Goal: Task Accomplishment & Management: Contribute content

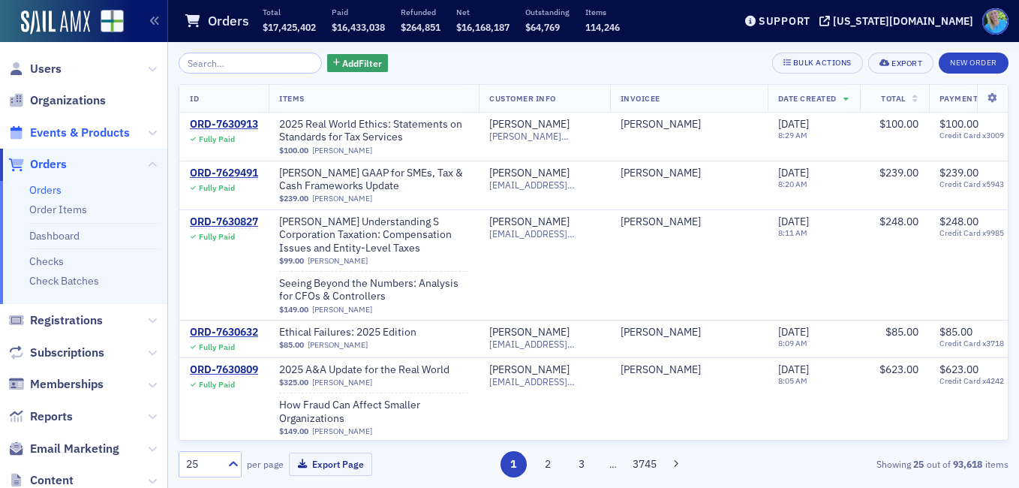
click at [127, 127] on span "Events & Products" at bounding box center [80, 133] width 100 height 17
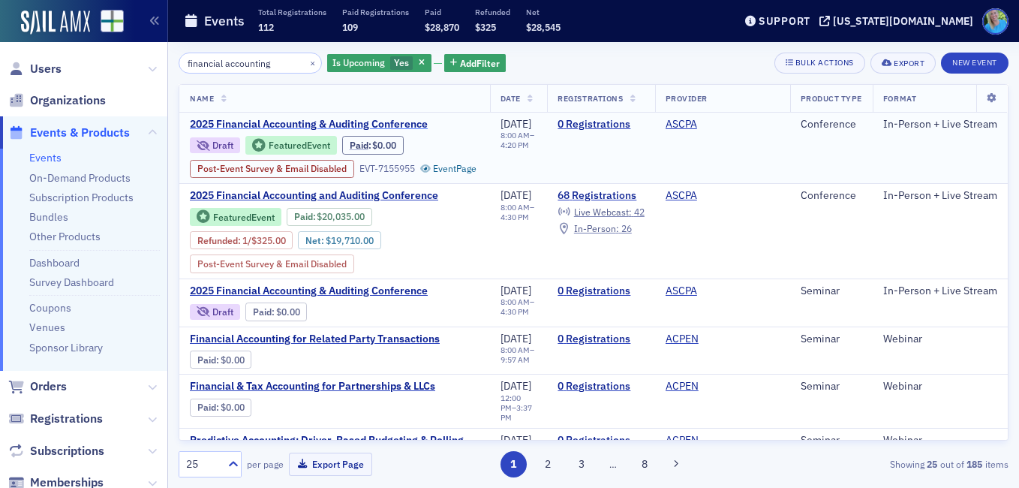
type input "financial accounting"
click at [400, 128] on span "2025 Financial Accounting & Auditing Conference" at bounding box center [316, 125] width 252 height 14
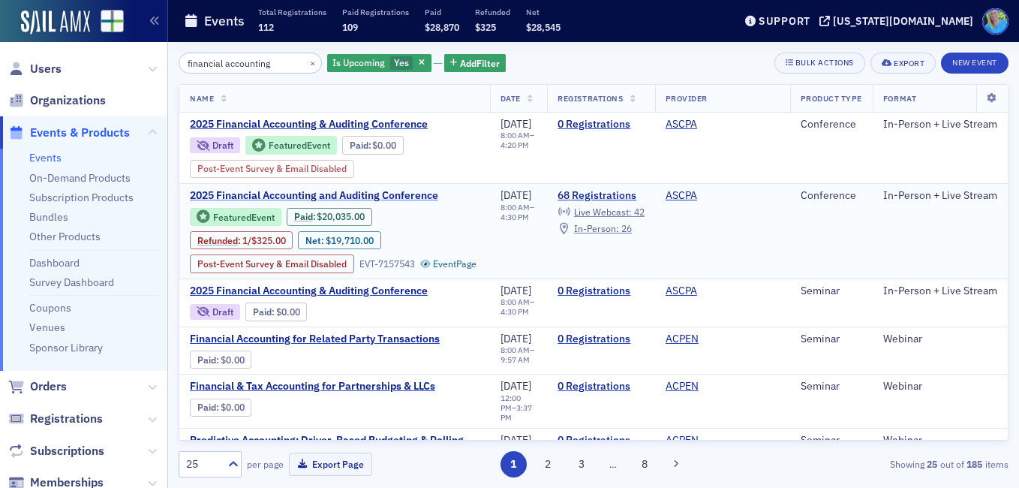
click at [428, 203] on span "2025 Financial Accounting and Auditing Conference" at bounding box center [316, 196] width 252 height 14
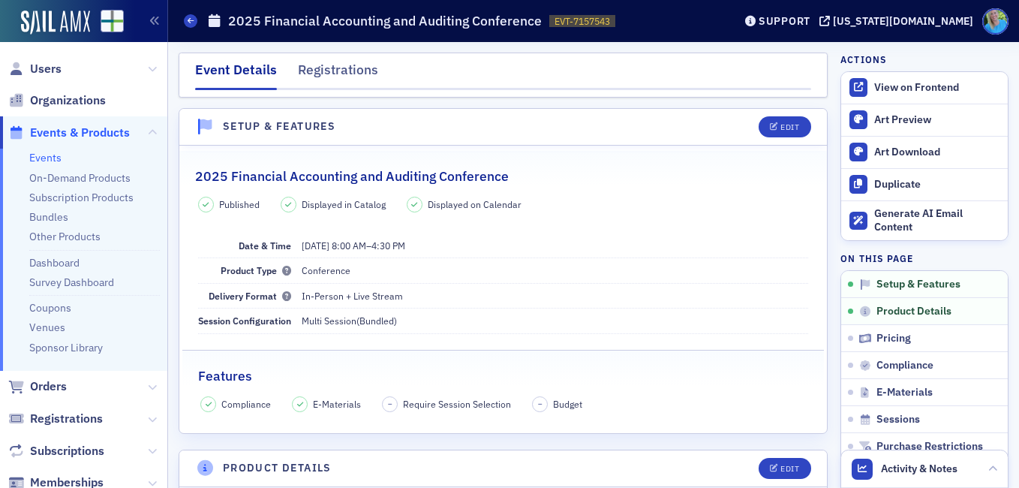
click at [40, 157] on link "Events" at bounding box center [45, 158] width 32 height 14
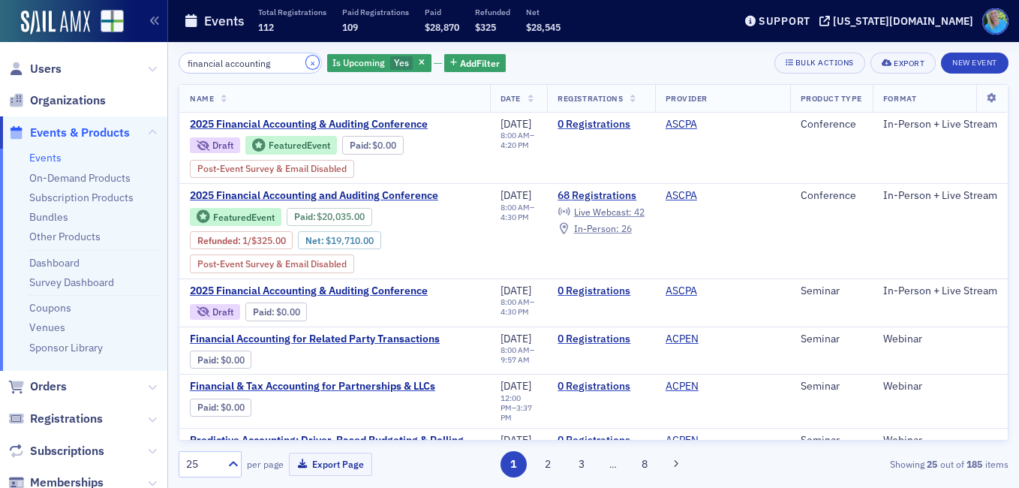
click at [306, 62] on button "×" at bounding box center [313, 63] width 14 height 14
click at [293, 62] on input "financial accounting" at bounding box center [250, 63] width 143 height 21
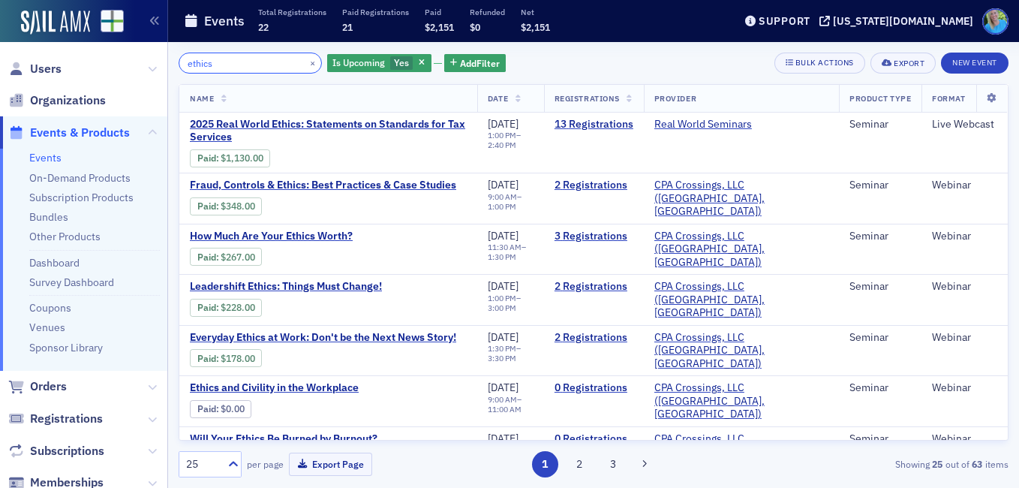
type input "ethics"
click at [614, 121] on link "13 Registrations" at bounding box center [593, 125] width 79 height 14
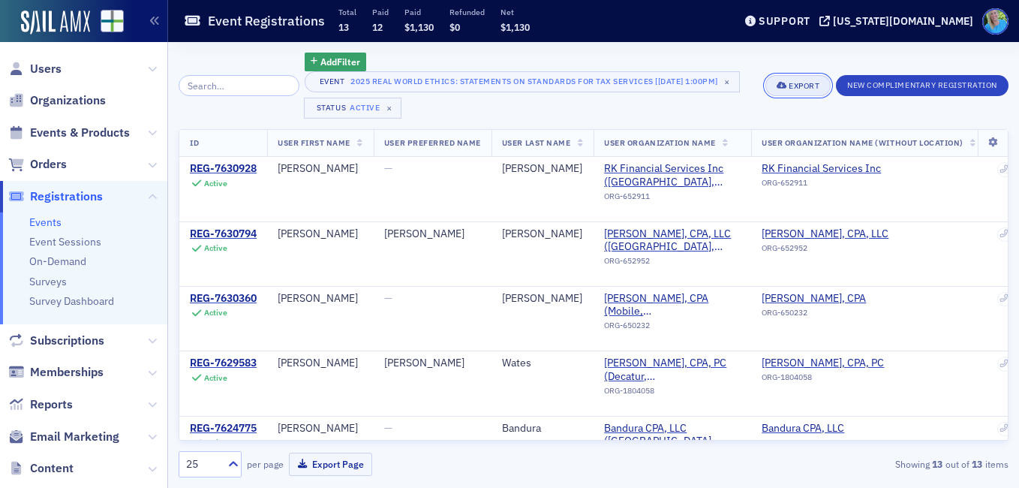
click at [788, 82] on div "Export" at bounding box center [803, 86] width 31 height 8
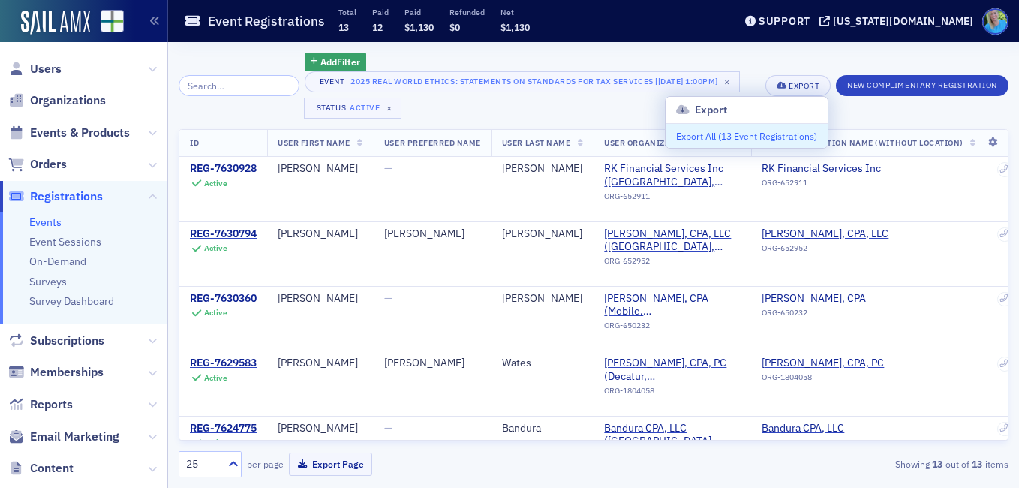
click at [785, 132] on button "Export All ( 13 Event Registrations )" at bounding box center [746, 136] width 162 height 24
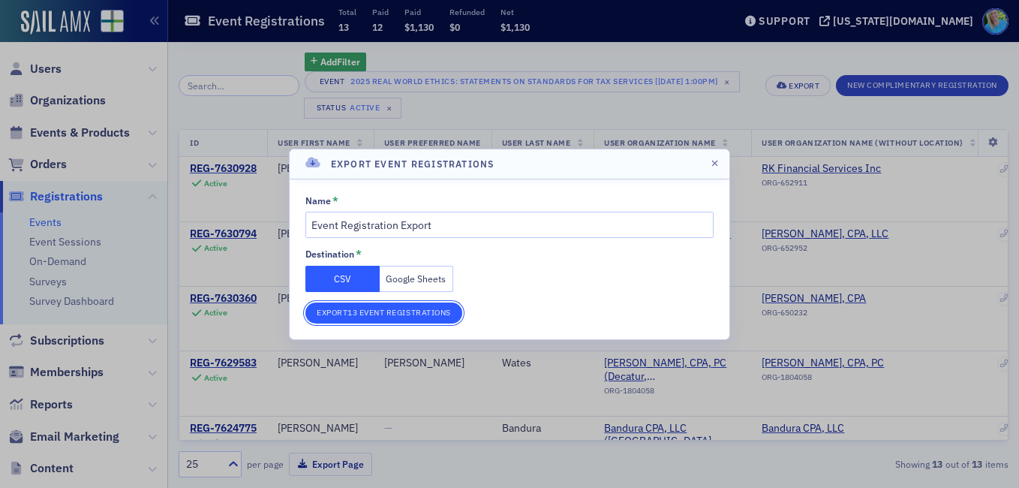
click at [387, 314] on button "Export 13 Event Registrations" at bounding box center [383, 312] width 157 height 21
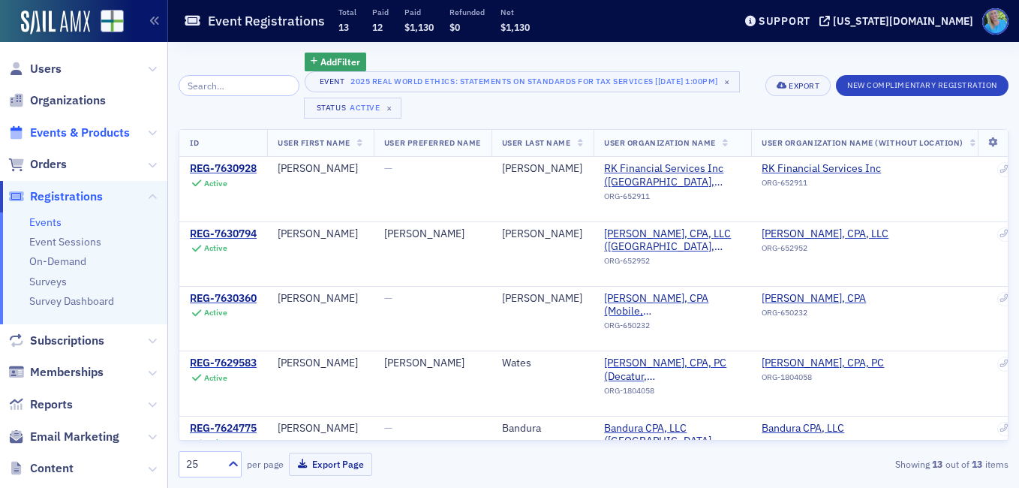
click at [81, 132] on span "Events & Products" at bounding box center [80, 133] width 100 height 17
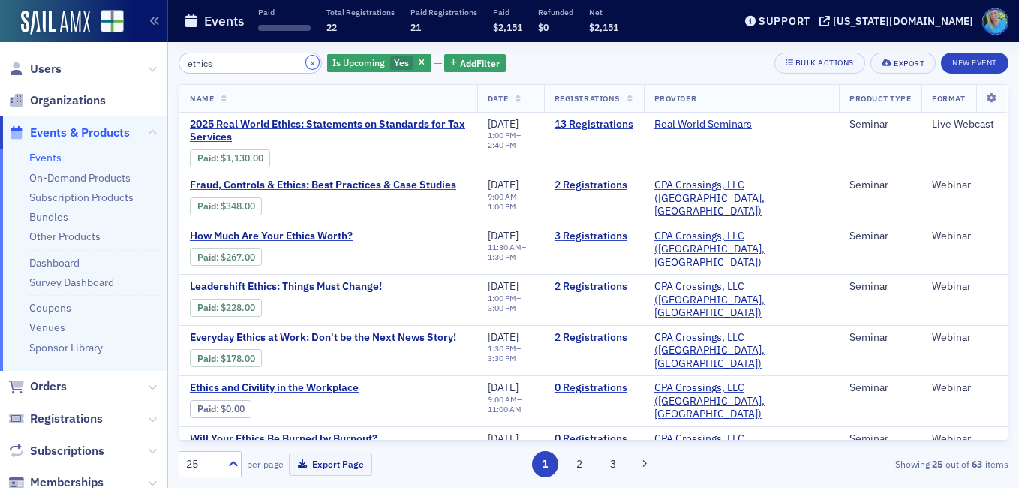
click at [306, 64] on button "×" at bounding box center [313, 63] width 14 height 14
click at [293, 63] on input "search" at bounding box center [250, 63] width 143 height 21
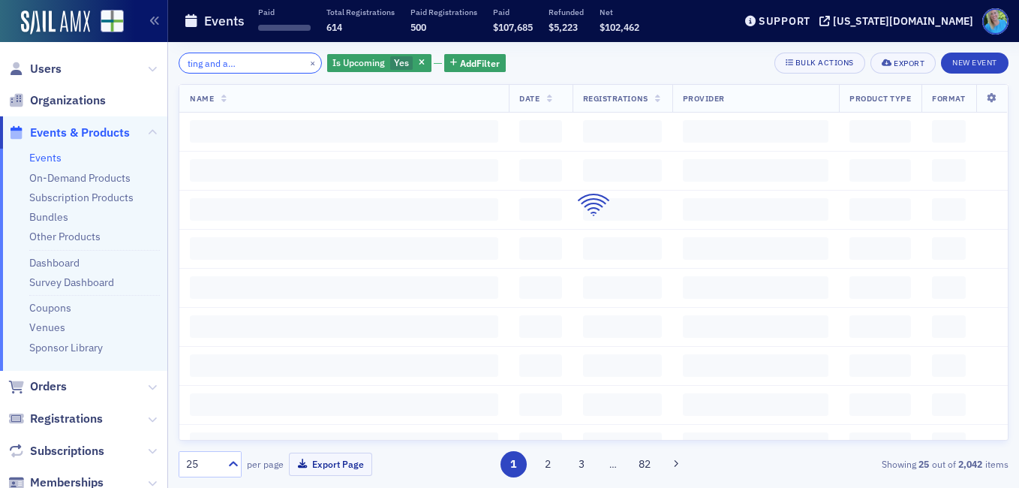
scroll to position [0, 83]
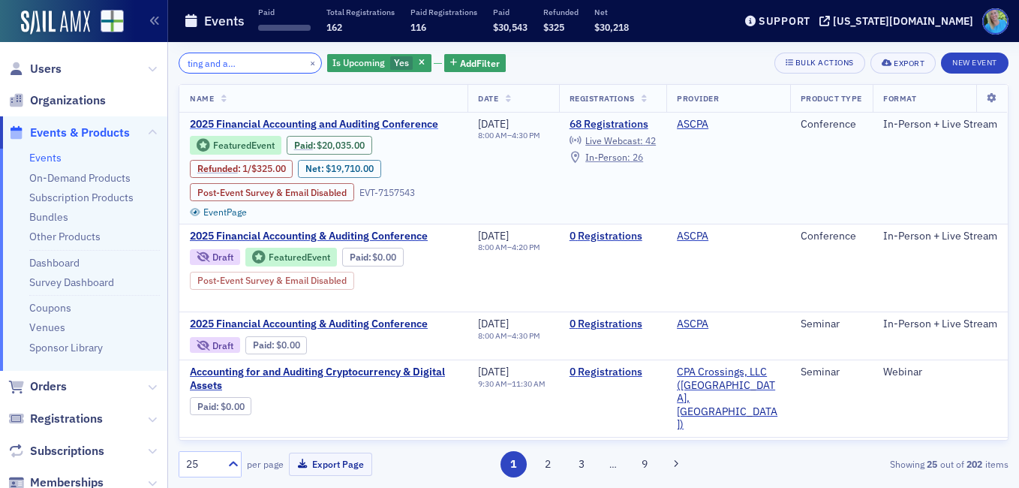
type input "financial accounting and auditing conference"
click at [308, 123] on span "2025 Financial Accounting and Auditing Conference" at bounding box center [316, 125] width 252 height 14
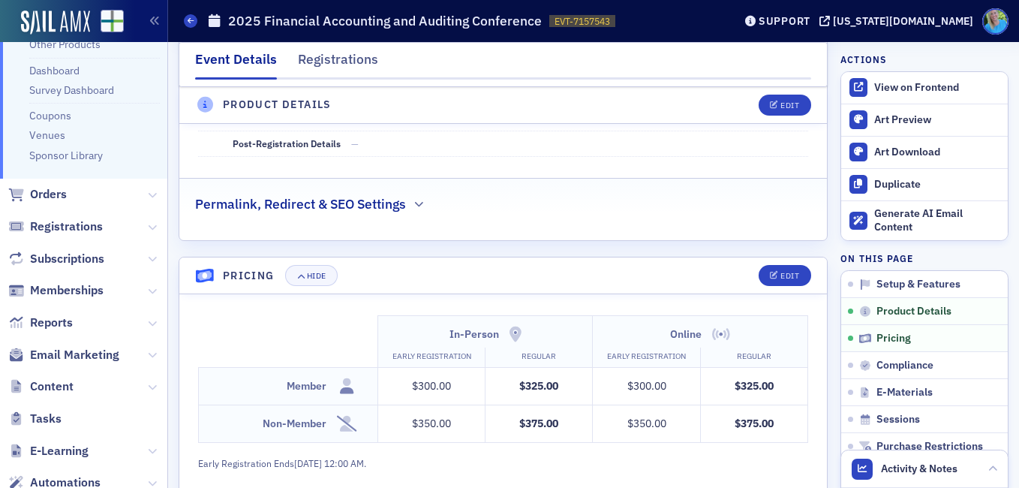
scroll to position [170, 0]
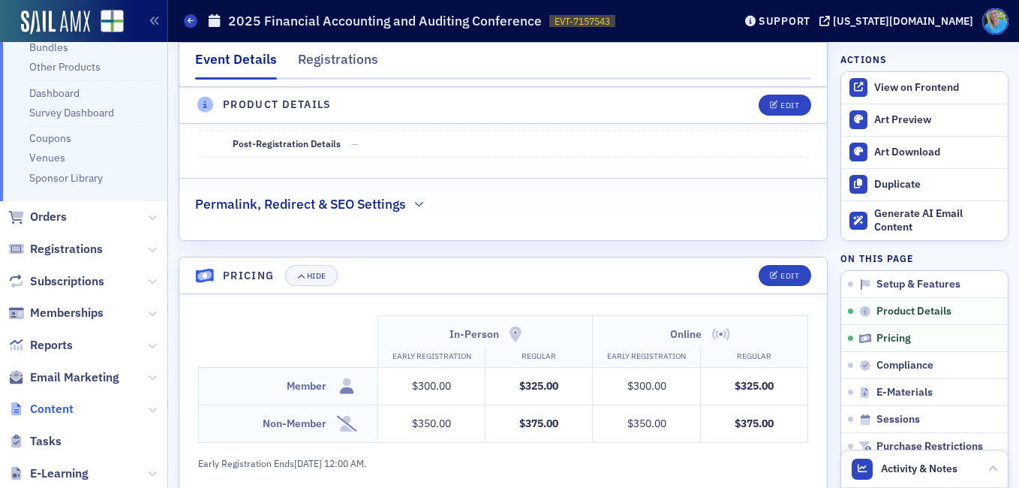
click at [59, 404] on span "Content" at bounding box center [52, 409] width 44 height 17
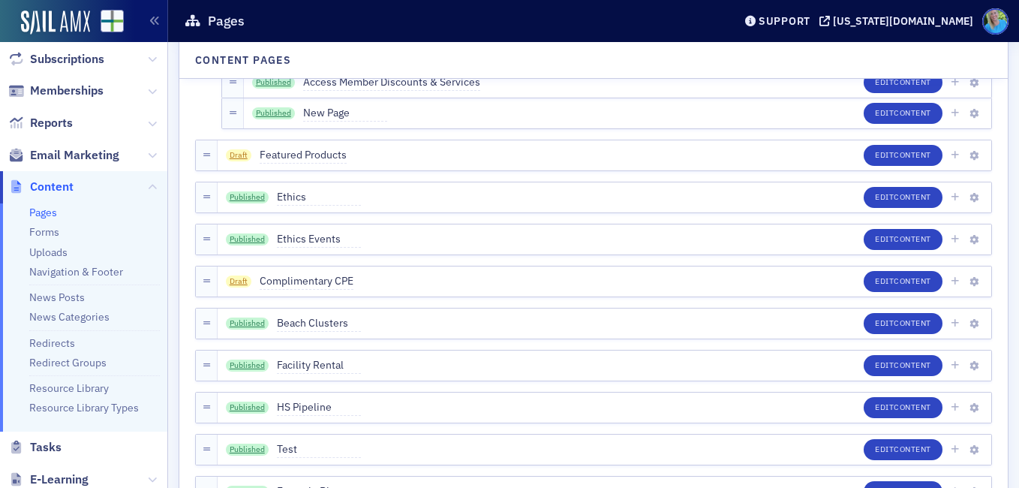
scroll to position [245, 0]
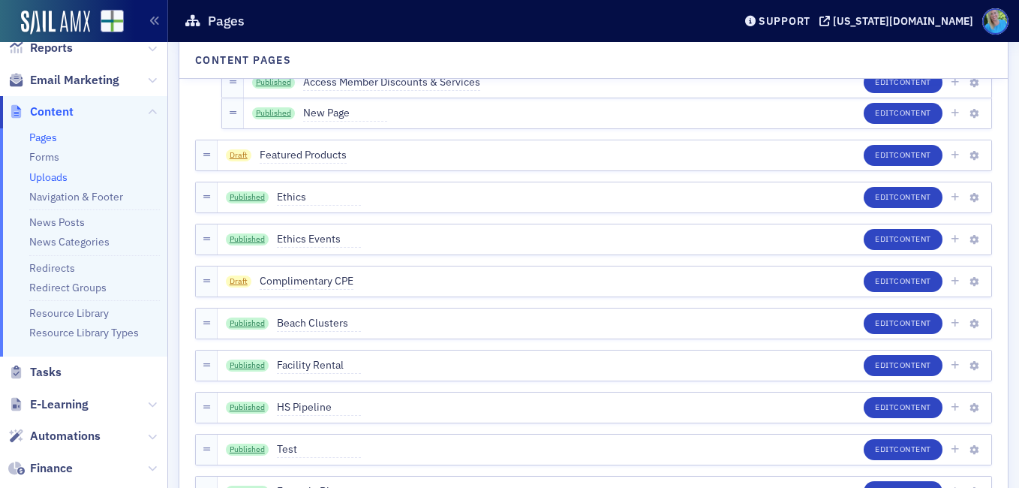
click at [53, 176] on link "Uploads" at bounding box center [48, 177] width 38 height 14
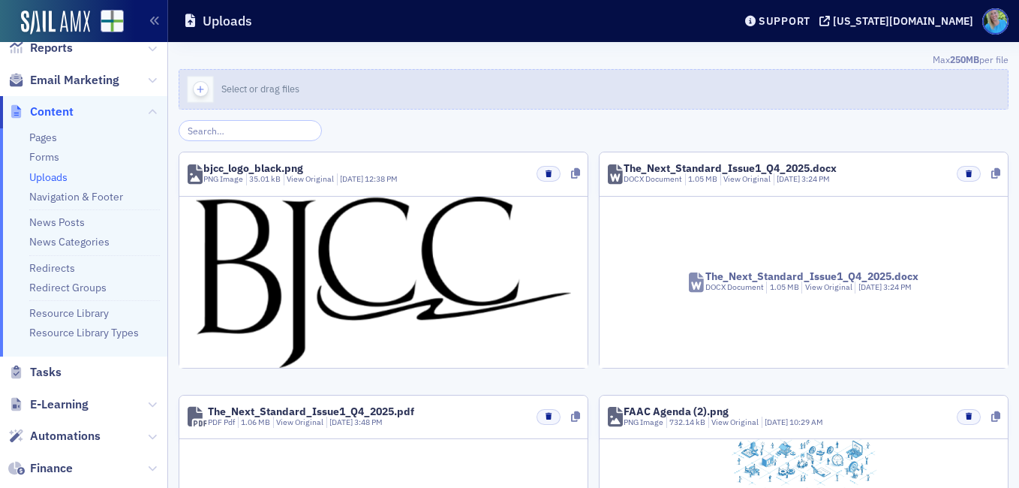
click at [203, 92] on icon "button" at bounding box center [201, 90] width 14 height 14
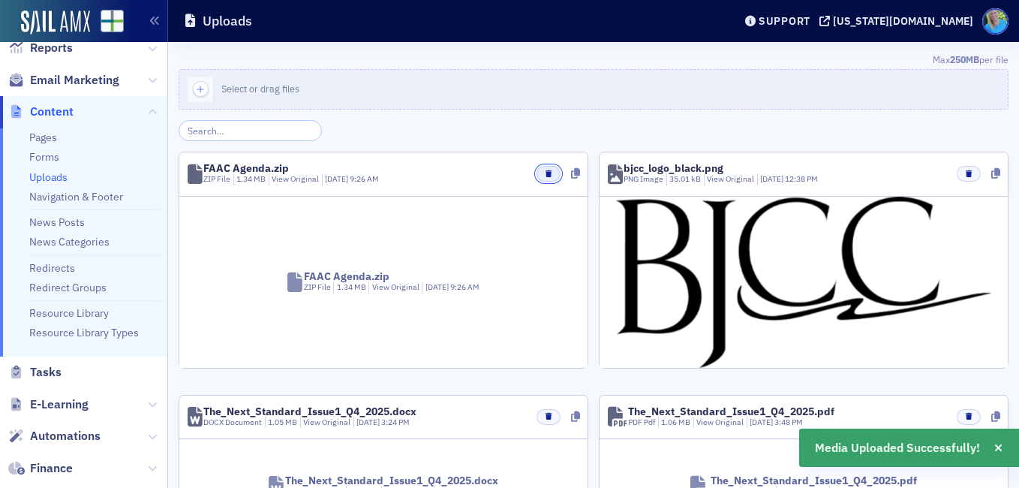
click at [537, 174] on button "button" at bounding box center [547, 174] width 23 height 16
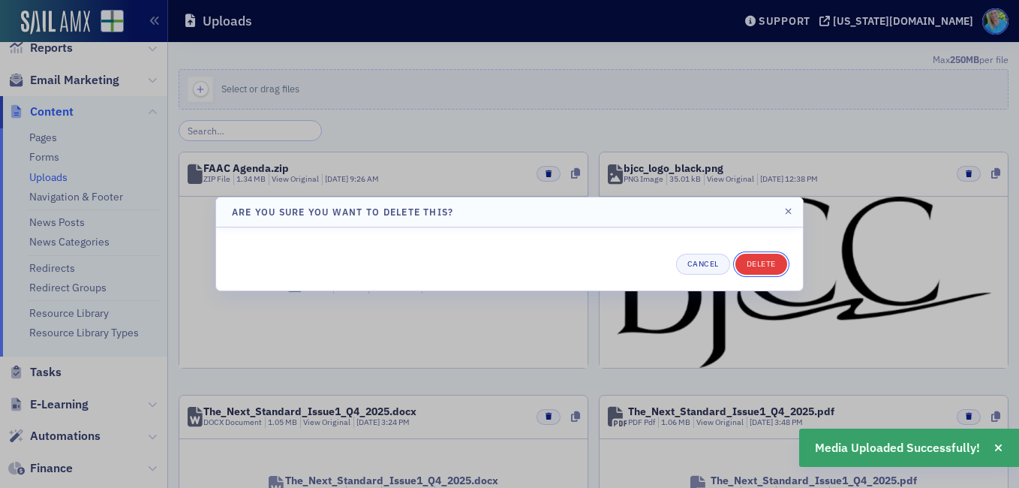
click at [746, 264] on button "Delete" at bounding box center [761, 264] width 52 height 21
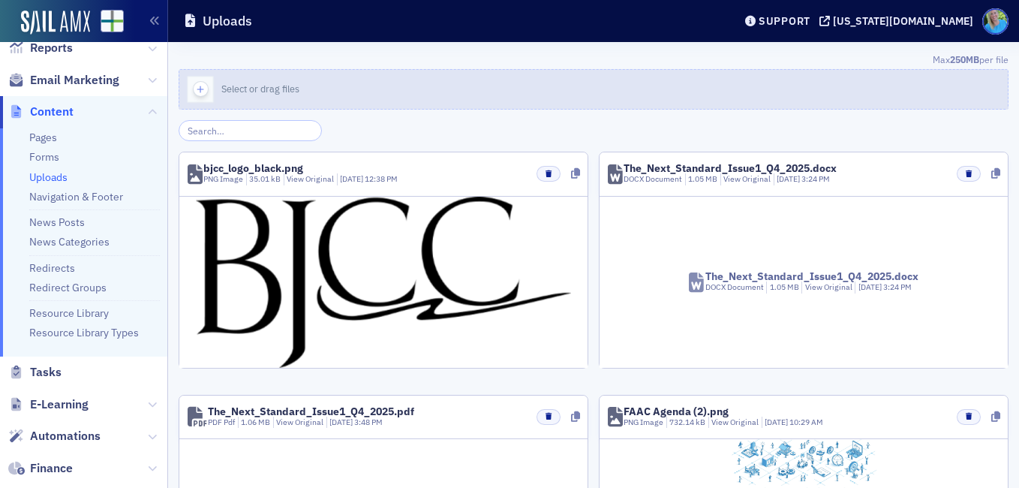
click at [197, 89] on icon "button" at bounding box center [201, 90] width 14 height 14
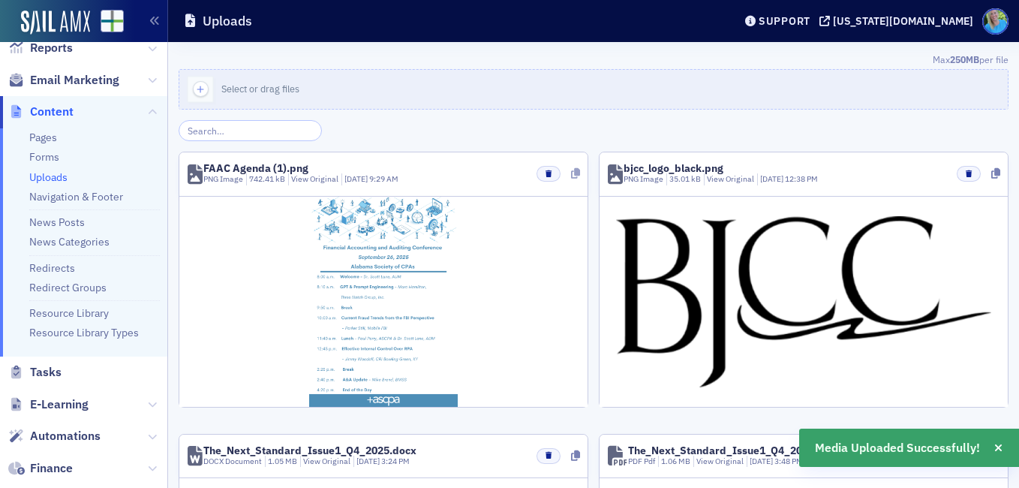
click at [571, 171] on icon at bounding box center [575, 173] width 9 height 11
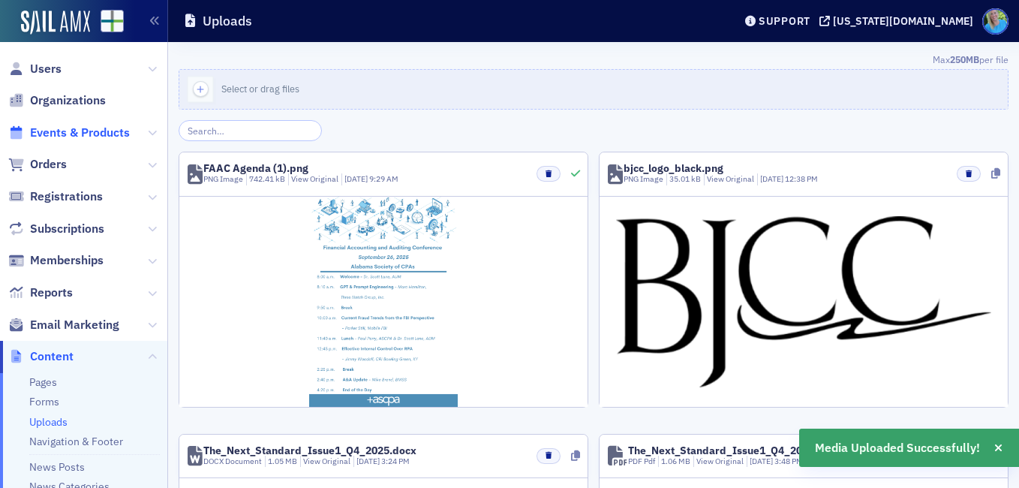
click at [60, 134] on span "Events & Products" at bounding box center [80, 133] width 100 height 17
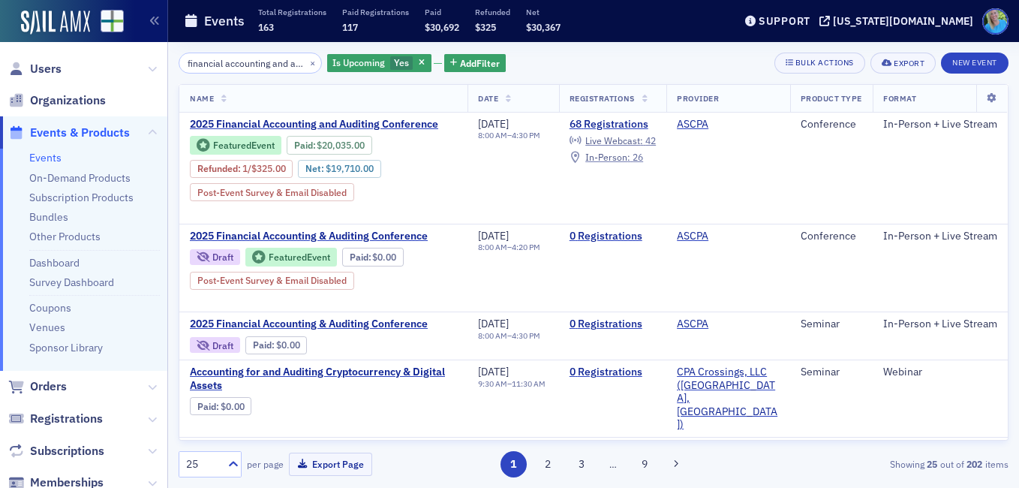
scroll to position [0, 83]
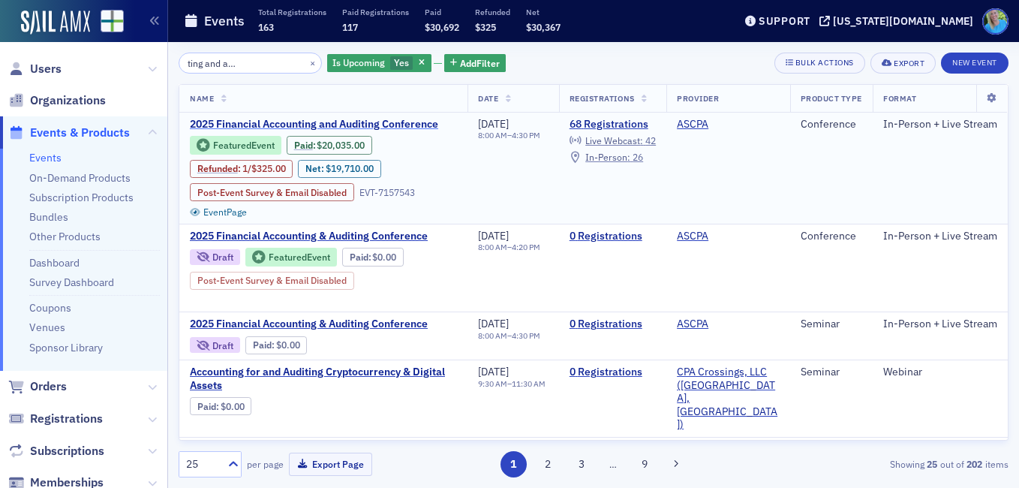
click at [401, 125] on span "2025 Financial Accounting and Auditing Conference" at bounding box center [316, 125] width 252 height 14
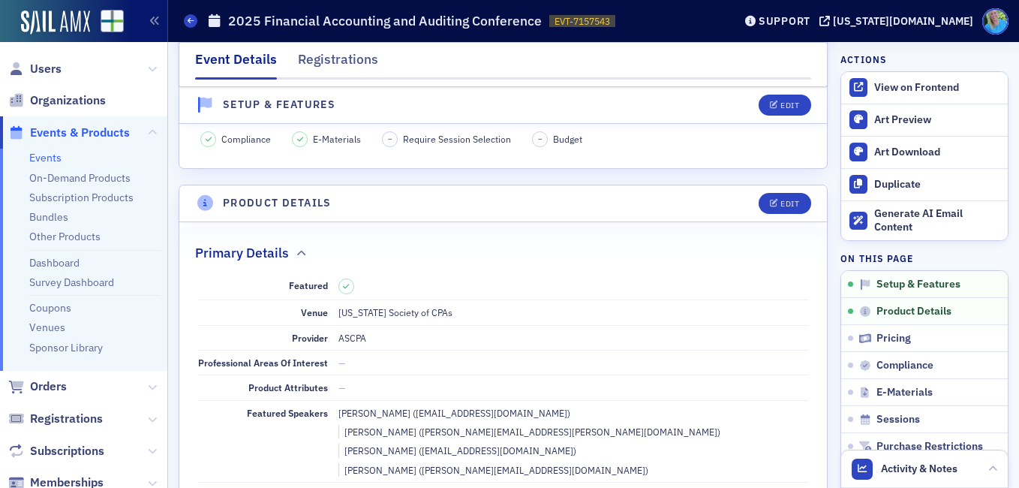
scroll to position [300, 0]
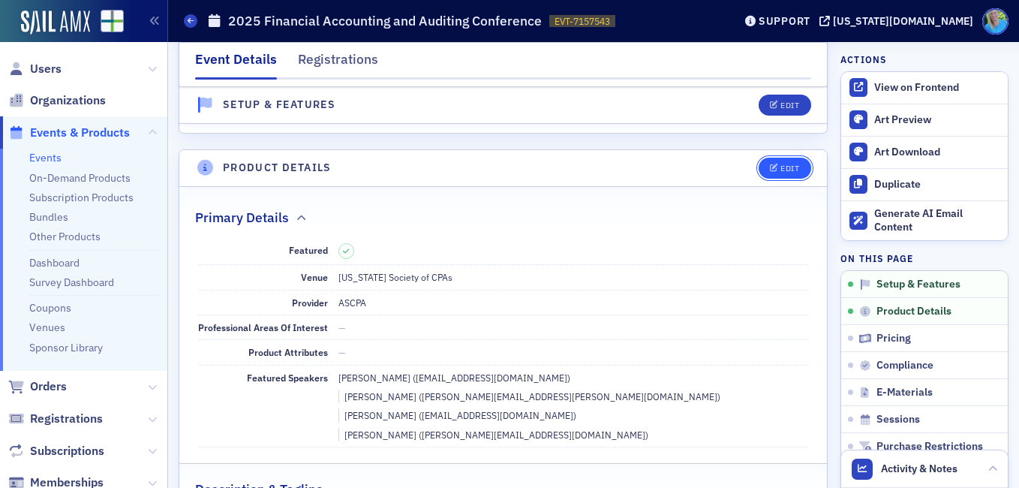
click at [770, 167] on span "Edit" at bounding box center [784, 168] width 29 height 8
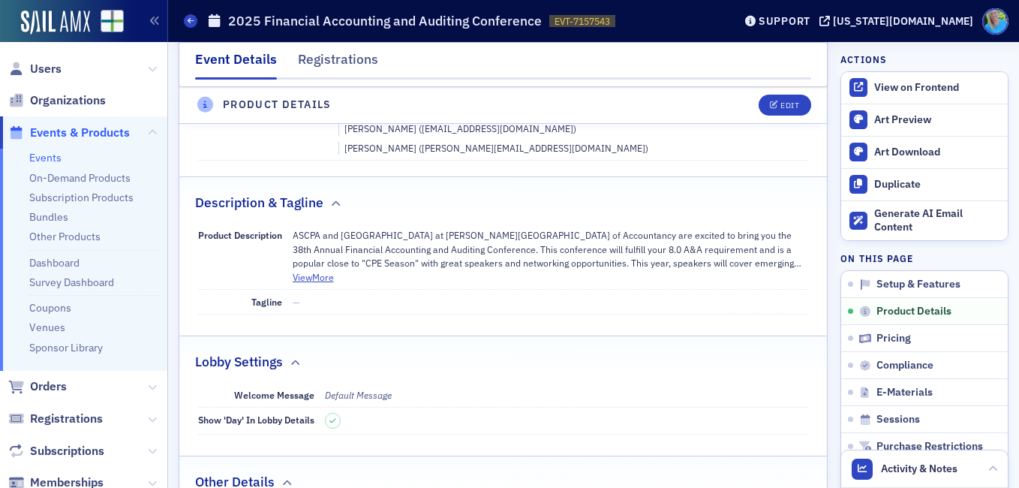
scroll to position [587, 0]
click at [316, 269] on button "View More" at bounding box center [313, 276] width 41 height 14
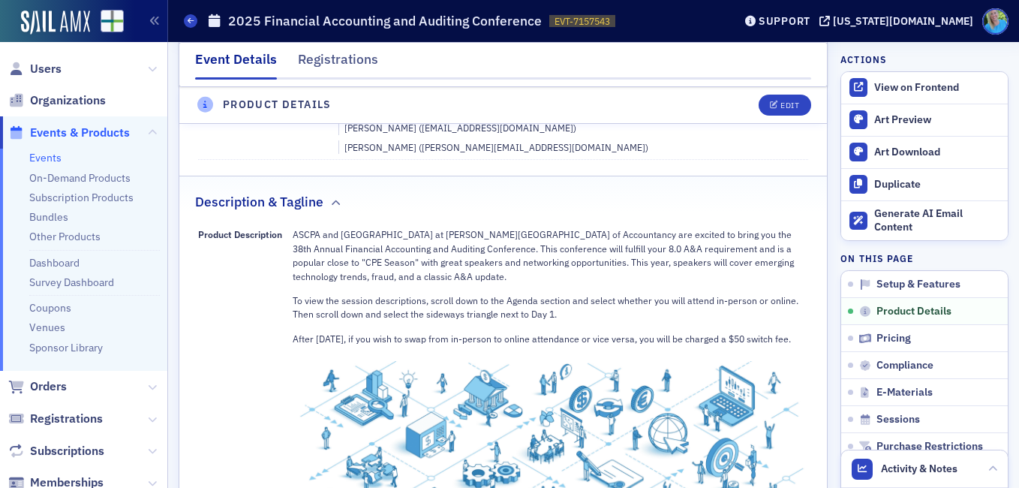
click at [378, 332] on p "After September 5, if you wish to swap from in-person to online attendance or v…" at bounding box center [551, 339] width 516 height 14
click at [314, 332] on p "After September 5, if you wish to swap from in-person to online attendance or v…" at bounding box center [551, 339] width 516 height 14
click at [302, 332] on p "After September 5, if you wish to swap from in-person to online attendance or v…" at bounding box center [551, 339] width 516 height 14
click at [312, 332] on p "After September 5, if you wish to swap from in-person to online attendance or v…" at bounding box center [551, 339] width 516 height 14
click at [308, 332] on p "After September 5, if you wish to swap from in-person to online attendance or v…" at bounding box center [551, 339] width 516 height 14
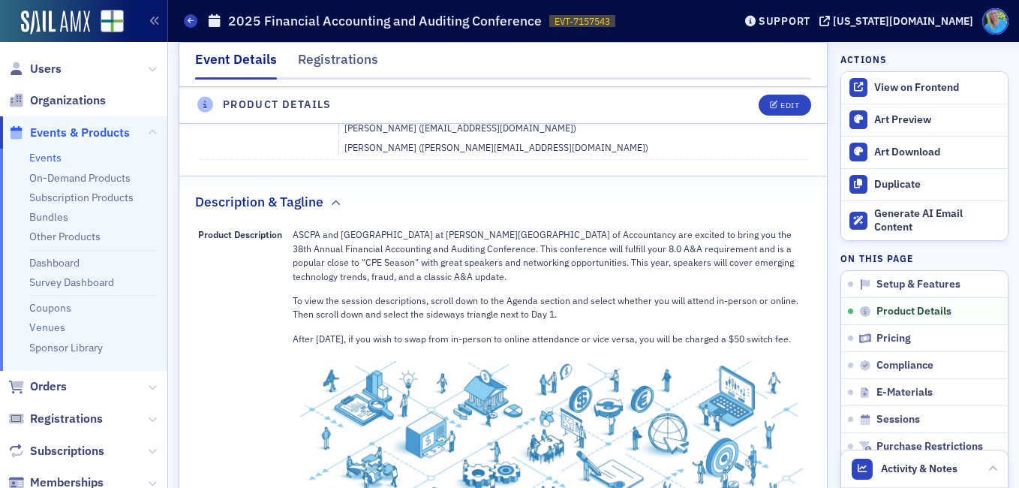
drag, startPoint x: 308, startPoint y: 314, endPoint x: 310, endPoint y: 324, distance: 9.9
click at [308, 332] on p "After September 5, if you wish to swap from in-person to online attendance or v…" at bounding box center [551, 339] width 516 height 14
click at [774, 112] on button "Edit" at bounding box center [784, 105] width 52 height 21
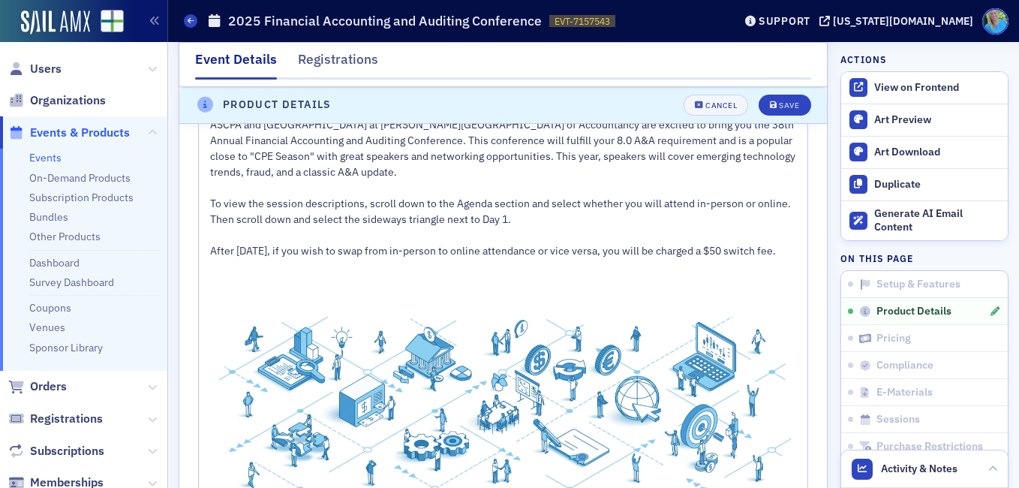
scroll to position [812, 0]
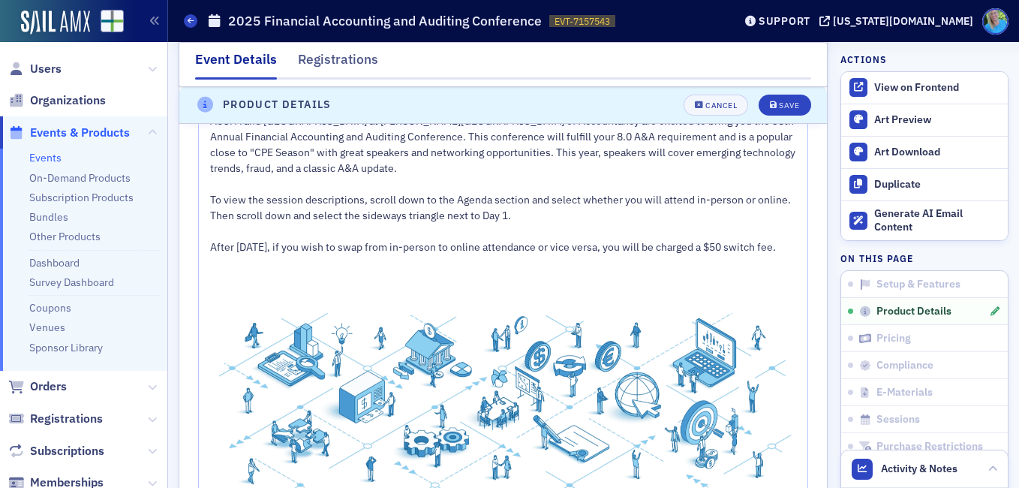
click at [261, 270] on div "rdw-editor" at bounding box center [503, 263] width 587 height 16
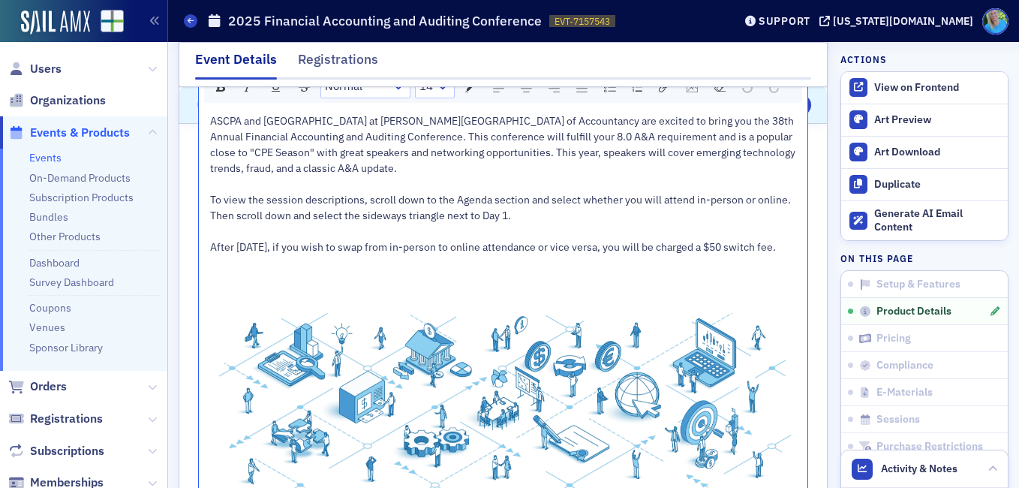
click at [261, 255] on div "After September 5, if you wish to swap from in-person to online attendance or v…" at bounding box center [503, 247] width 587 height 16
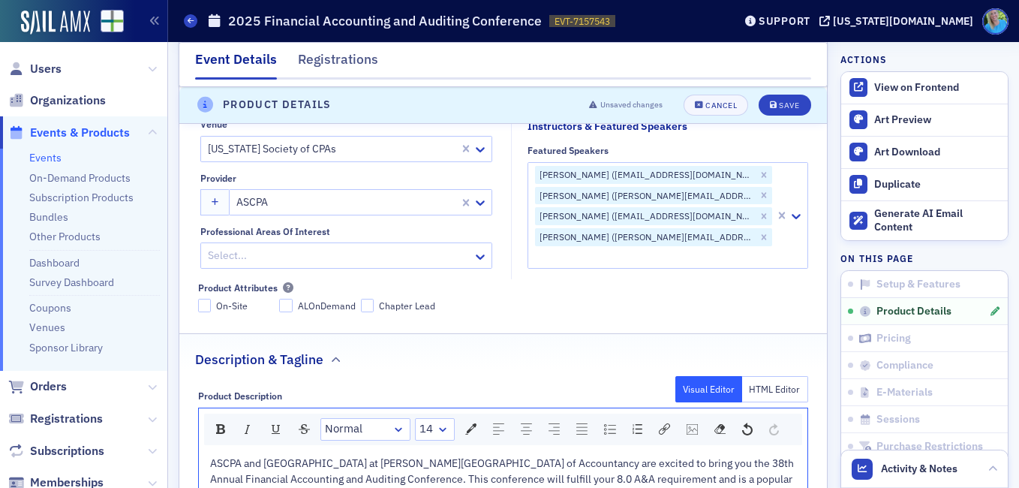
scroll to position [437, 0]
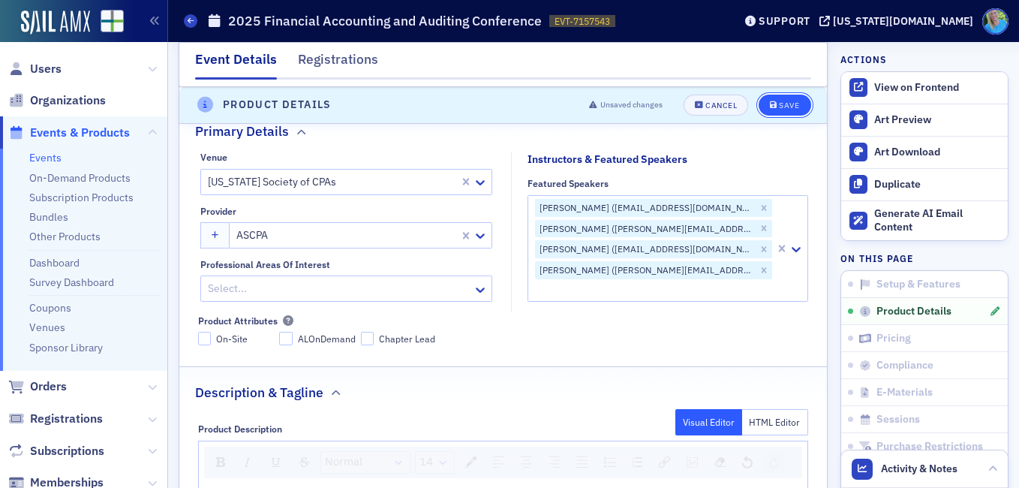
click at [779, 107] on div "Save" at bounding box center [789, 105] width 20 height 8
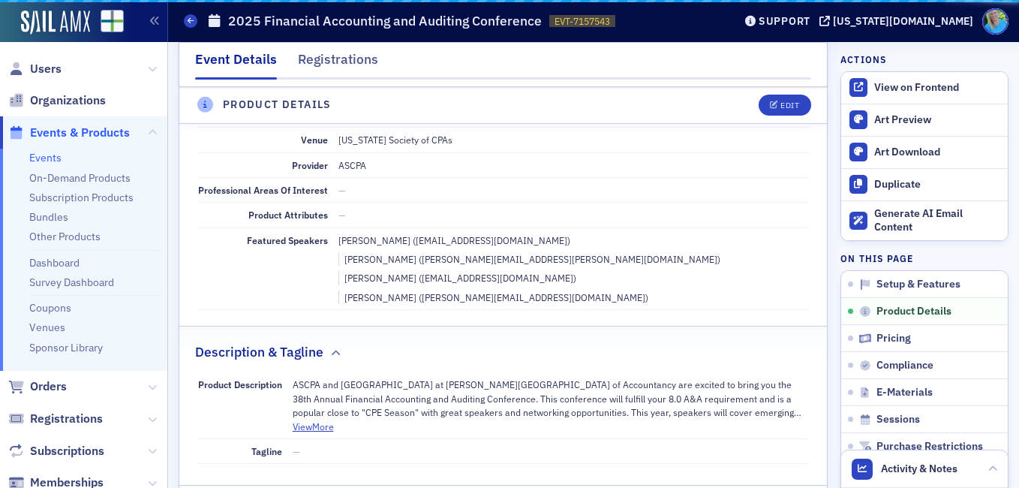
scroll to position [362, 0]
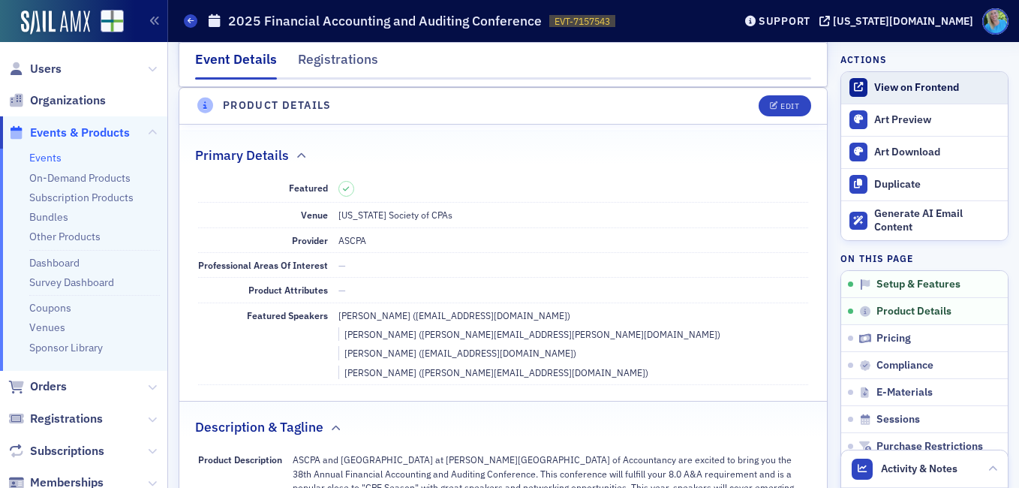
click at [874, 81] on div "View on Frontend" at bounding box center [937, 88] width 126 height 14
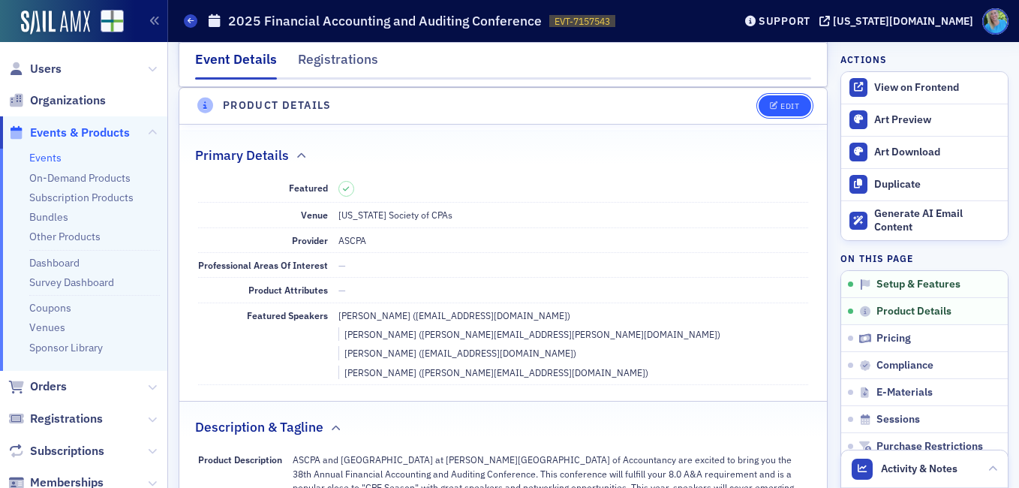
click at [766, 97] on button "Edit" at bounding box center [784, 105] width 52 height 21
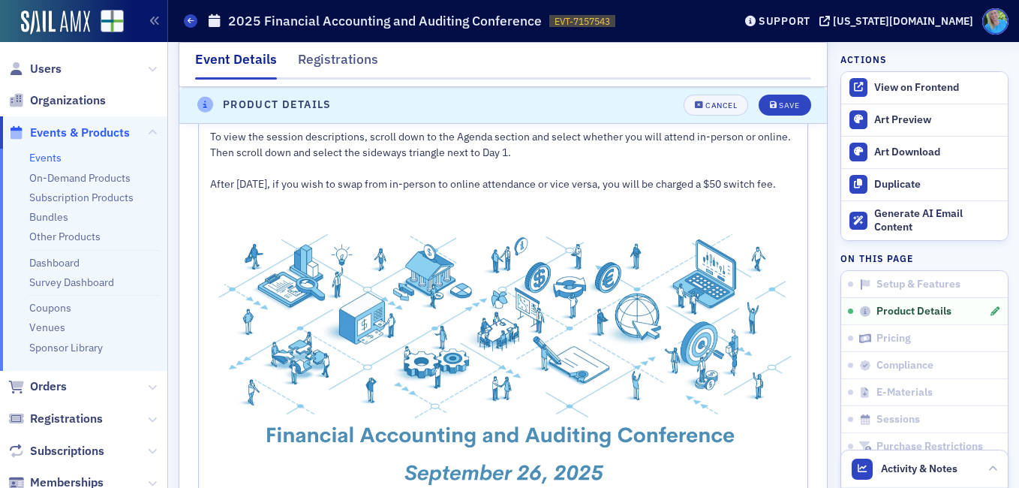
scroll to position [887, 0]
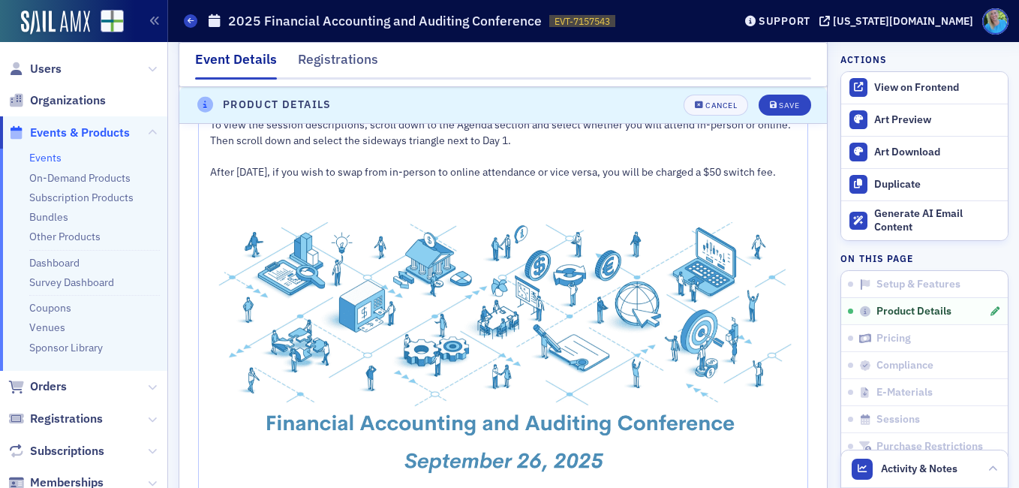
click at [295, 180] on div "After September 5, if you wish to swap from in-person to online attendance or v…" at bounding box center [503, 172] width 587 height 16
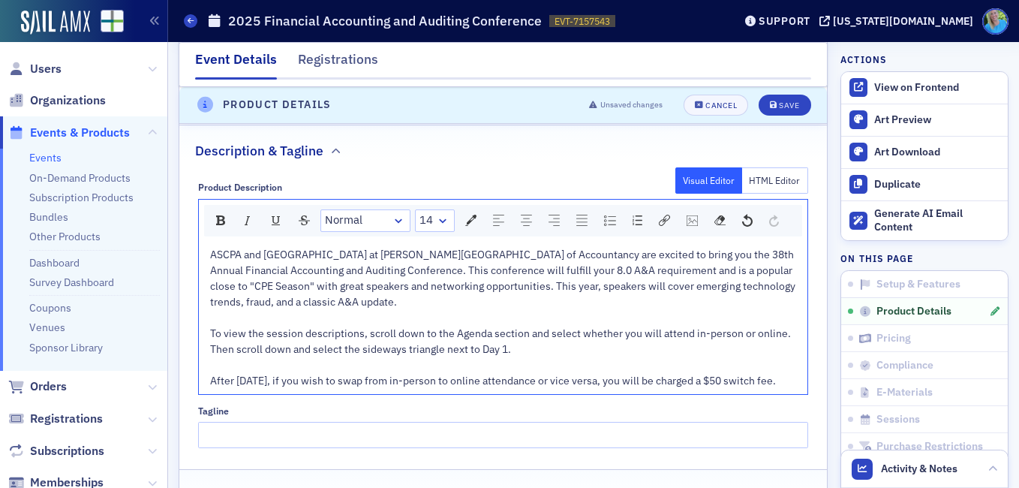
scroll to position [662, 0]
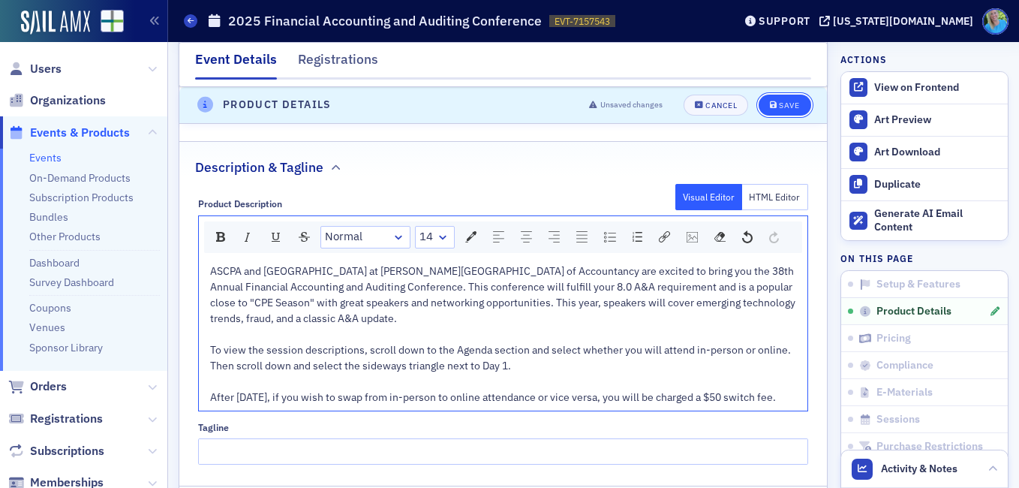
click at [770, 105] on icon "submit" at bounding box center [774, 105] width 8 height 8
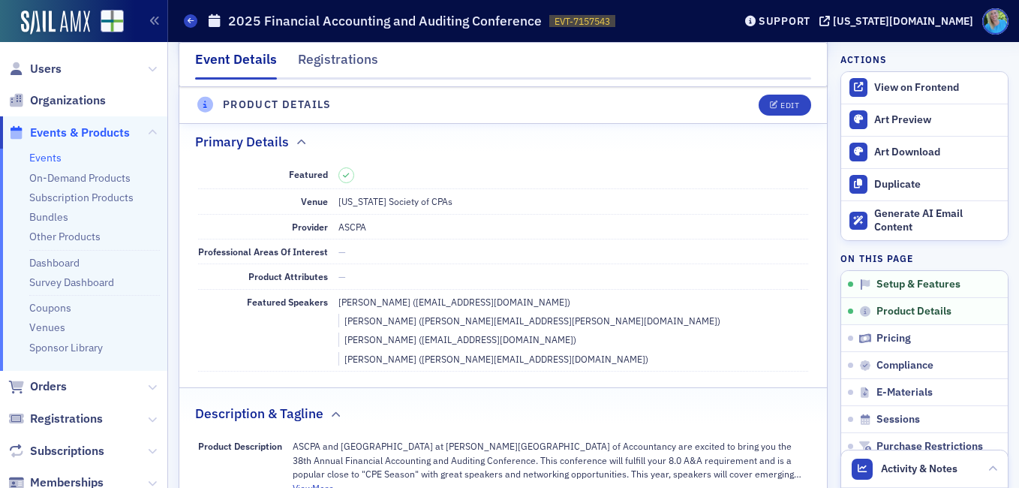
scroll to position [362, 0]
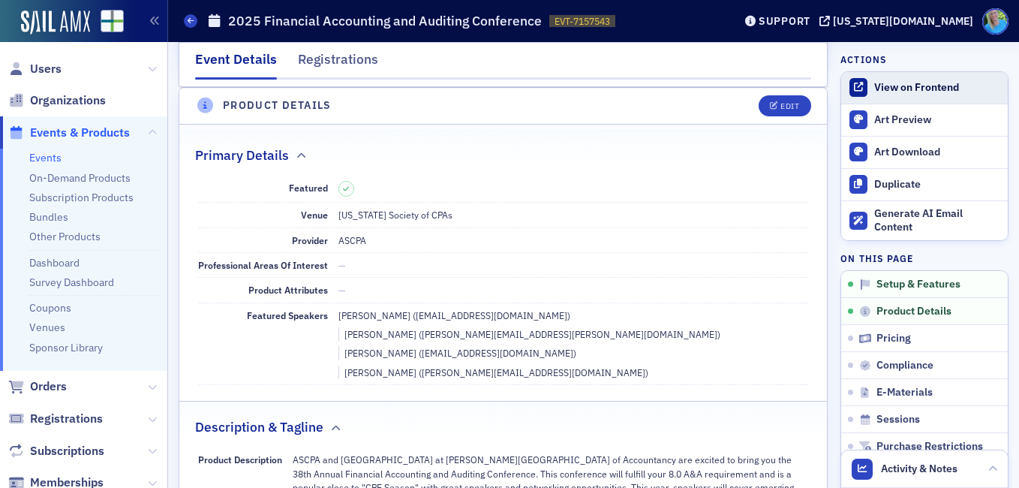
click at [854, 84] on icon at bounding box center [858, 87] width 9 height 9
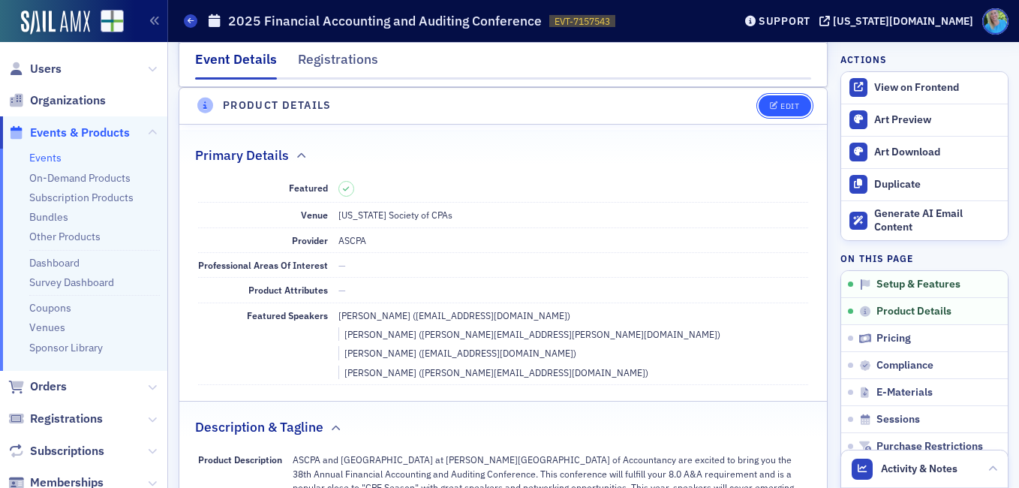
click at [784, 103] on div "Edit" at bounding box center [789, 106] width 19 height 8
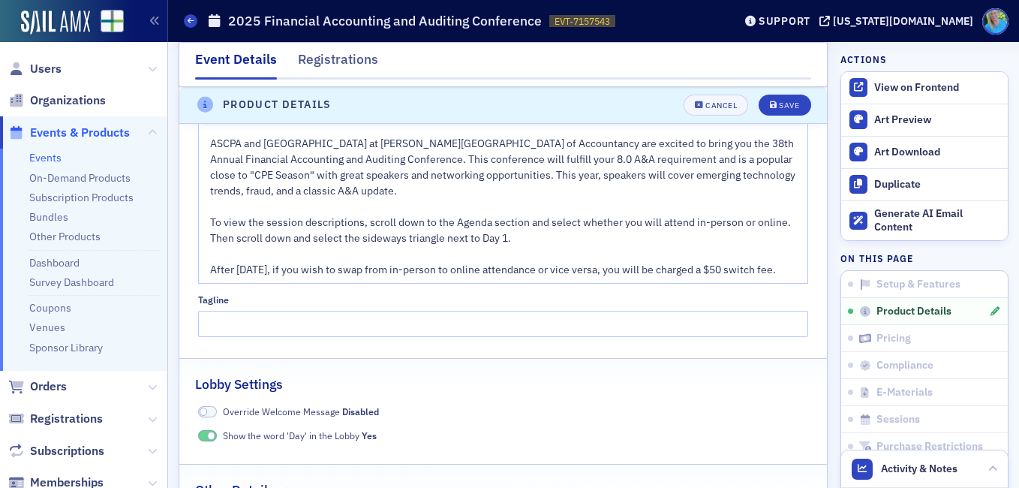
scroll to position [812, 0]
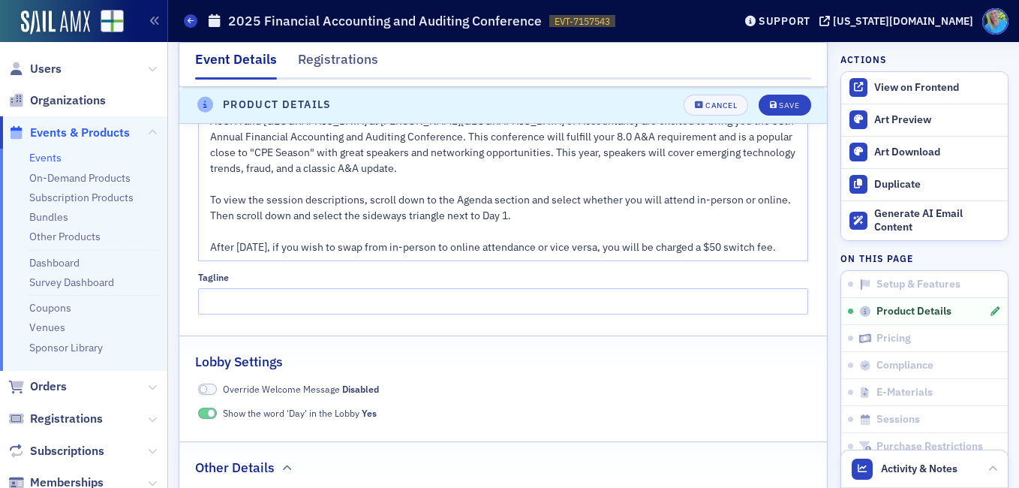
click at [260, 255] on div "After September 5, if you wish to swap from in-person to online attendance or v…" at bounding box center [503, 247] width 587 height 16
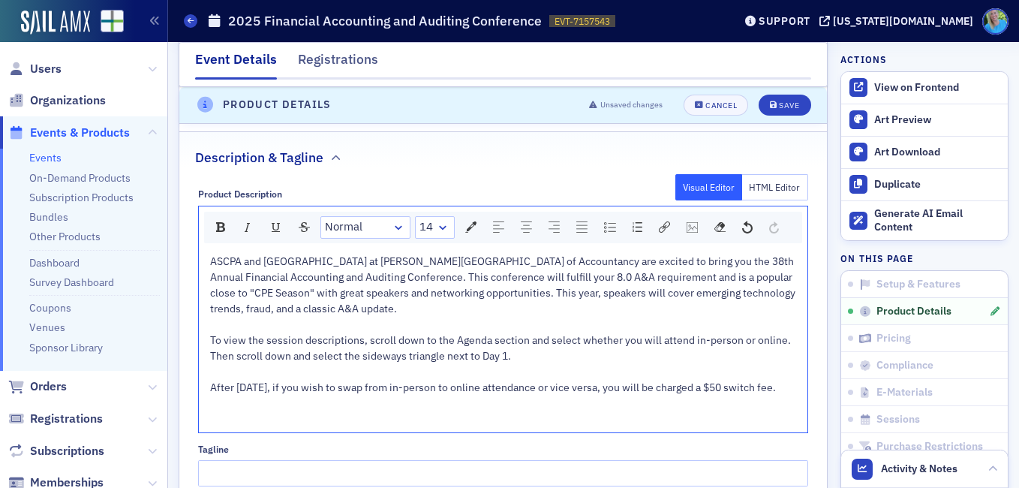
scroll to position [662, 0]
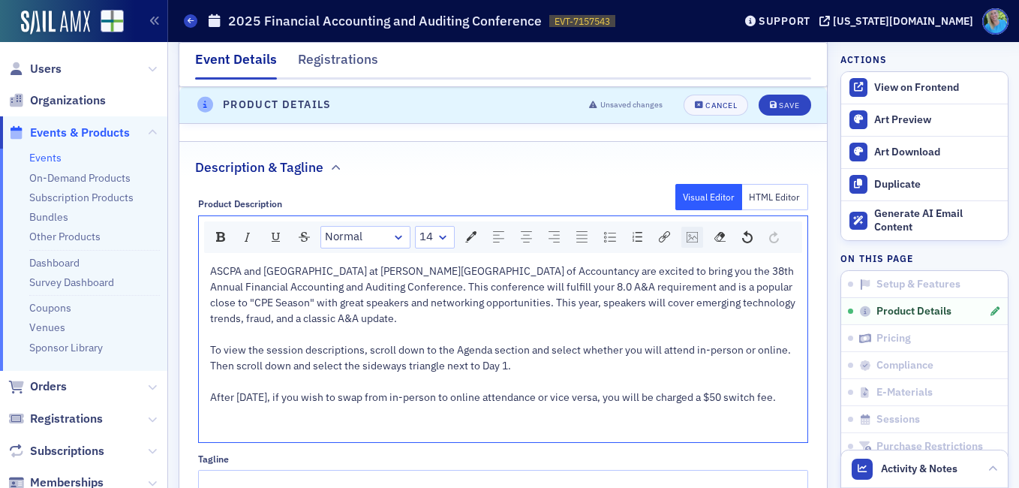
click at [686, 240] on img "rdw-image-control" at bounding box center [691, 237] width 11 height 11
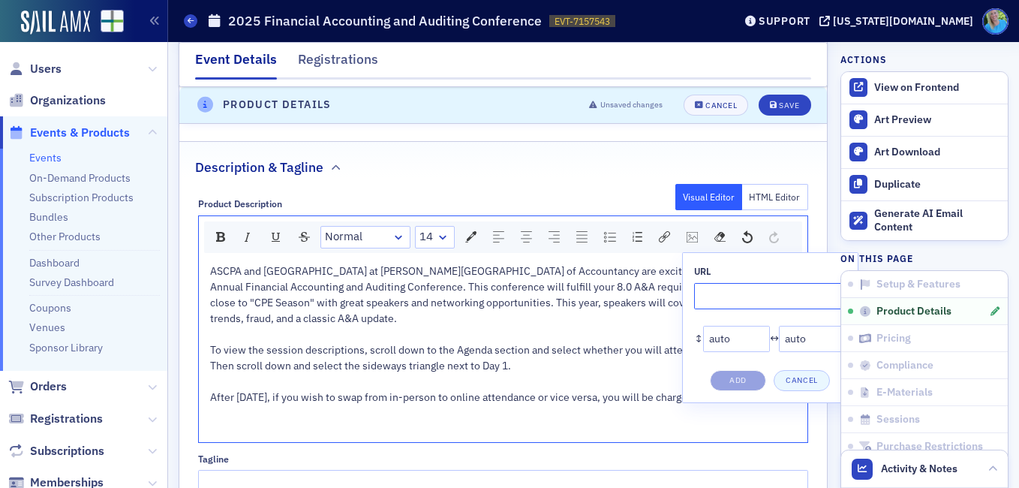
click at [716, 298] on input "rdw-image-control" at bounding box center [770, 296] width 152 height 26
paste input "https://cdn.sailamx.com/6/cms_uploads/ad2f59d1486aa4c7f3598794c1d3747a/conversi…"
type input "https://cdn.sailamx.com/6/cms_uploads/ad2f59d1486aa4c7f3598794c1d3747a/conversi…"
click at [745, 376] on button "Add" at bounding box center [738, 380] width 56 height 21
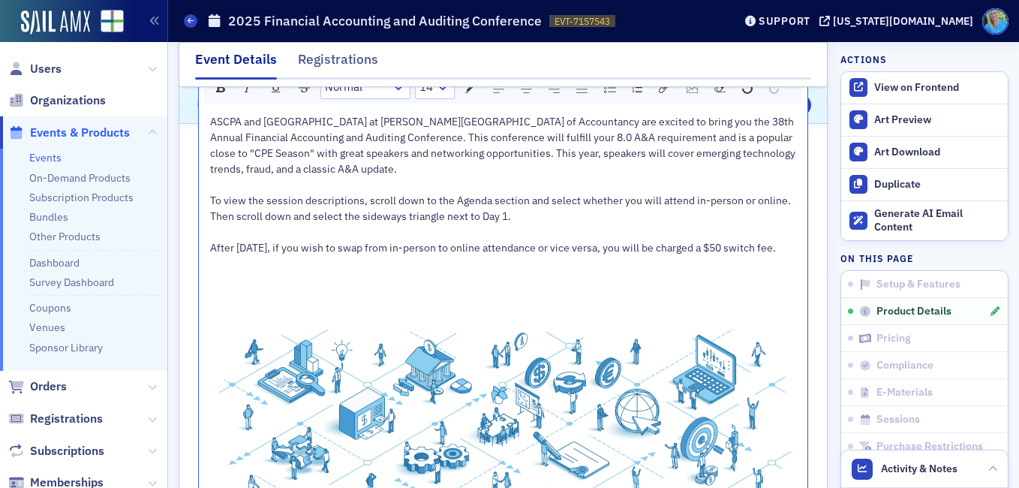
scroll to position [812, 0]
click at [253, 255] on div "After September 5, if you wish to swap from in-person to online attendance or v…" at bounding box center [503, 247] width 587 height 16
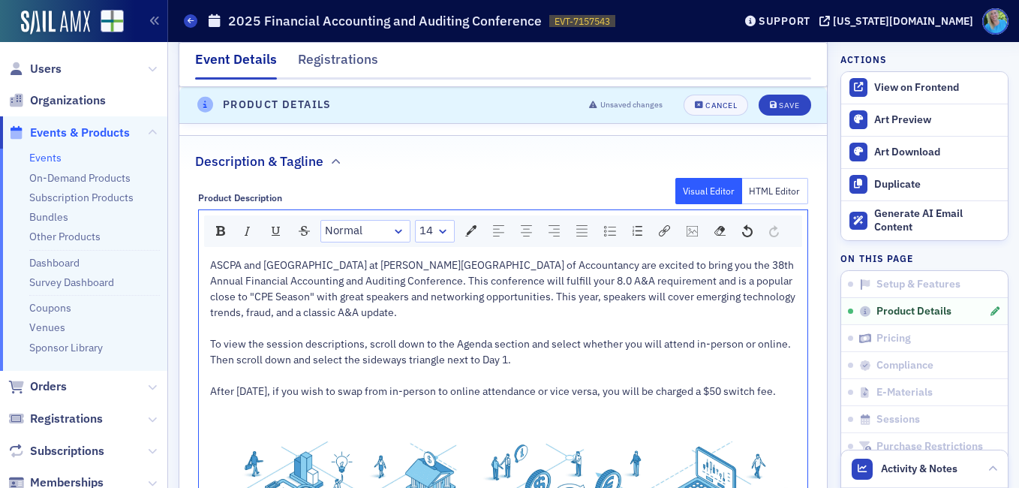
scroll to position [662, 0]
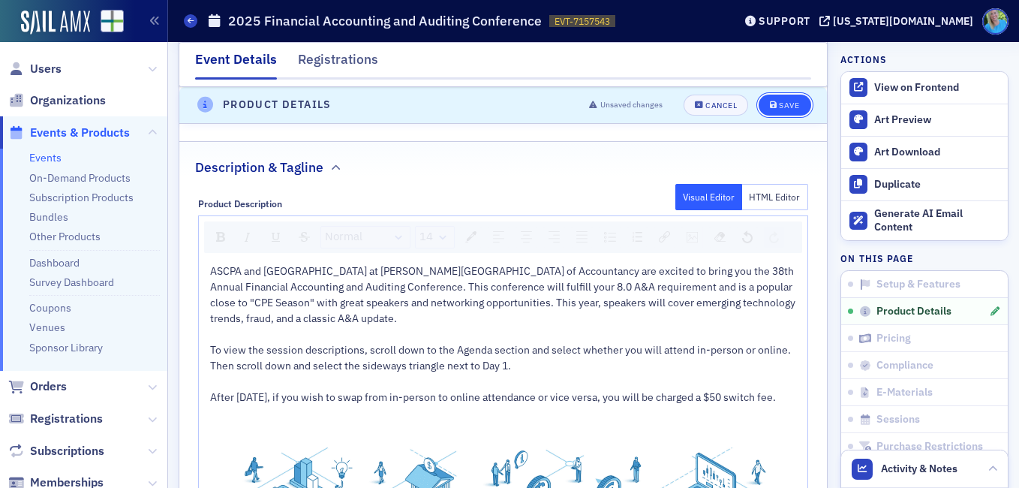
click at [779, 107] on div "Save" at bounding box center [789, 105] width 20 height 8
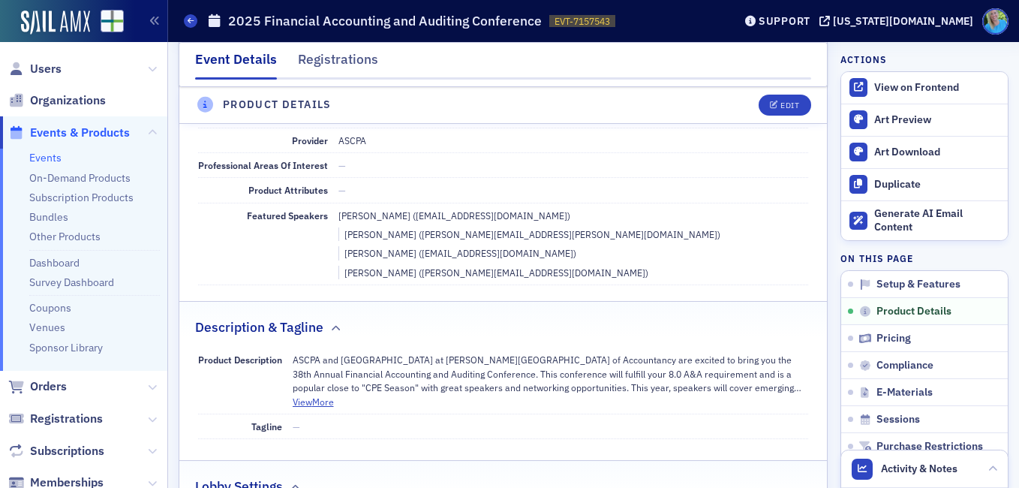
scroll to position [362, 0]
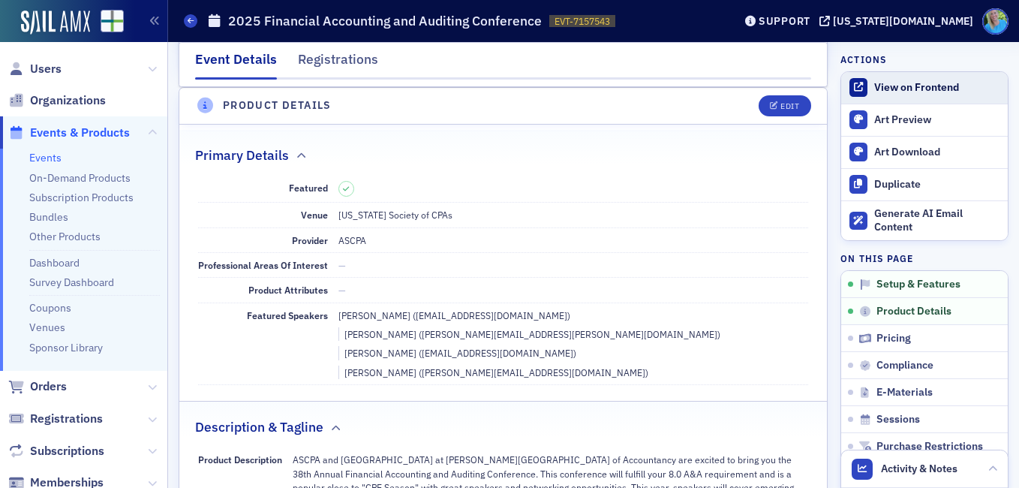
click at [878, 83] on div "View on Frontend" at bounding box center [937, 88] width 126 height 14
click at [52, 71] on span "Users" at bounding box center [46, 69] width 32 height 17
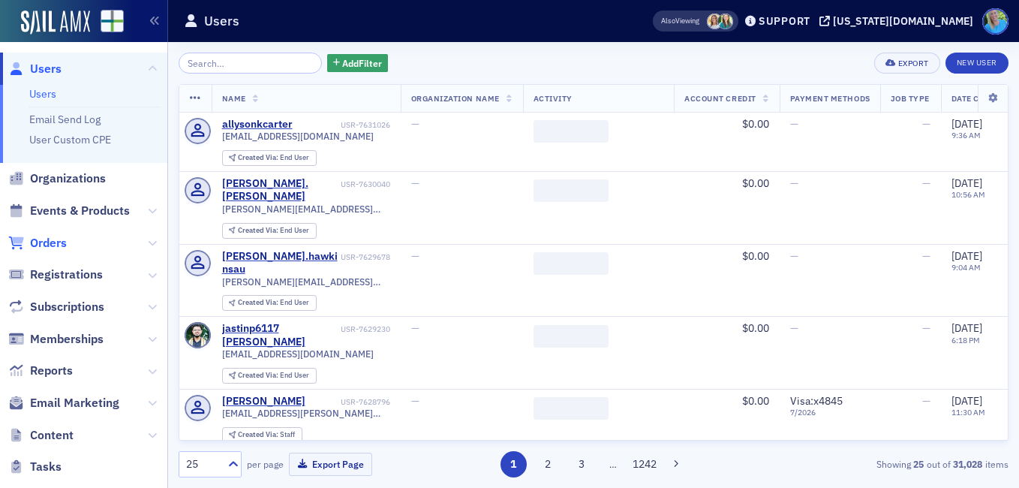
click at [42, 249] on span "Orders" at bounding box center [48, 243] width 37 height 17
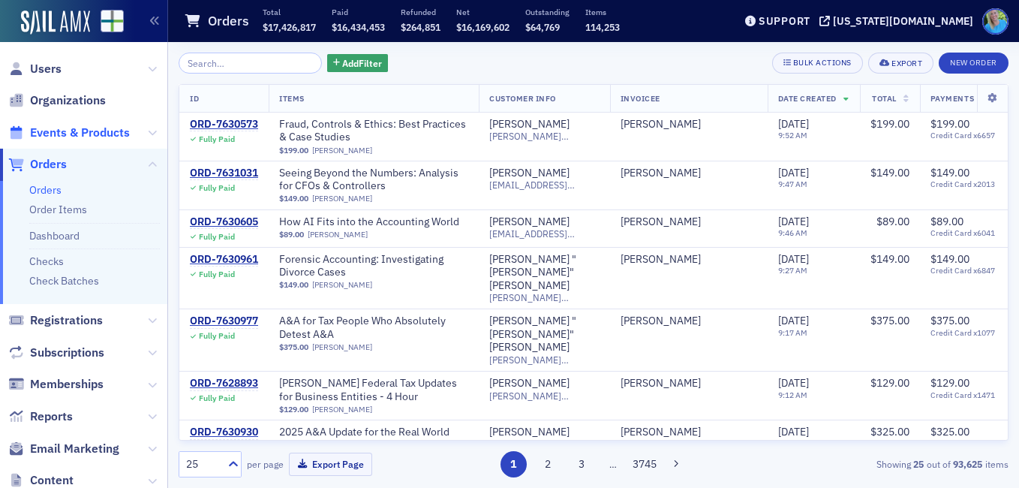
click at [100, 137] on span "Events & Products" at bounding box center [80, 133] width 100 height 17
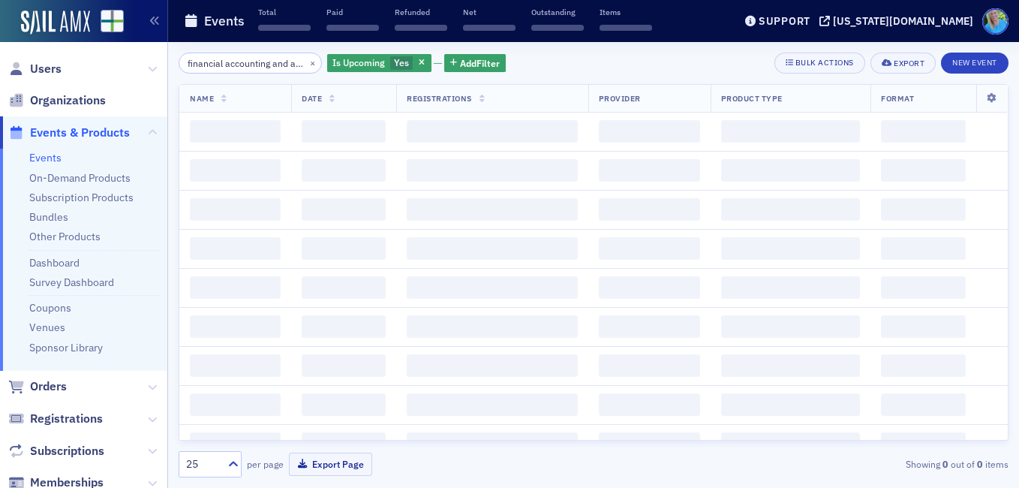
scroll to position [0, 83]
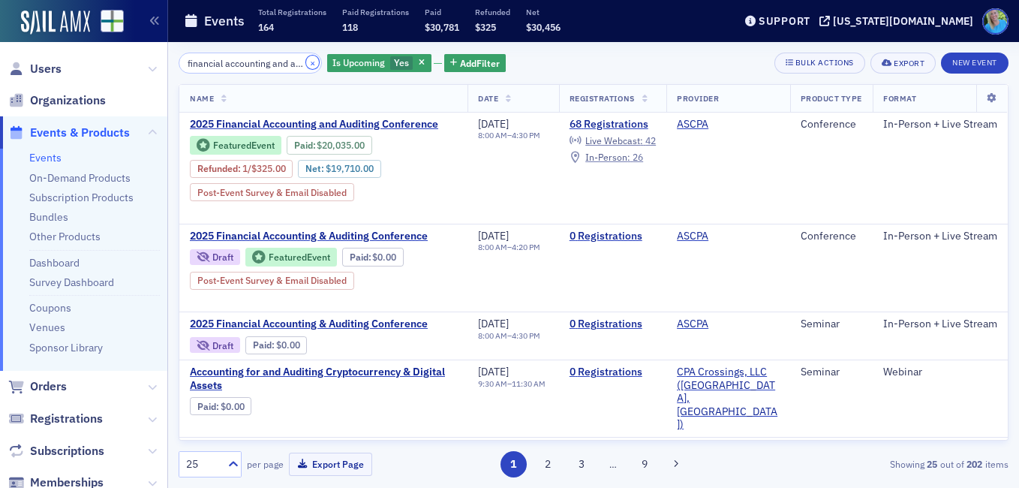
click at [306, 64] on button "×" at bounding box center [313, 63] width 14 height 14
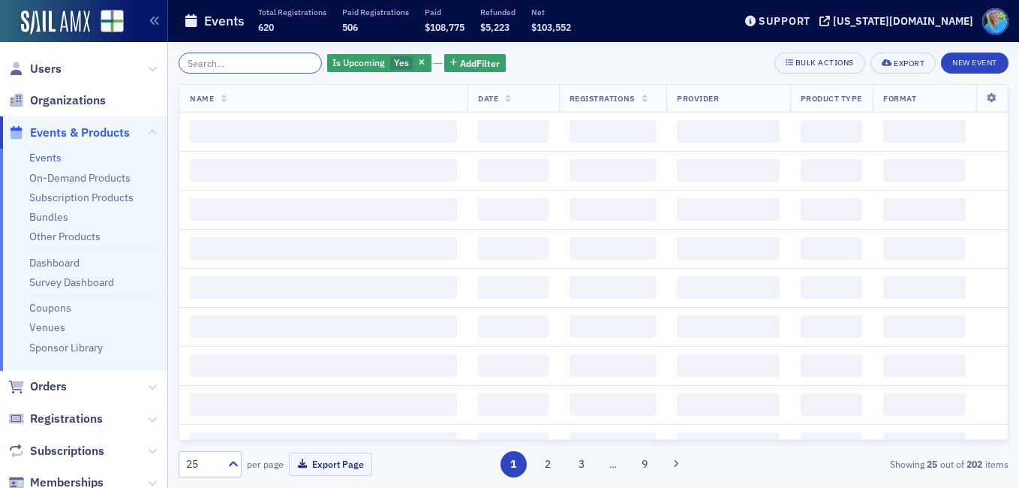
click at [278, 61] on input "search" at bounding box center [250, 63] width 143 height 21
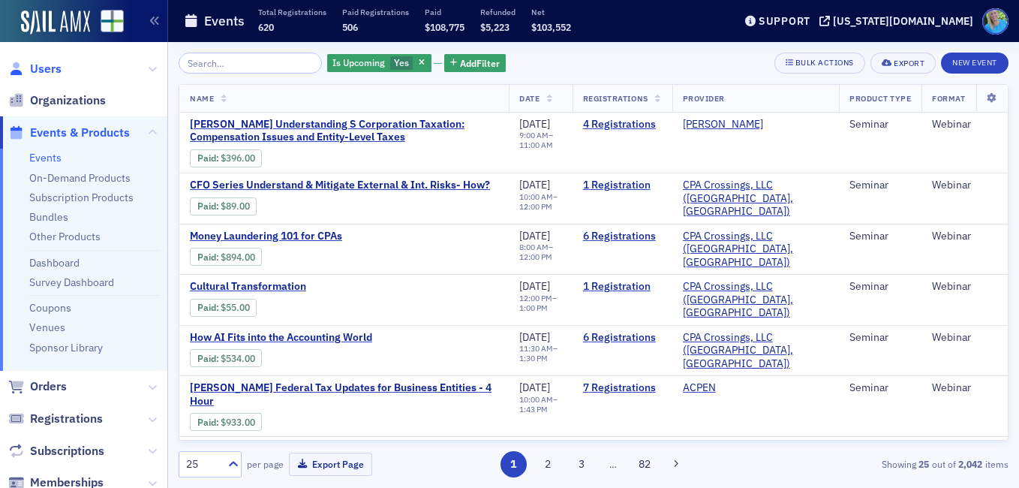
click at [53, 67] on span "Users" at bounding box center [46, 69] width 32 height 17
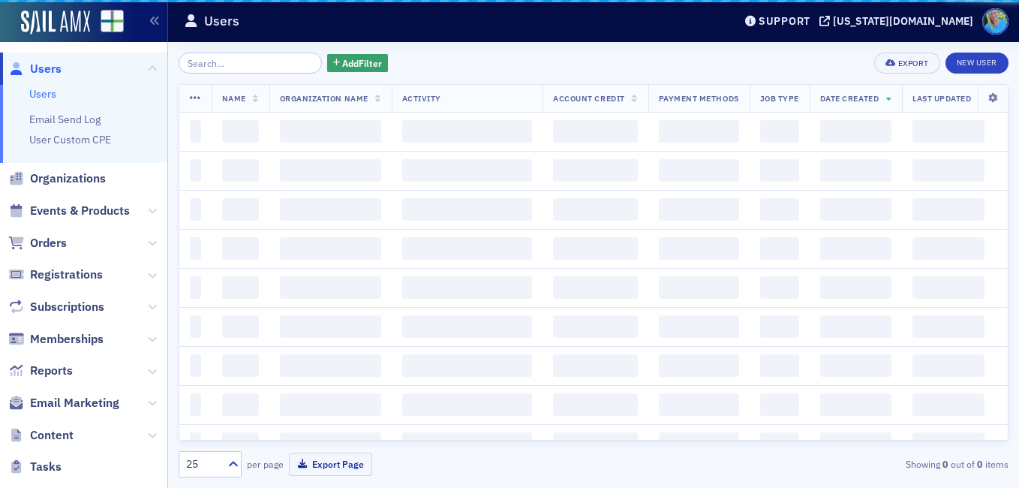
click at [241, 68] on input "search" at bounding box center [250, 63] width 143 height 21
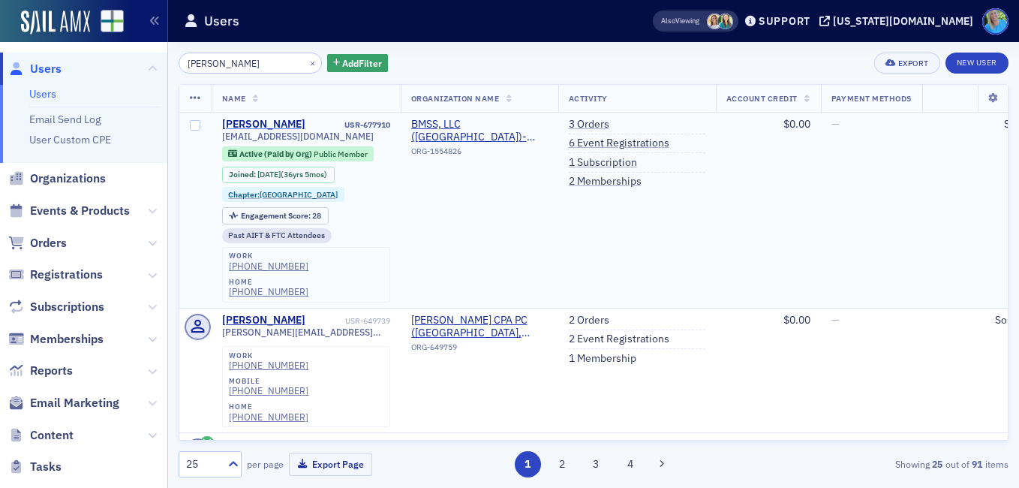
type input "myra roberts"
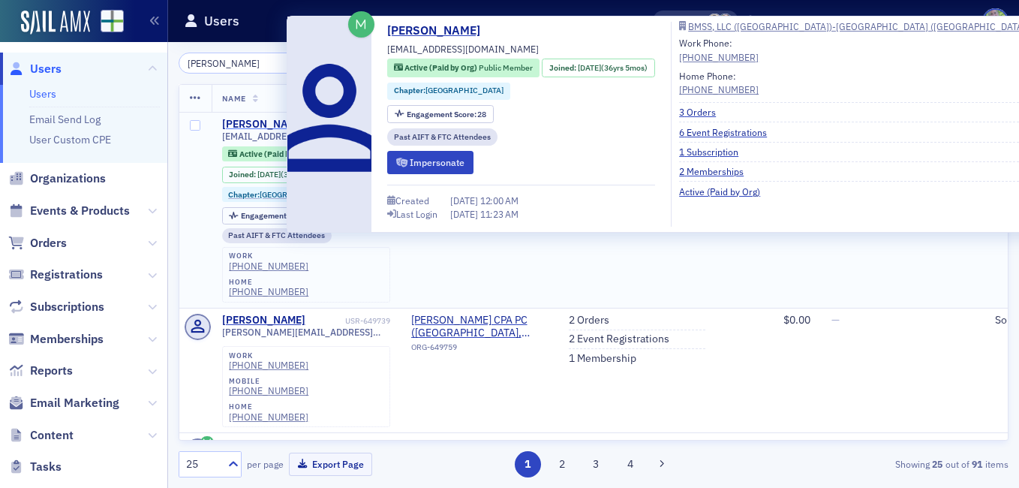
click at [271, 120] on div "Myra Roberts" at bounding box center [263, 125] width 83 height 14
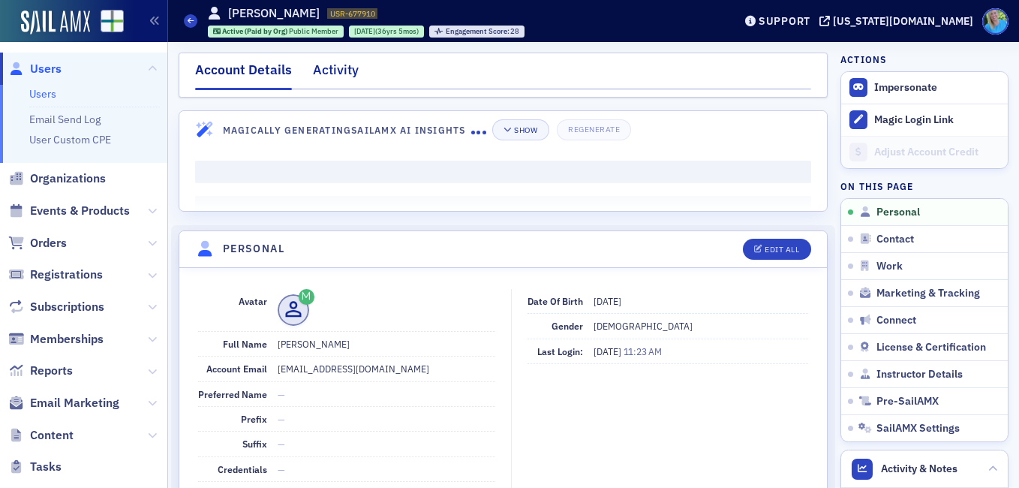
click at [336, 74] on div "Activity" at bounding box center [336, 74] width 46 height 28
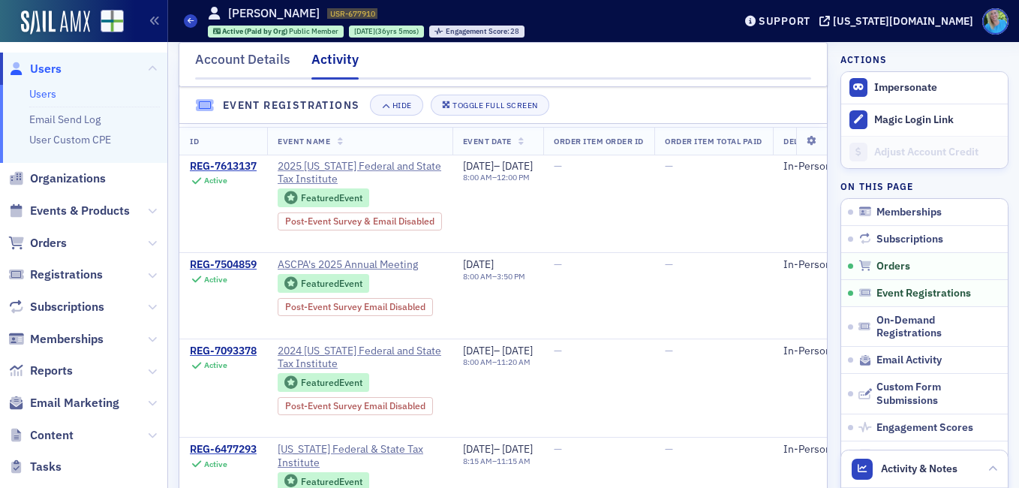
scroll to position [675, 0]
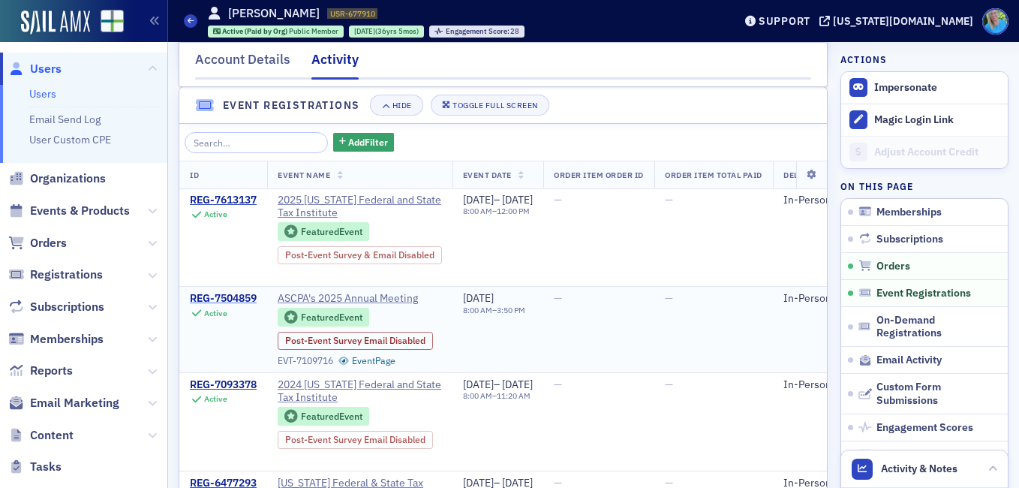
click at [229, 305] on div "REG-7504859" at bounding box center [223, 299] width 67 height 14
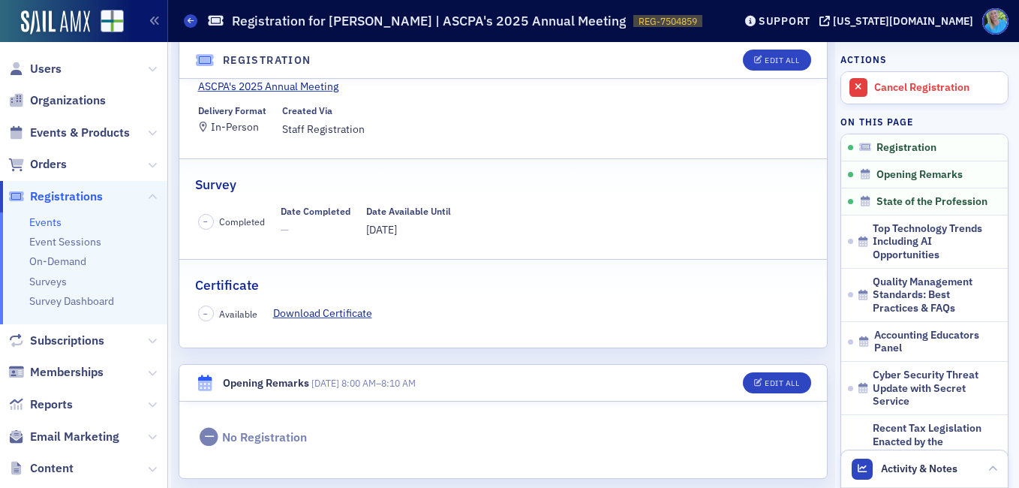
scroll to position [150, 0]
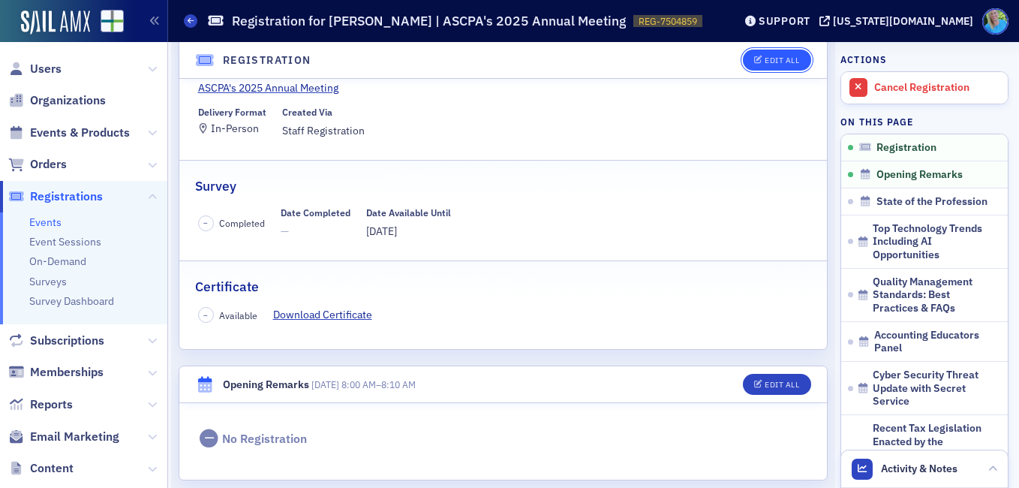
click at [755, 65] on button "Edit All" at bounding box center [777, 60] width 68 height 21
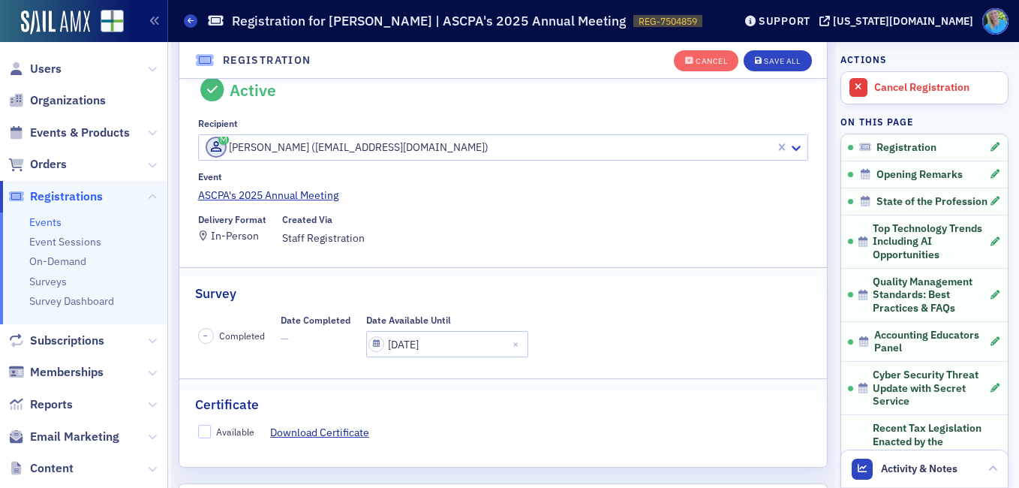
scroll to position [40, 0]
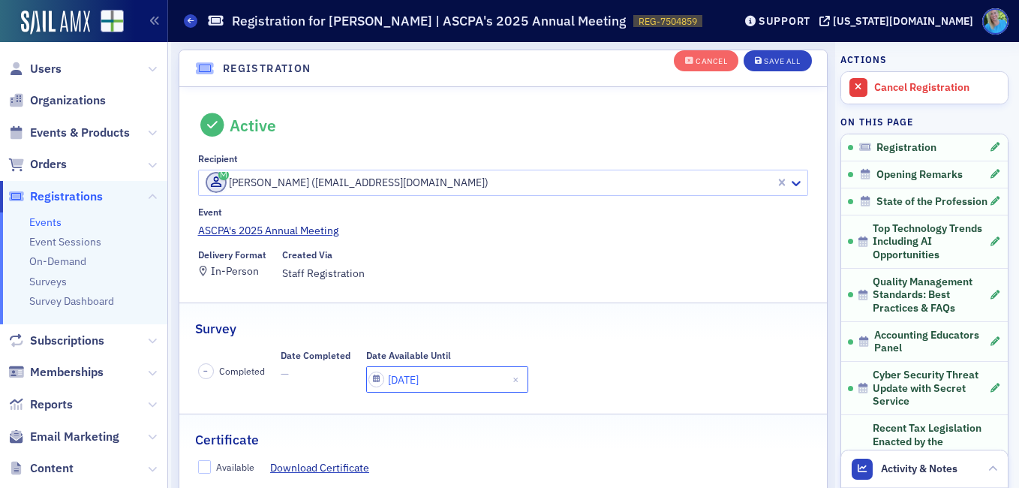
click at [443, 375] on input "06/26/2025" at bounding box center [447, 379] width 162 height 26
select select "5"
select select "2025"
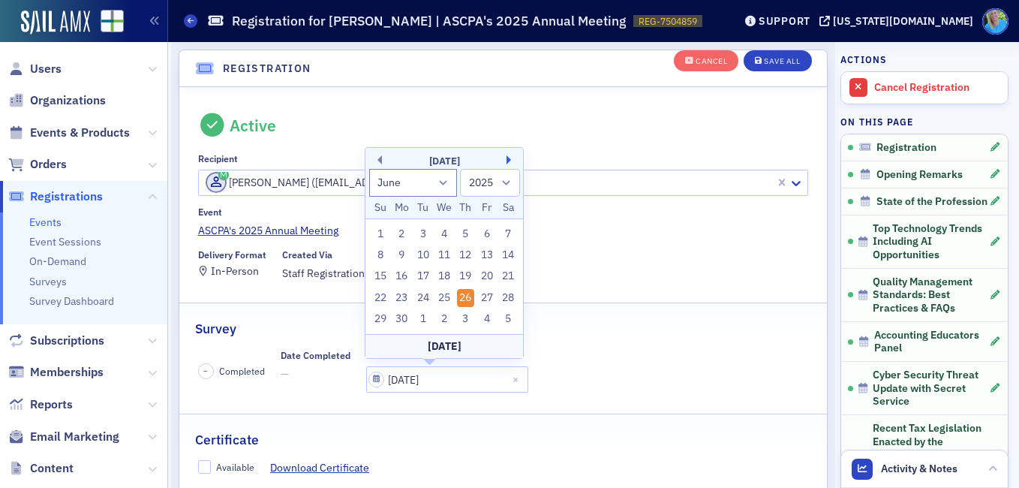
click at [509, 157] on button "Next Month" at bounding box center [510, 159] width 9 height 9
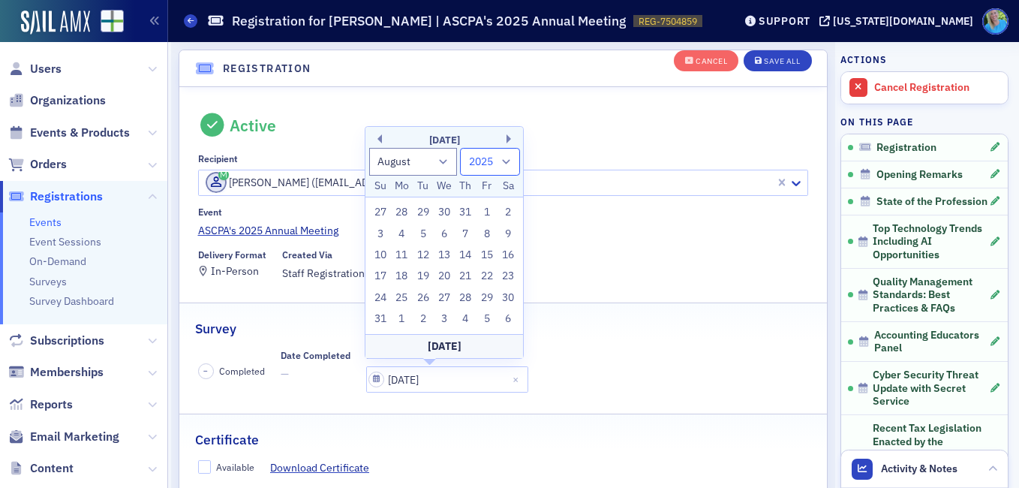
click at [509, 157] on select "1900 1901 1902 1903 1904 1905 1906 1907 1908 1909 1910 1911 1912 1913 1914 1915…" at bounding box center [490, 162] width 60 height 28
click at [509, 136] on button "Next Month" at bounding box center [510, 138] width 9 height 9
select select "8"
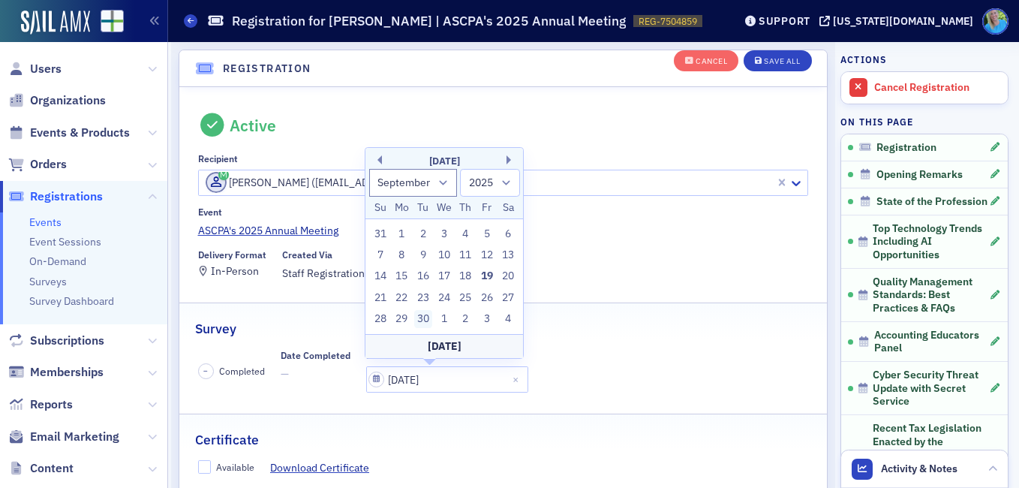
click at [422, 315] on div "30" at bounding box center [423, 319] width 18 height 18
type input "09/30/2025"
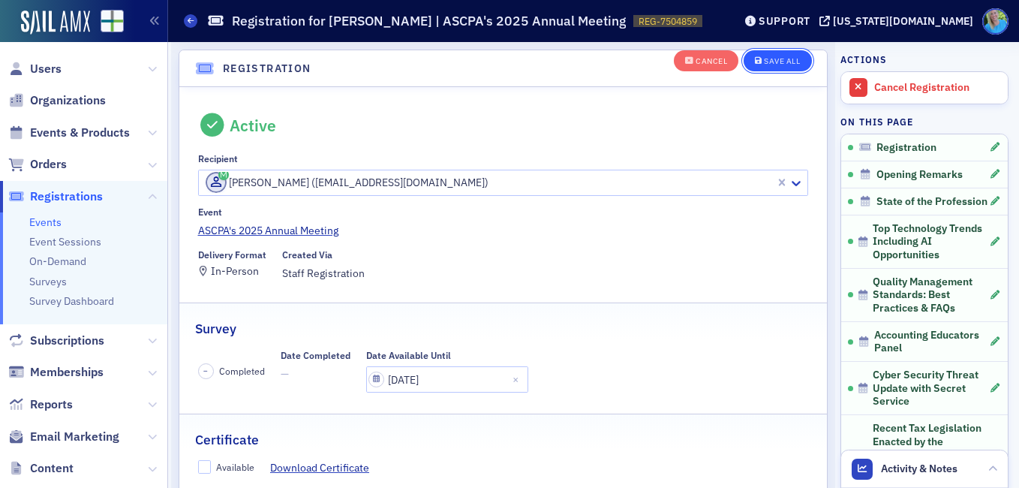
click at [765, 62] on div "Save All" at bounding box center [782, 61] width 36 height 8
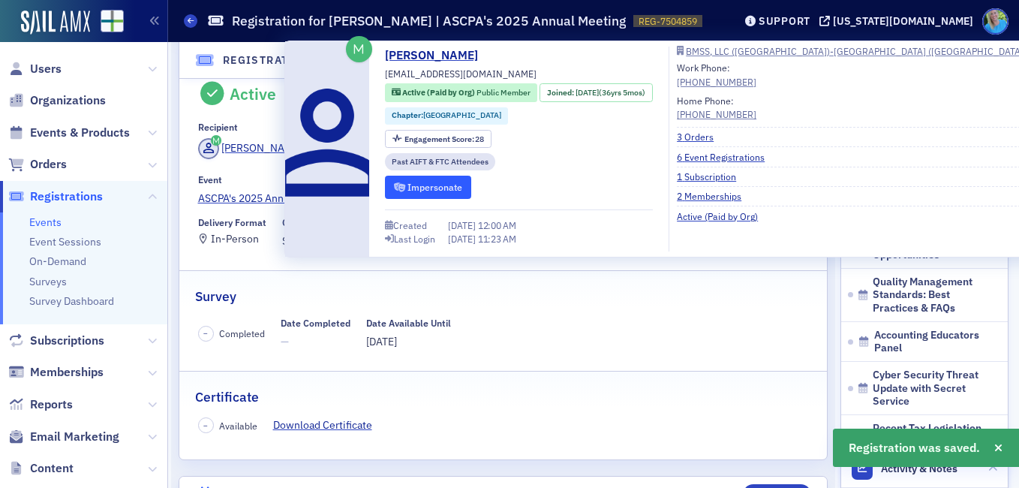
click at [425, 194] on button "Impersonate" at bounding box center [428, 187] width 86 height 23
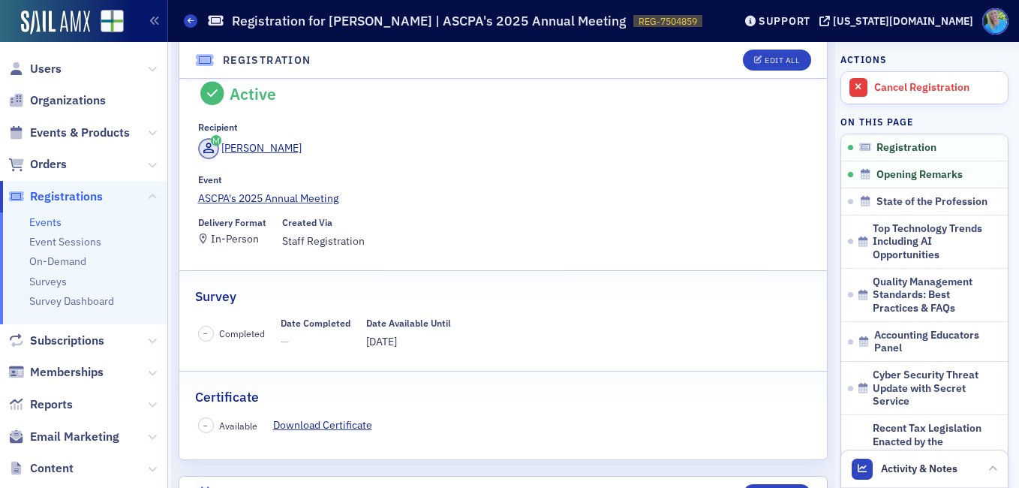
scroll to position [284, 0]
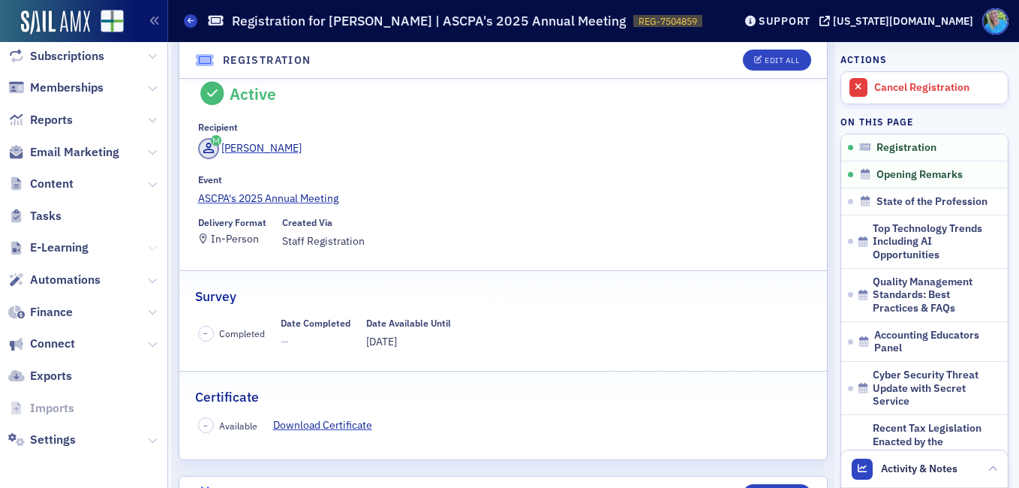
click at [148, 245] on icon at bounding box center [152, 248] width 9 height 9
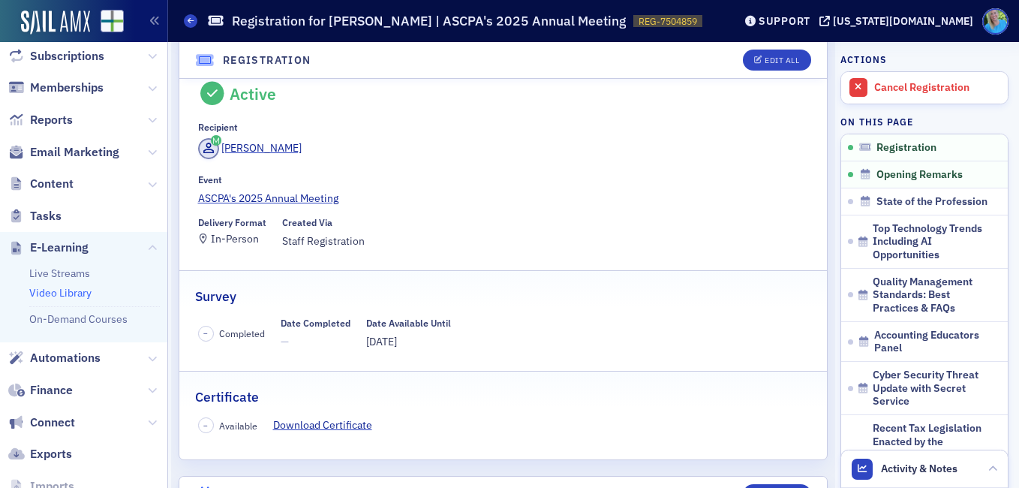
click at [89, 291] on link "Video Library" at bounding box center [60, 293] width 62 height 14
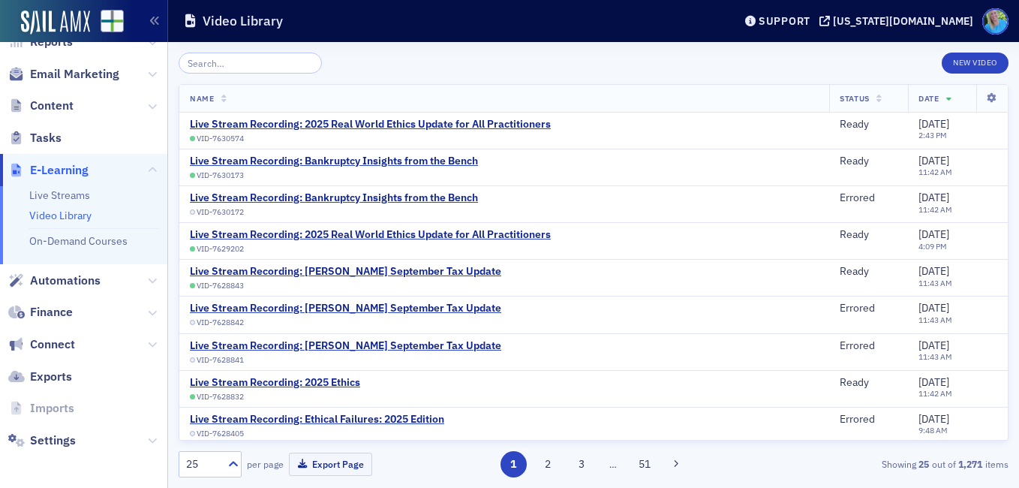
scroll to position [173, 0]
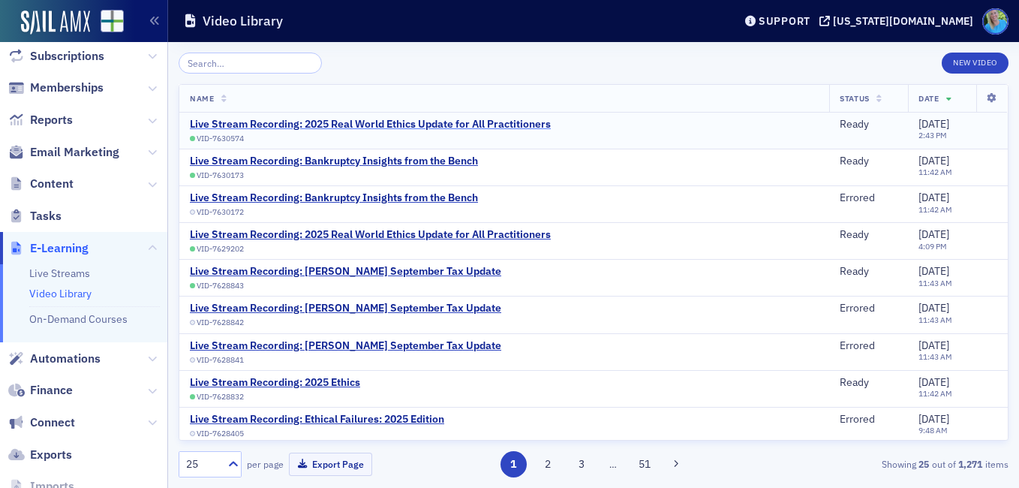
click at [405, 122] on div "Live Stream Recording: 2025 Real World Ethics Update for All Practitioners" at bounding box center [370, 125] width 361 height 14
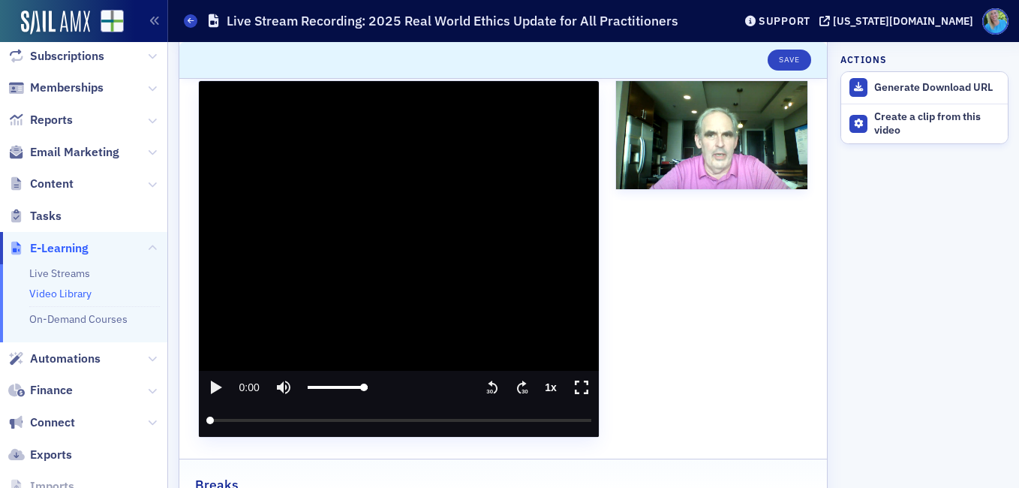
scroll to position [225, 0]
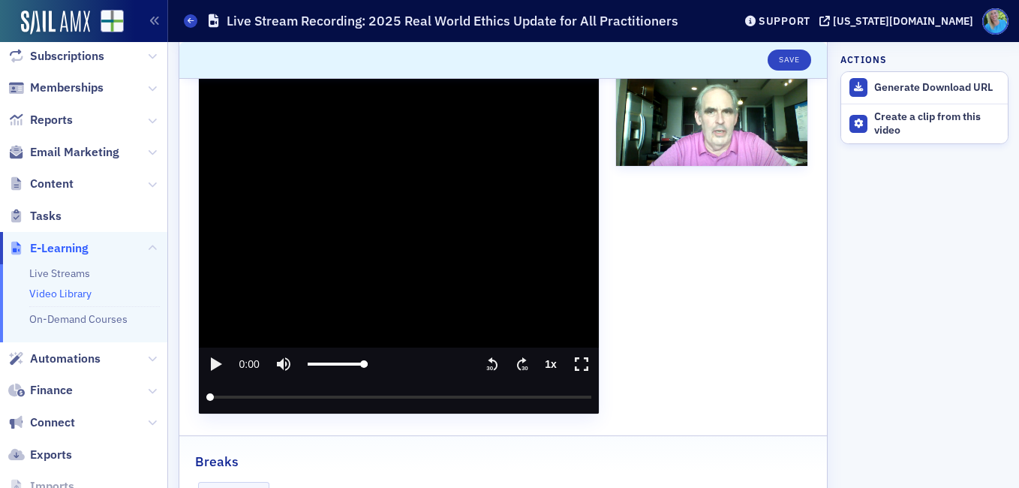
click at [210, 367] on icon "play" at bounding box center [215, 364] width 18 height 18
click at [269, 395] on input "seek" at bounding box center [398, 396] width 385 height 33
click at [275, 396] on input "seek" at bounding box center [398, 396] width 385 height 33
click at [323, 392] on input "seek" at bounding box center [398, 396] width 385 height 33
click at [326, 393] on input "seek" at bounding box center [398, 396] width 385 height 33
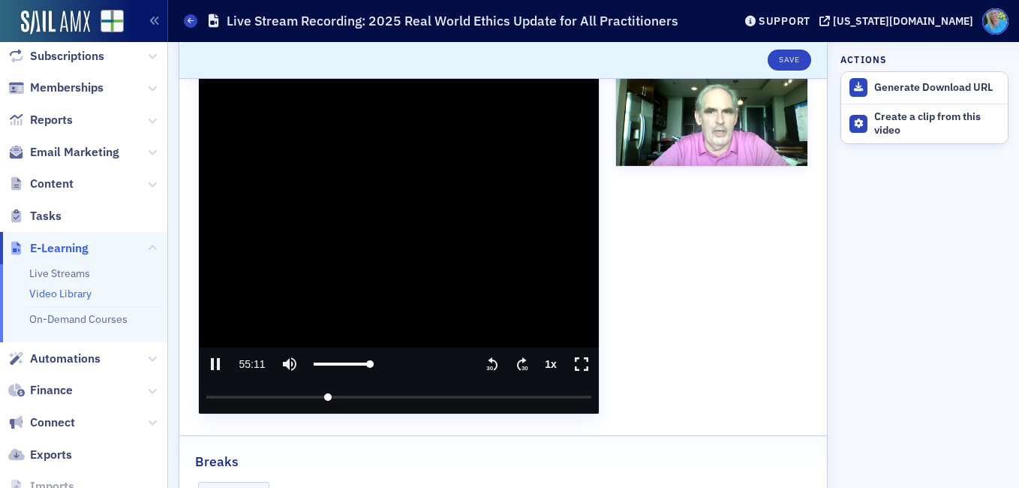
click at [403, 396] on input "seek" at bounding box center [398, 396] width 385 height 33
drag, startPoint x: 324, startPoint y: 398, endPoint x: 302, endPoint y: 397, distance: 21.8
click at [302, 397] on input "seek" at bounding box center [398, 396] width 385 height 33
click at [430, 248] on video "video player" at bounding box center [399, 236] width 400 height 356
drag, startPoint x: 303, startPoint y: 396, endPoint x: 332, endPoint y: 394, distance: 28.6
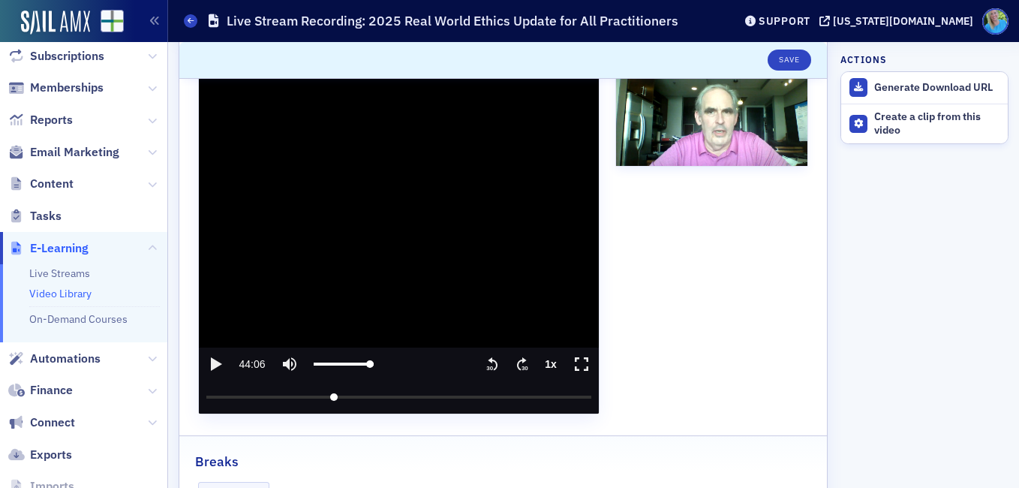
click at [332, 394] on input "seek" at bounding box center [398, 396] width 385 height 33
click at [219, 363] on icon "play" at bounding box center [216, 364] width 11 height 14
click at [518, 360] on icon "seek forward 30 seconds" at bounding box center [522, 364] width 10 height 14
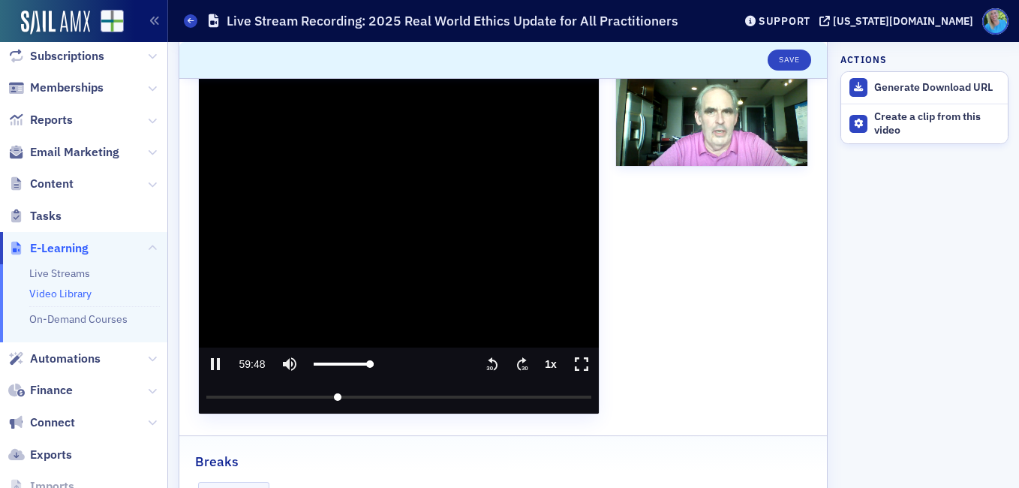
click at [518, 360] on icon "seek forward 30 seconds" at bounding box center [522, 364] width 10 height 14
click at [488, 358] on icon ".text{font-size:8px;font-family:Arial-BoldMT, Arial;font-weight:700;} 30" at bounding box center [492, 364] width 15 height 18
click at [515, 359] on icon ".text{font-size:8px;font-family:Arial-BoldMT, Arial;font-weight:700;} 30" at bounding box center [522, 364] width 15 height 18
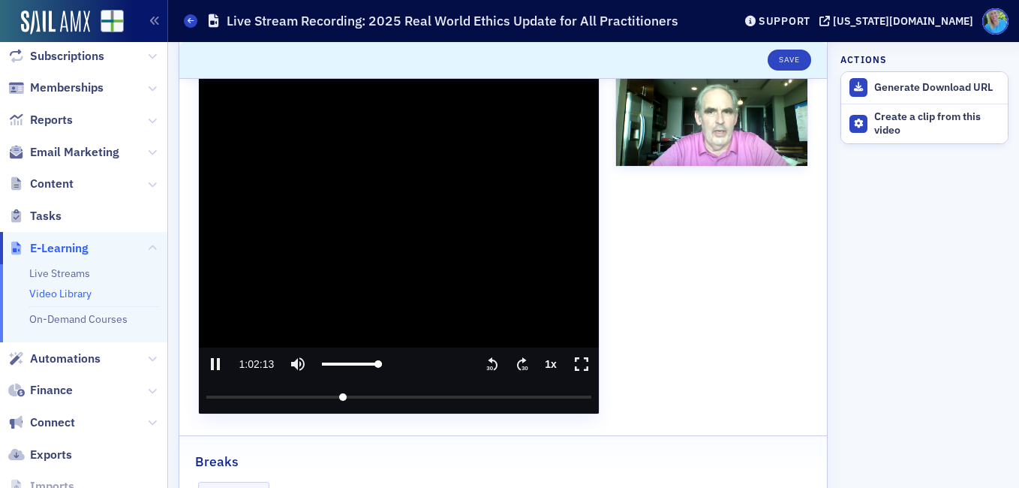
click at [515, 359] on icon ".text{font-size:8px;font-family:Arial-BoldMT, Arial;font-weight:700;} 30" at bounding box center [522, 364] width 15 height 18
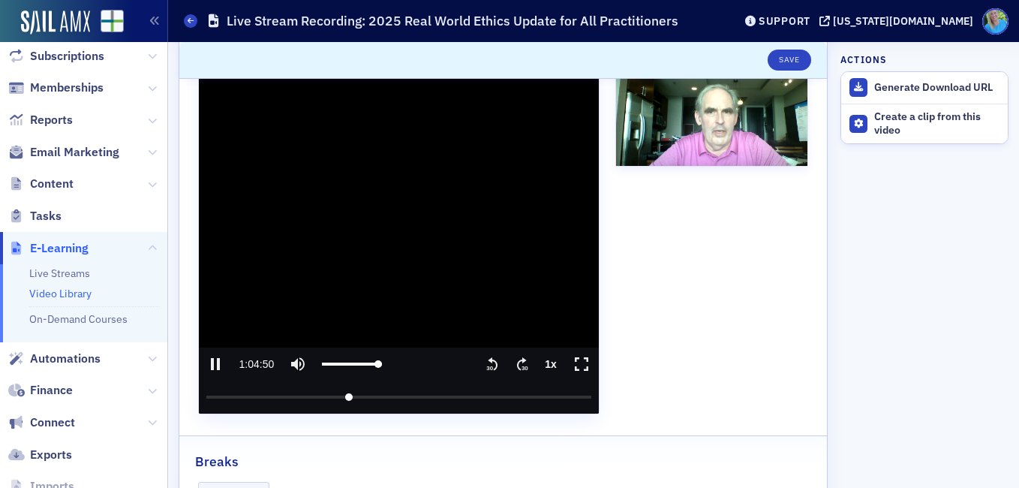
click at [515, 359] on icon ".text{font-size:8px;font-family:Arial-BoldMT, Arial;font-weight:700;} 30" at bounding box center [522, 364] width 15 height 18
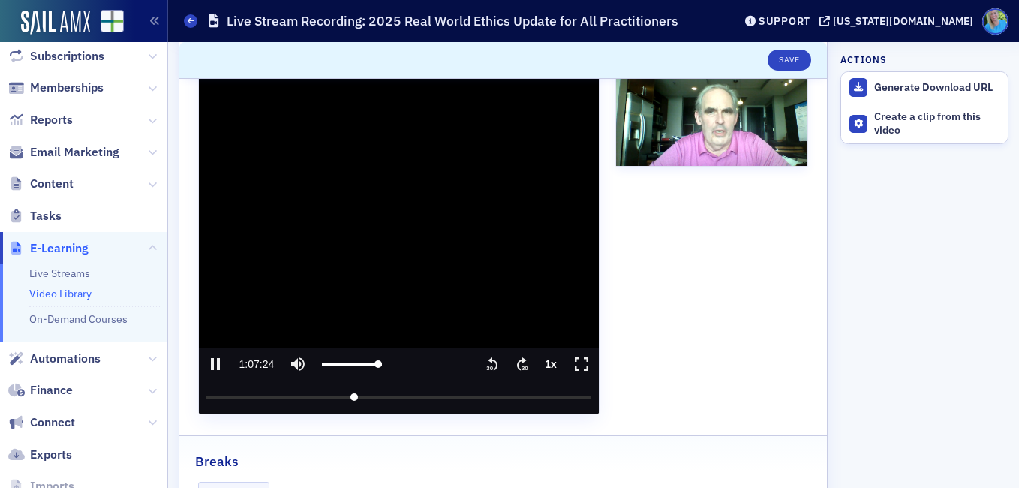
click at [515, 359] on icon ".text{font-size:8px;font-family:Arial-BoldMT, Arial;font-weight:700;} 30" at bounding box center [522, 364] width 15 height 18
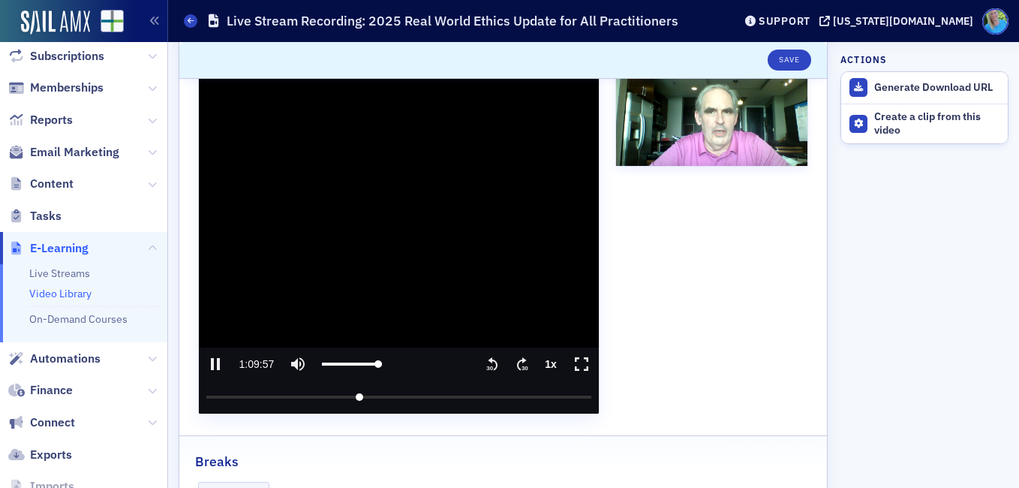
click at [515, 359] on icon ".text{font-size:8px;font-family:Arial-BoldMT, Arial;font-weight:700;} 30" at bounding box center [522, 364] width 15 height 18
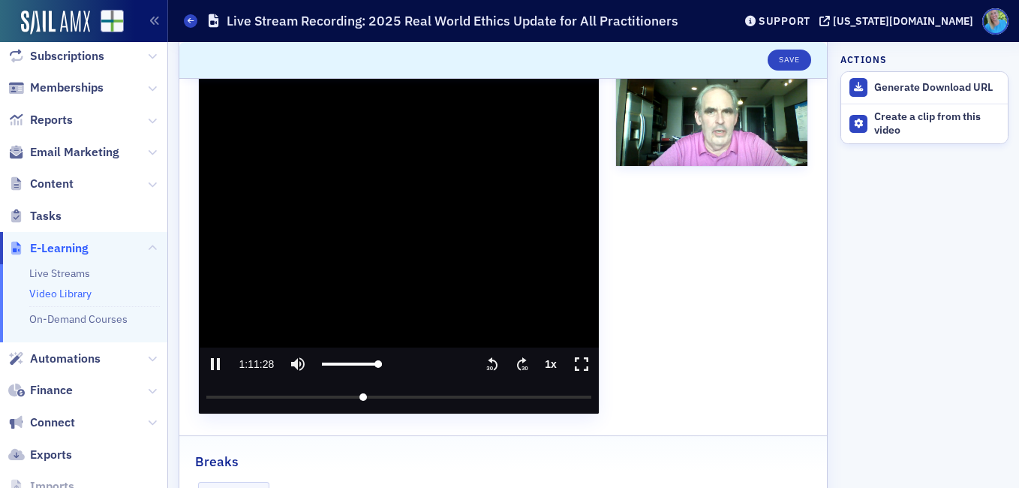
click at [515, 359] on icon ".text{font-size:8px;font-family:Arial-BoldMT, Arial;font-weight:700;} 30" at bounding box center [522, 364] width 15 height 18
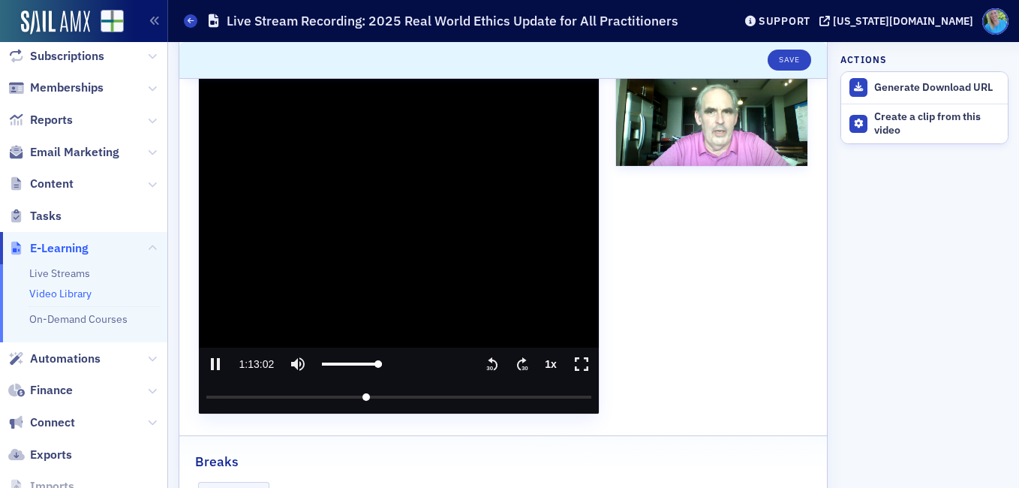
click at [515, 359] on icon ".text{font-size:8px;font-family:Arial-BoldMT, Arial;font-weight:700;} 30" at bounding box center [522, 364] width 15 height 18
click at [489, 360] on icon ".text{font-size:8px;font-family:Arial-BoldMT, Arial;font-weight:700;} 30" at bounding box center [492, 364] width 15 height 18
click at [573, 395] on input "seek" at bounding box center [398, 396] width 385 height 33
click at [515, 367] on icon ".text{font-size:8px;font-family:Arial-BoldMT, Arial;font-weight:700;} 30" at bounding box center [522, 364] width 15 height 18
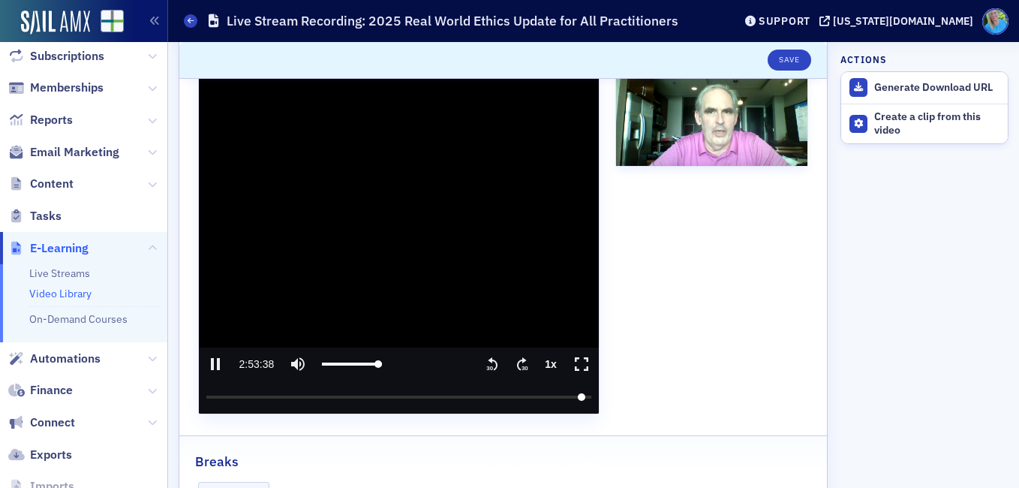
click at [515, 367] on icon ".text{font-size:8px;font-family:Arial-BoldMT, Arial;font-weight:700;} 30" at bounding box center [522, 364] width 15 height 18
click at [489, 359] on icon ".text{font-size:8px;font-family:Arial-BoldMT, Arial;font-weight:700;} 30" at bounding box center [492, 364] width 15 height 18
click at [515, 360] on icon ".text{font-size:8px;font-family:Arial-BoldMT, Arial;font-weight:700;} 30" at bounding box center [522, 364] width 15 height 18
click at [216, 362] on icon "pause" at bounding box center [215, 364] width 18 height 18
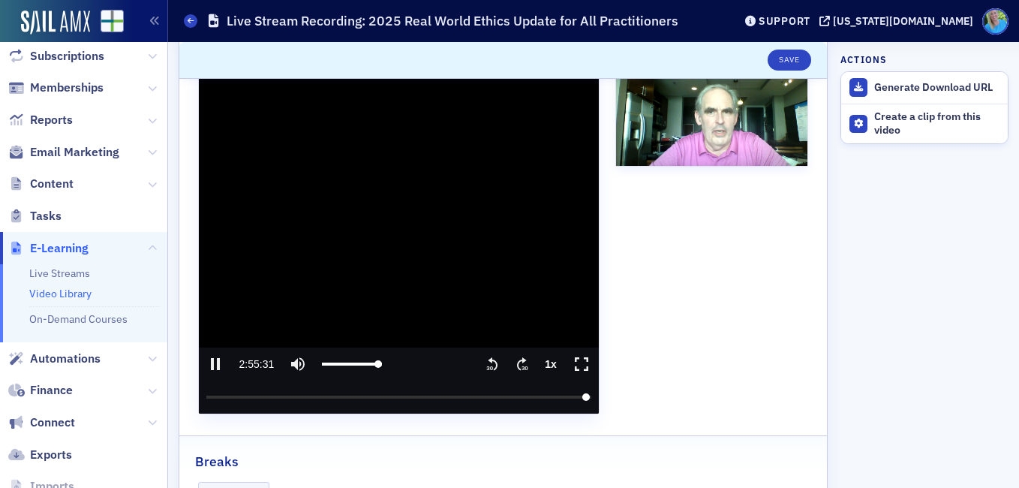
type input "10531.815281"
click at [934, 113] on div "Create a clip from this video" at bounding box center [937, 123] width 126 height 26
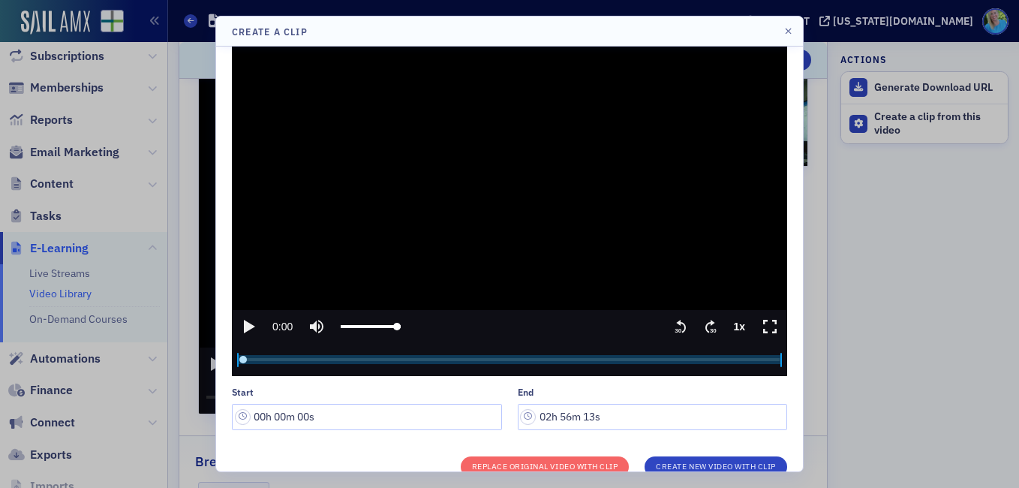
scroll to position [65, 0]
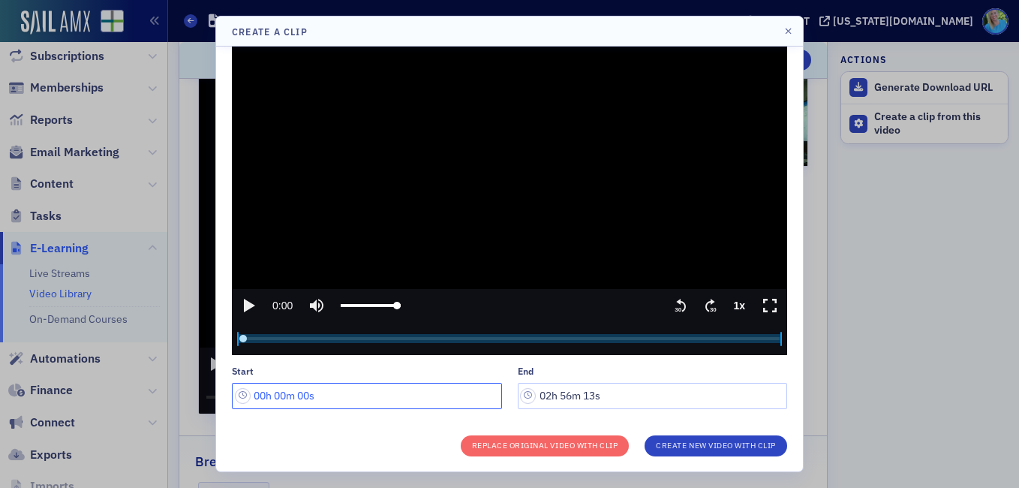
click at [259, 393] on input "00h 00m 00s" at bounding box center [367, 396] width 270 height 26
drag, startPoint x: 286, startPoint y: 394, endPoint x: 276, endPoint y: 387, distance: 11.9
click at [276, 387] on input "01h 00m 00s" at bounding box center [367, 396] width 270 height 26
drag, startPoint x: 311, startPoint y: 396, endPoint x: 301, endPoint y: 393, distance: 10.2
click at [301, 393] on input "01h 13m 00s" at bounding box center [367, 396] width 270 height 26
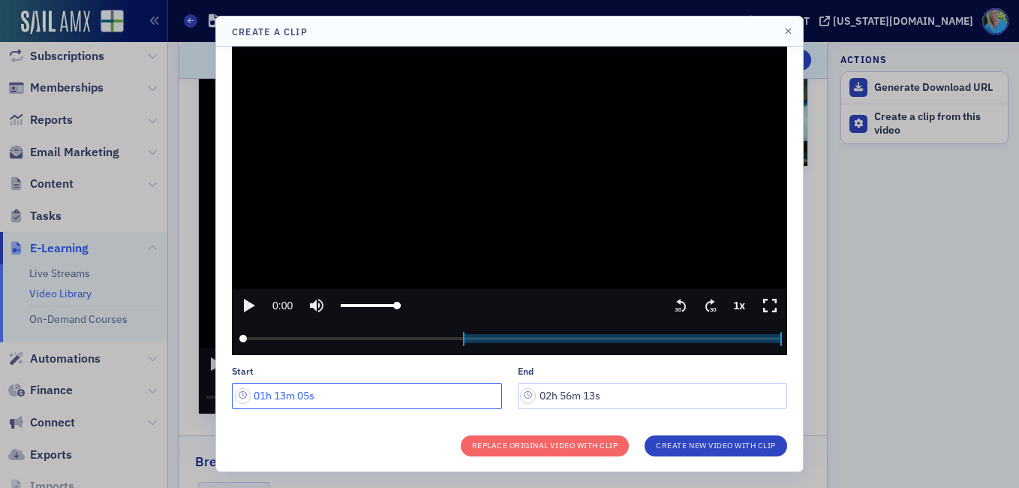
click at [306, 397] on input "01h 13m 05s" at bounding box center [367, 396] width 270 height 26
click at [305, 396] on input "01h 13m 05s" at bounding box center [367, 396] width 270 height 26
click at [305, 395] on input "01h 13m 05s" at bounding box center [367, 396] width 270 height 26
click at [311, 393] on input "01h 13m 05s" at bounding box center [367, 396] width 270 height 26
type input "01h 13m 50s"
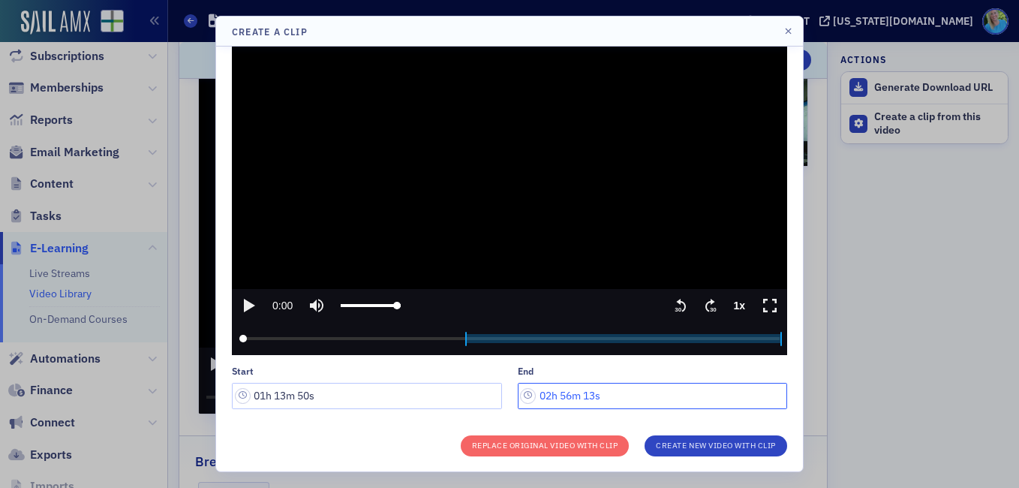
click at [536, 395] on input "02h 56m 13s" at bounding box center [653, 396] width 270 height 26
click at [562, 392] on input "02h 56m 13s" at bounding box center [653, 396] width 270 height 26
click at [561, 392] on input "02h 56m 13s" at bounding box center [653, 396] width 270 height 26
click at [561, 391] on input "02h 55m 01s" at bounding box center [653, 396] width 270 height 26
drag, startPoint x: 590, startPoint y: 392, endPoint x: 581, endPoint y: 391, distance: 9.0
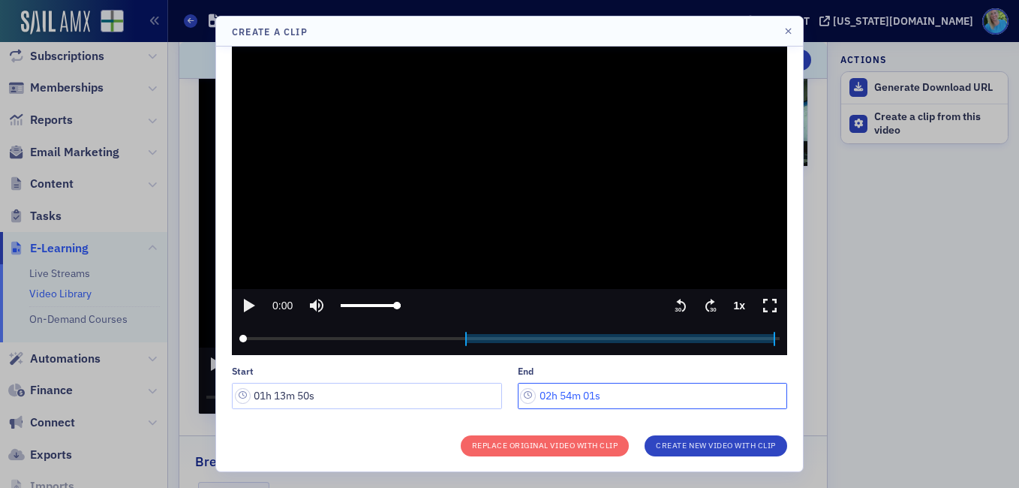
click at [581, 391] on input "02h 54m 01s" at bounding box center [653, 396] width 270 height 26
type input "02h 54m 49s"
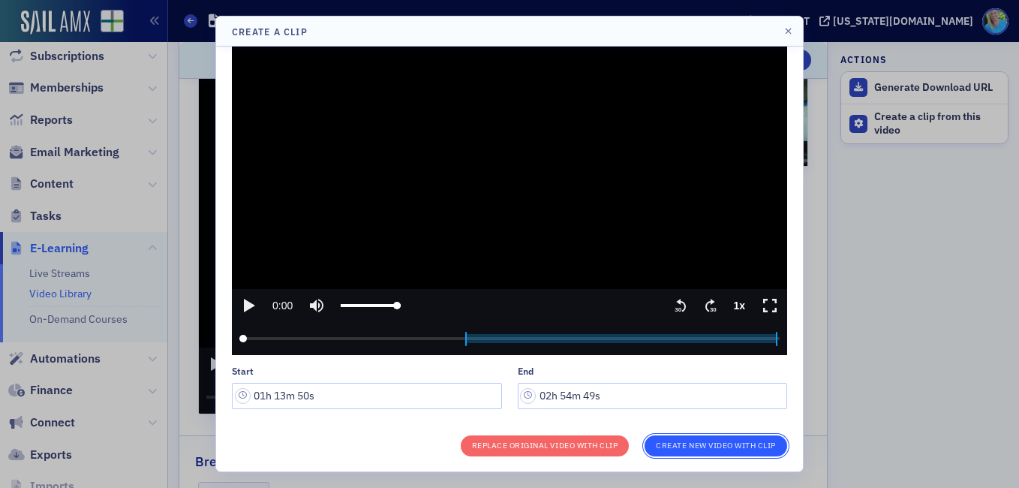
click at [663, 439] on button "Create New Video With Clip" at bounding box center [715, 445] width 143 height 21
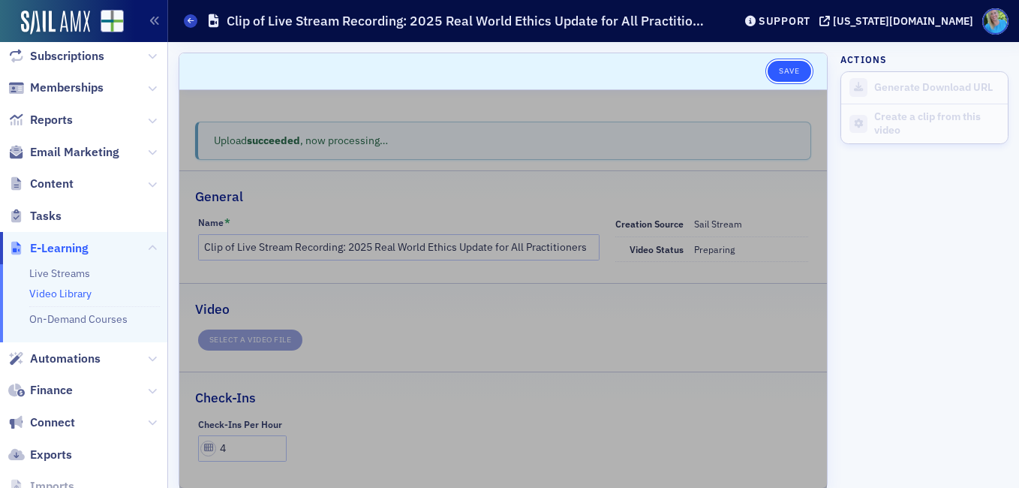
click at [795, 71] on button "Save" at bounding box center [788, 71] width 43 height 21
click at [68, 296] on link "Video Library" at bounding box center [60, 294] width 62 height 14
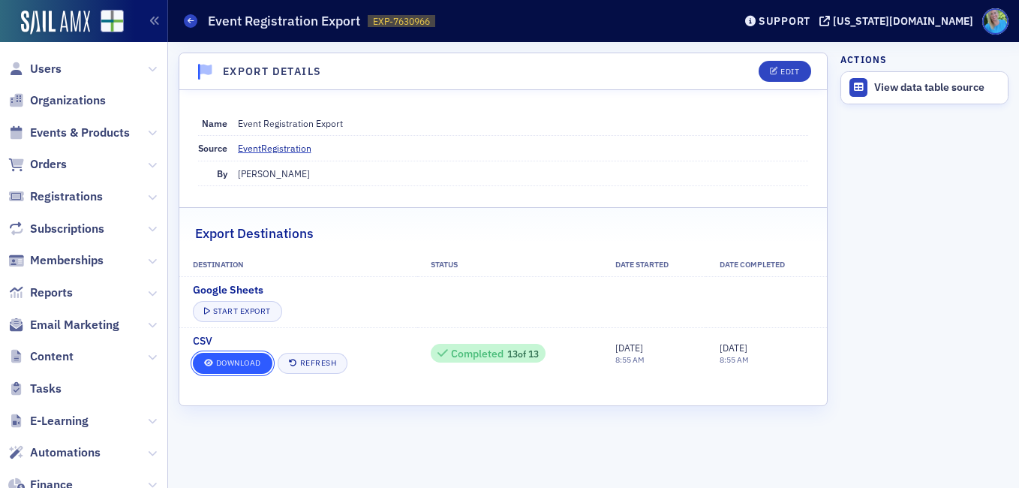
click at [239, 359] on link "Download" at bounding box center [233, 363] width 80 height 21
click at [47, 130] on span "Events & Products" at bounding box center [80, 133] width 100 height 17
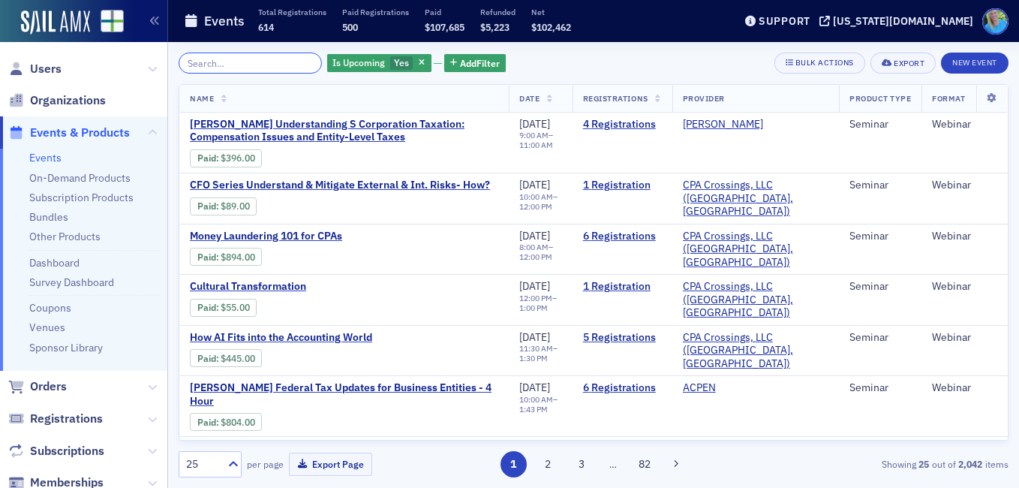
click at [252, 61] on input "search" at bounding box center [250, 63] width 143 height 21
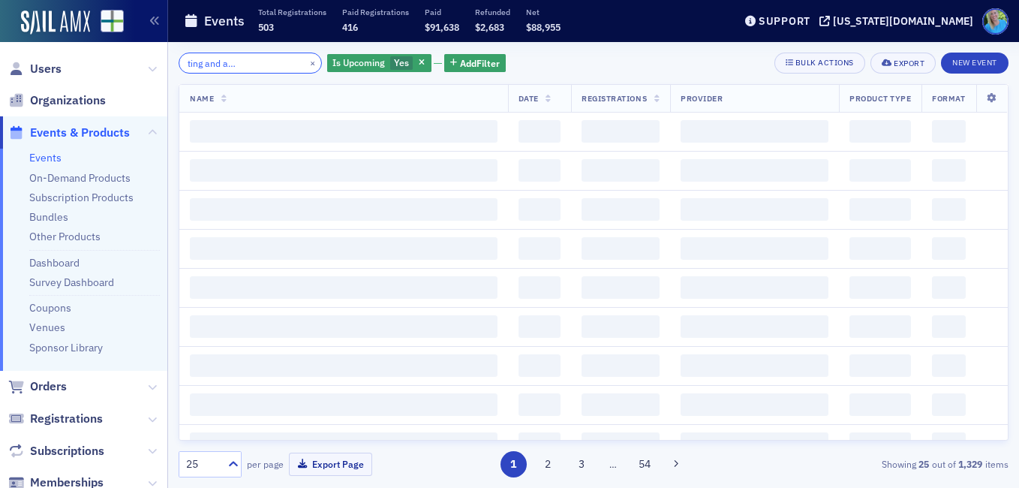
scroll to position [0, 83]
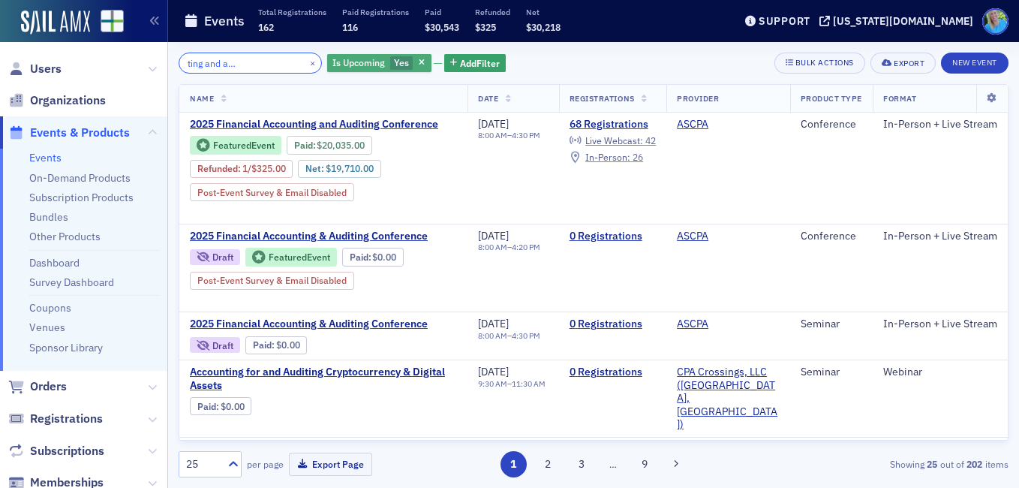
type input "financial accounting and auditing conference"
click at [397, 63] on div "Is Upcoming Yes" at bounding box center [379, 63] width 104 height 19
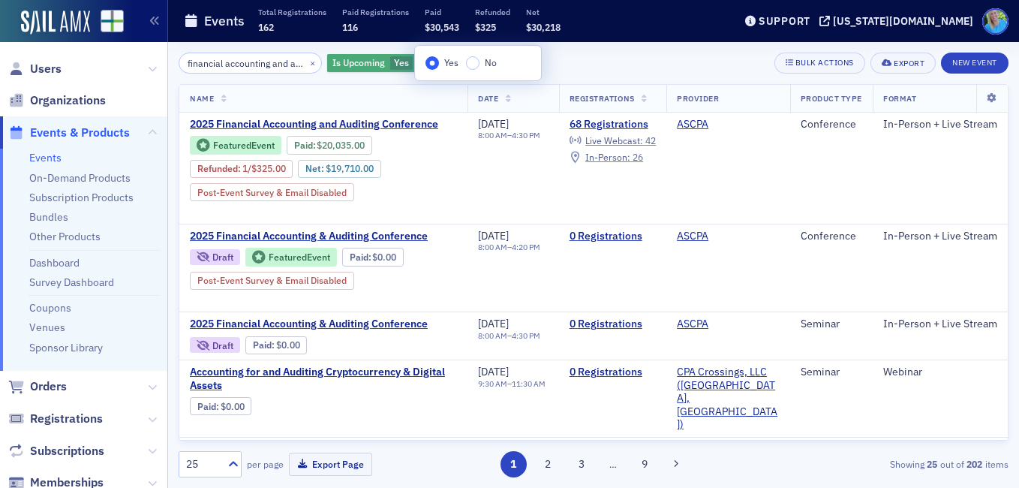
click at [419, 62] on icon "button" at bounding box center [422, 63] width 6 height 8
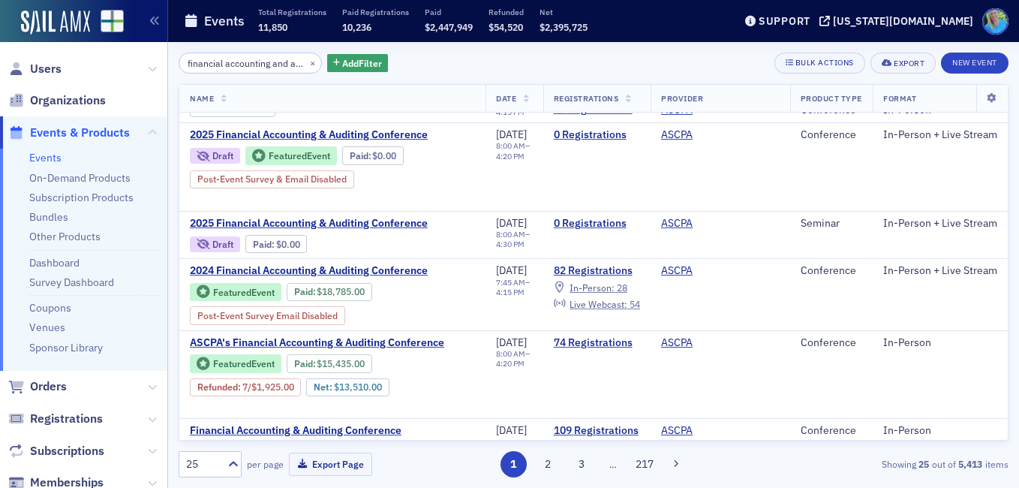
scroll to position [450, 0]
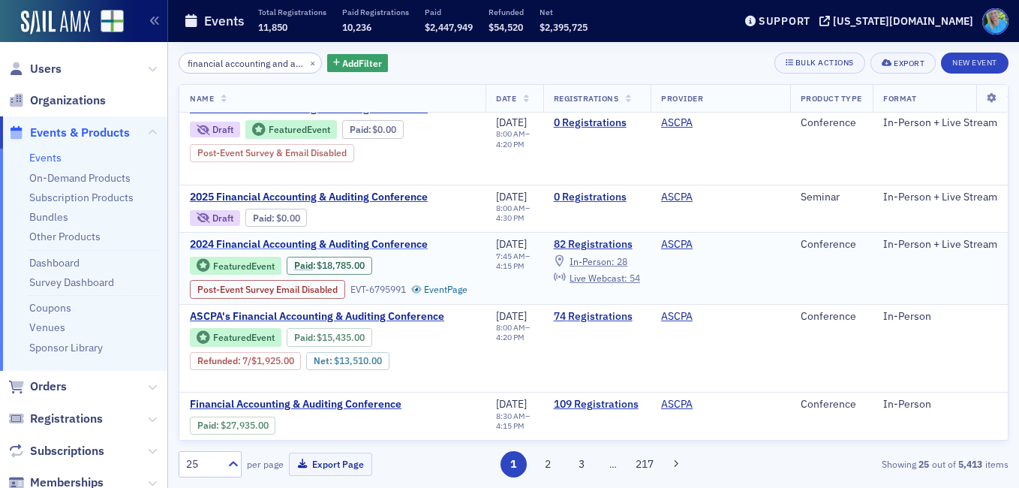
click at [388, 251] on span "2024 Financial Accounting & Auditing Conference" at bounding box center [316, 245] width 252 height 14
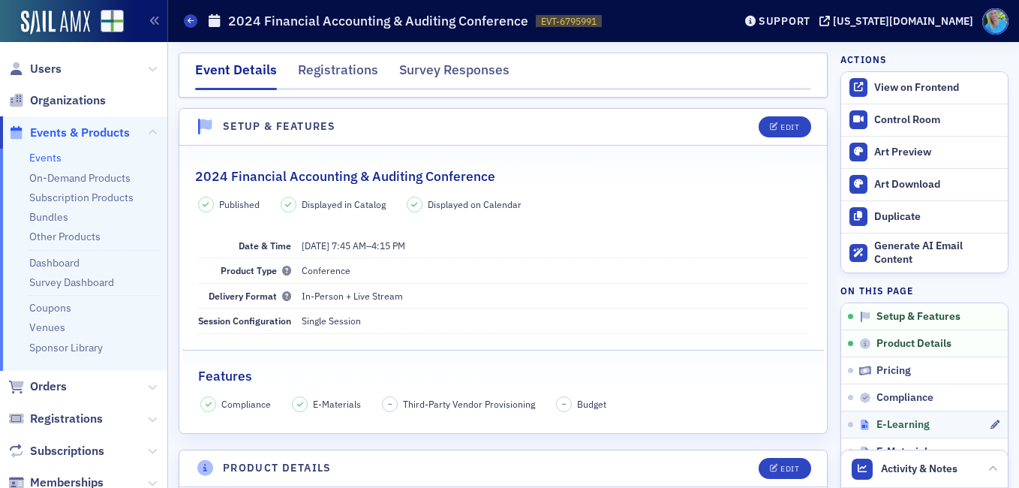
click at [884, 418] on span "E-Learning" at bounding box center [902, 425] width 53 height 14
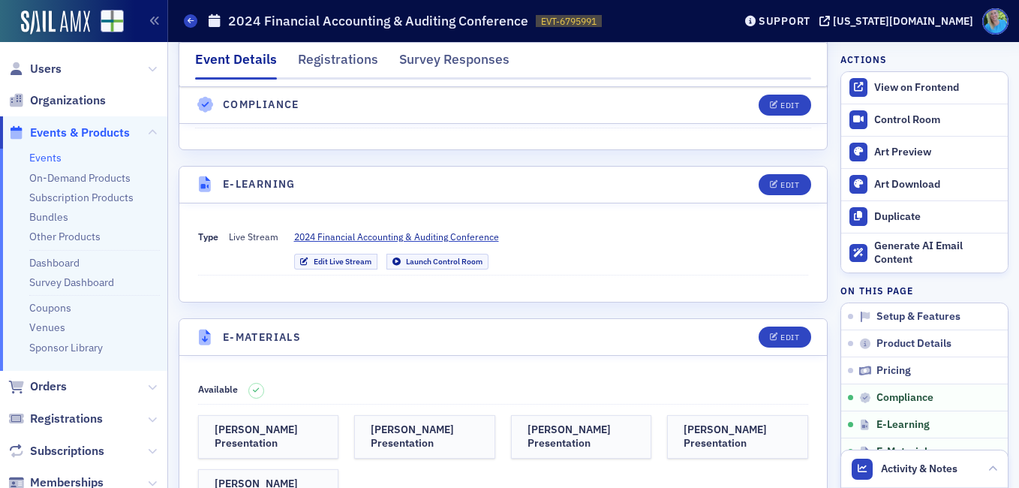
scroll to position [2609, 0]
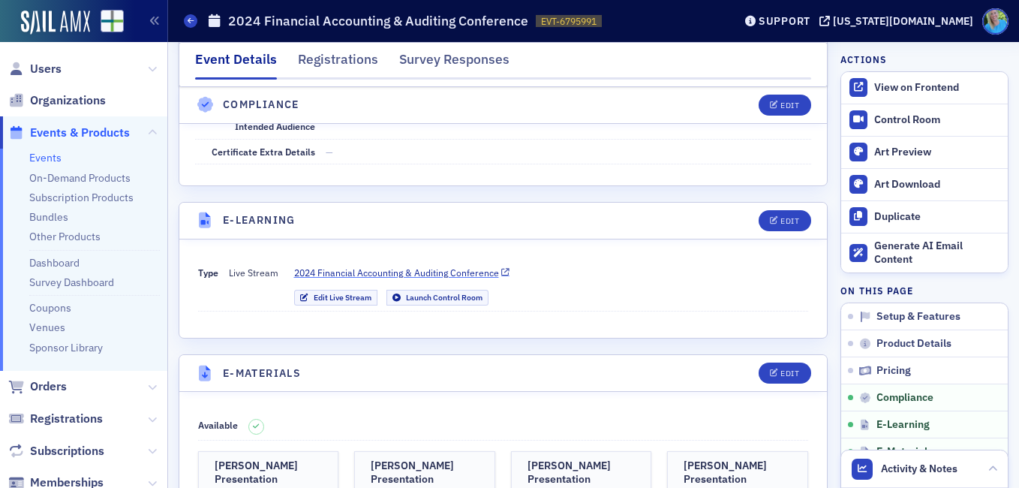
click at [360, 266] on span "2024 Financial Accounting & Auditing Conference" at bounding box center [396, 273] width 205 height 14
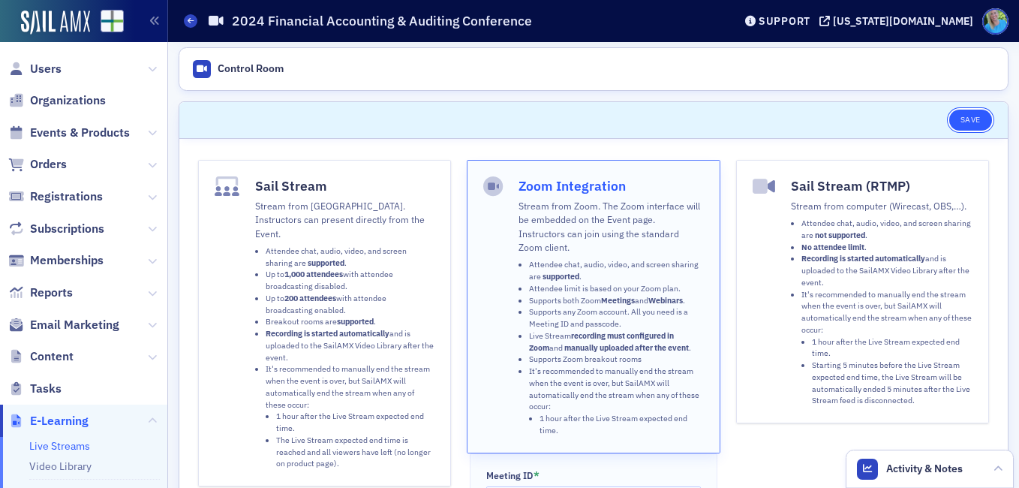
click at [954, 115] on button "Save" at bounding box center [970, 120] width 43 height 21
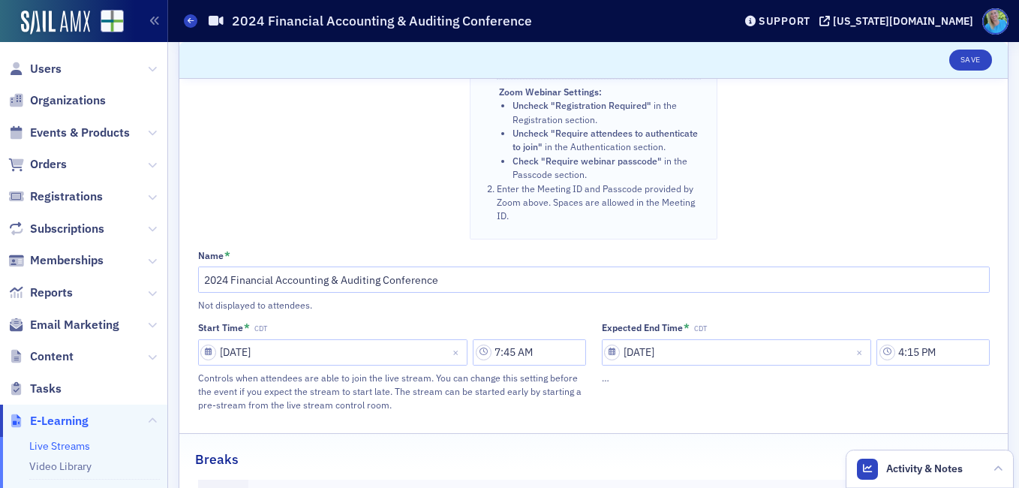
scroll to position [750, 0]
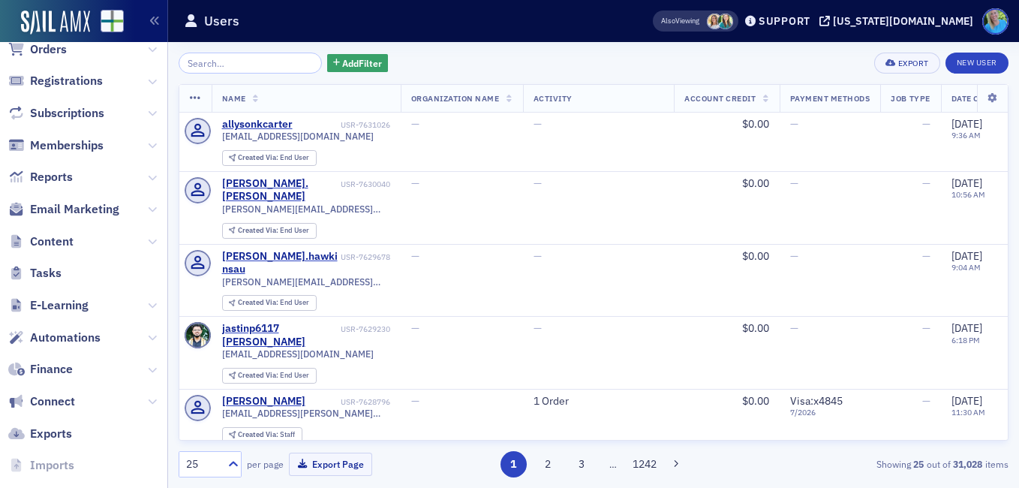
scroll to position [251, 0]
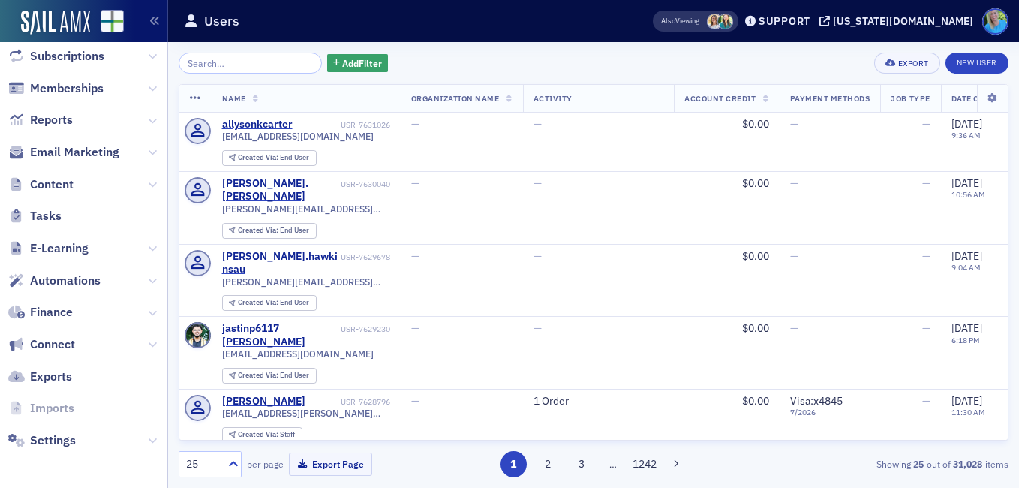
click at [146, 244] on span "E-Learning" at bounding box center [83, 248] width 167 height 32
click at [148, 247] on icon at bounding box center [152, 248] width 9 height 9
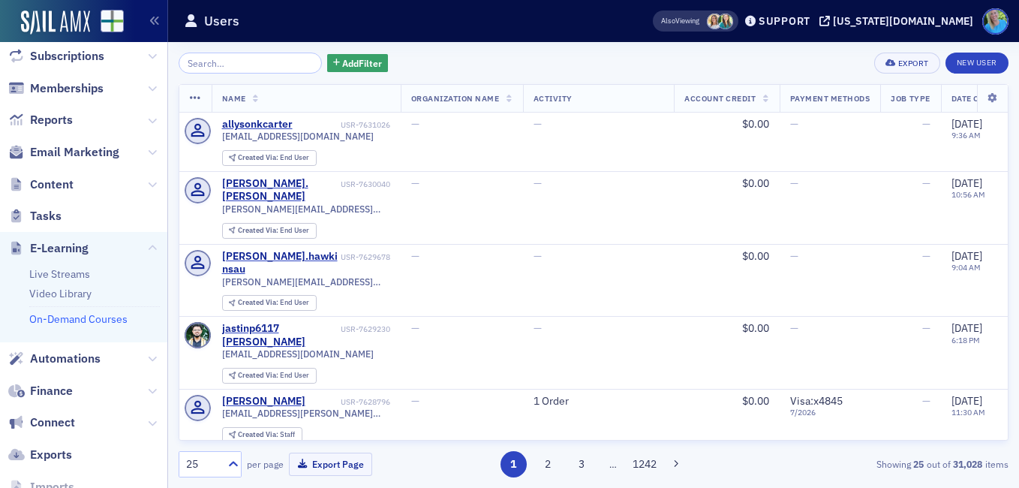
click at [114, 317] on link "On-Demand Courses" at bounding box center [78, 319] width 98 height 14
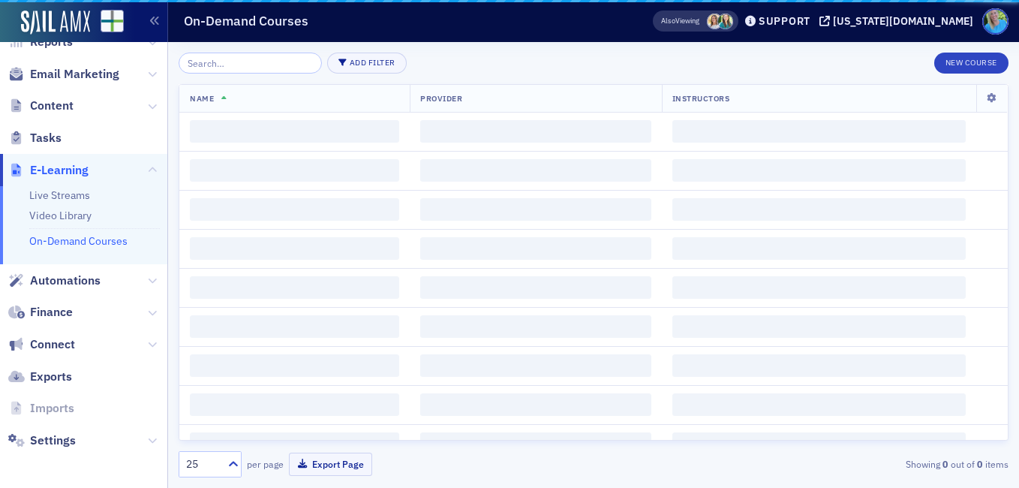
scroll to position [173, 0]
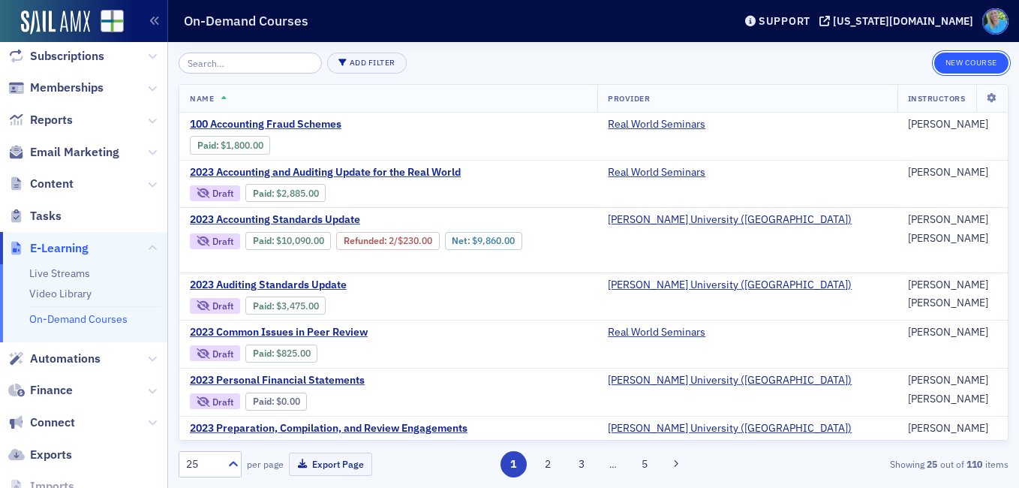
click at [956, 72] on button "New Course" at bounding box center [971, 63] width 74 height 21
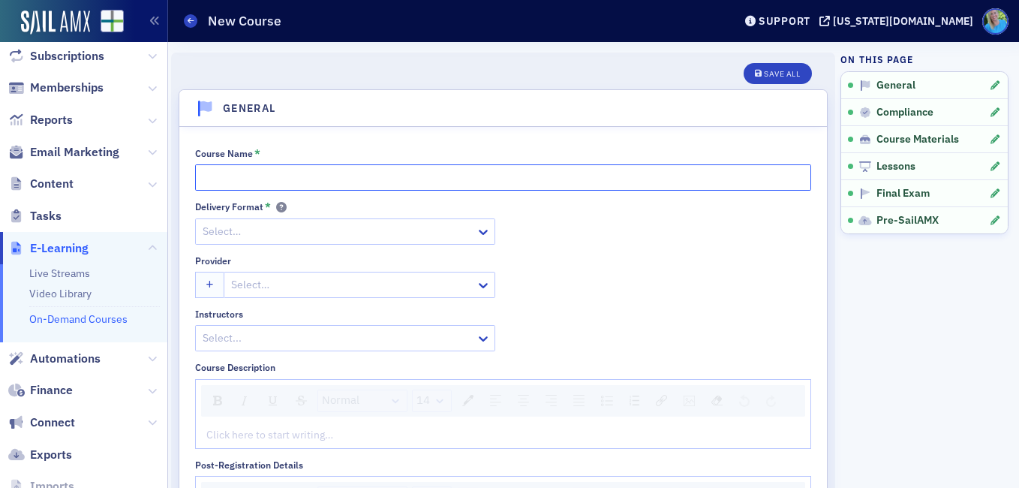
click at [376, 170] on input "Course Name *" at bounding box center [503, 177] width 616 height 26
paste input "2025 Real World Ethics Update for All Practitioners"
type input "2025 Real World Ethics Update for All Practitioners"
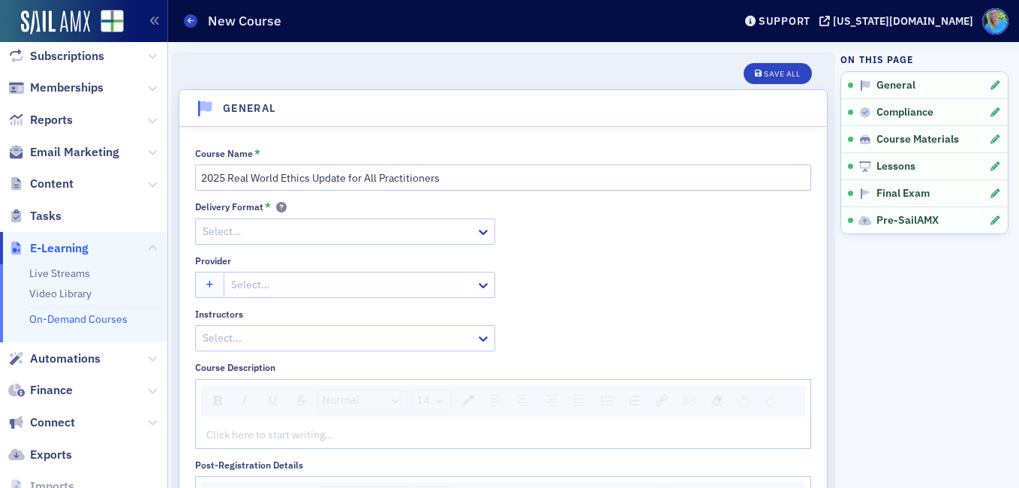
click at [393, 230] on div at bounding box center [337, 231] width 273 height 19
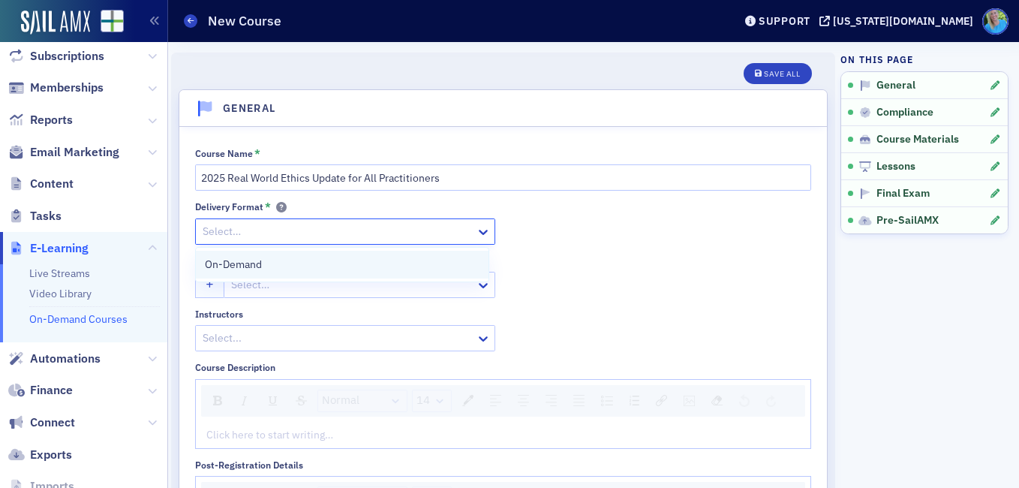
click at [389, 257] on div "On-Demand" at bounding box center [342, 265] width 275 height 16
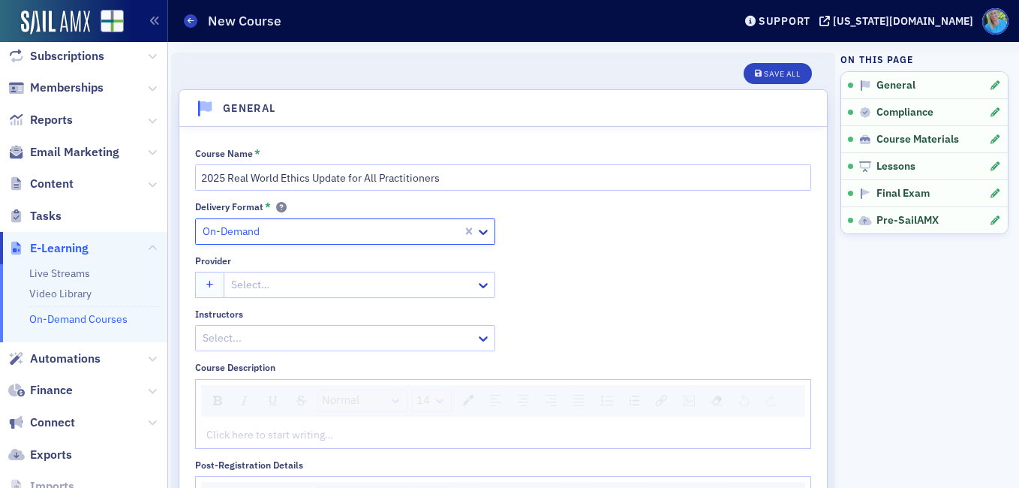
click at [389, 286] on div at bounding box center [352, 284] width 245 height 19
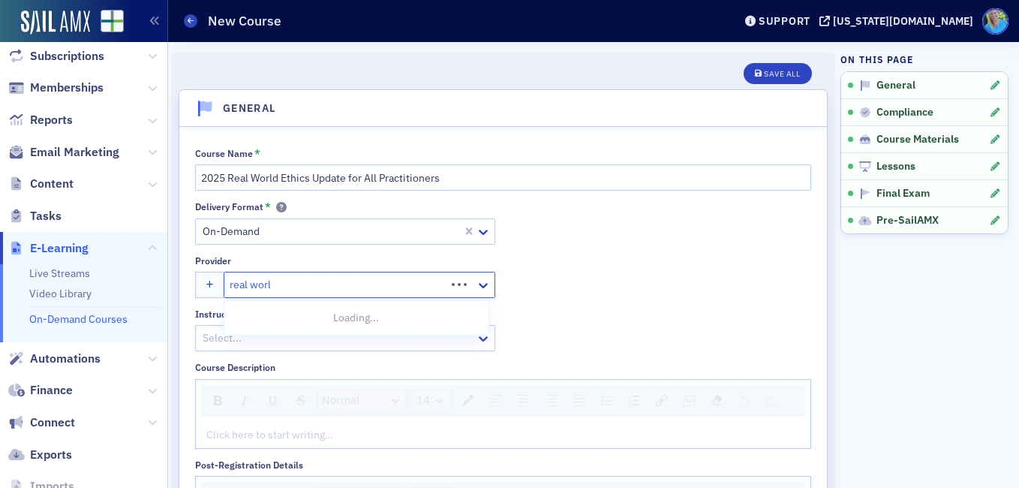
type input "real world"
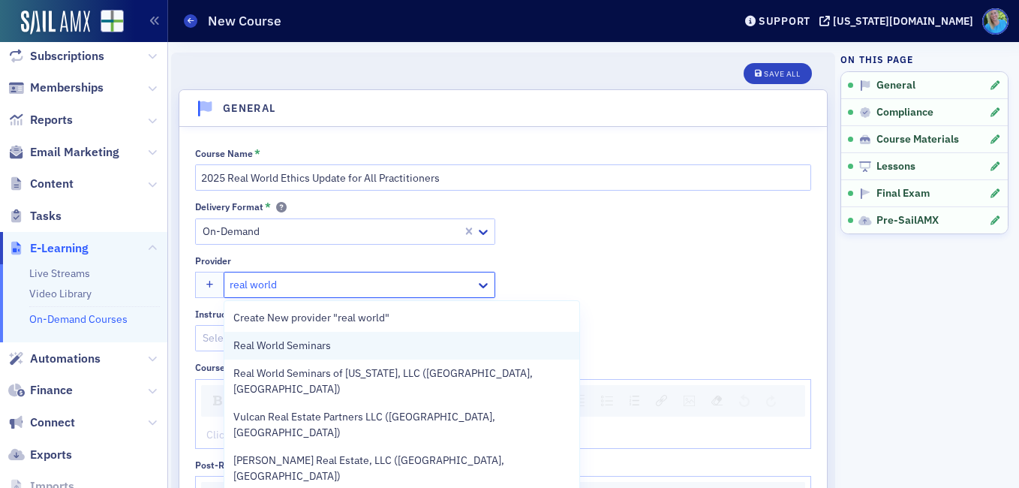
click at [395, 350] on div "Real World Seminars" at bounding box center [401, 346] width 337 height 16
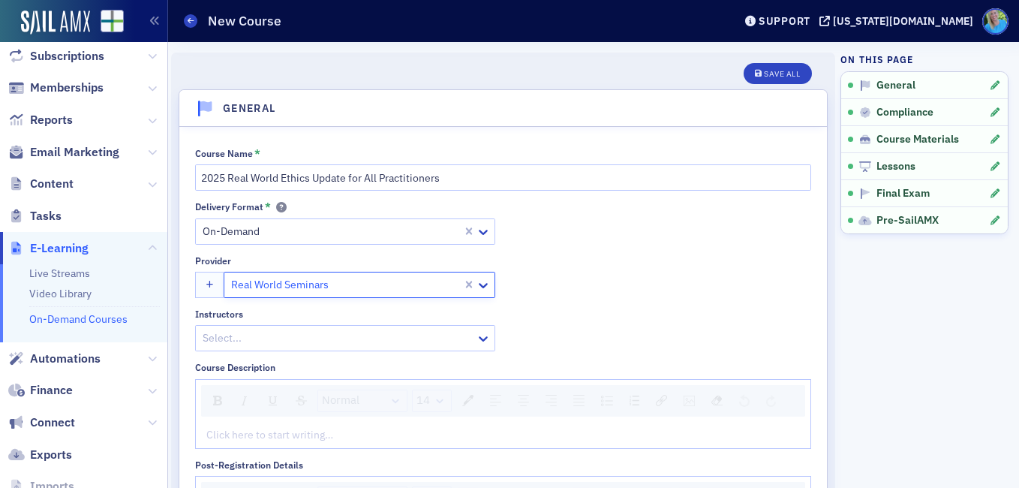
click at [360, 326] on div "Select..." at bounding box center [345, 338] width 300 height 26
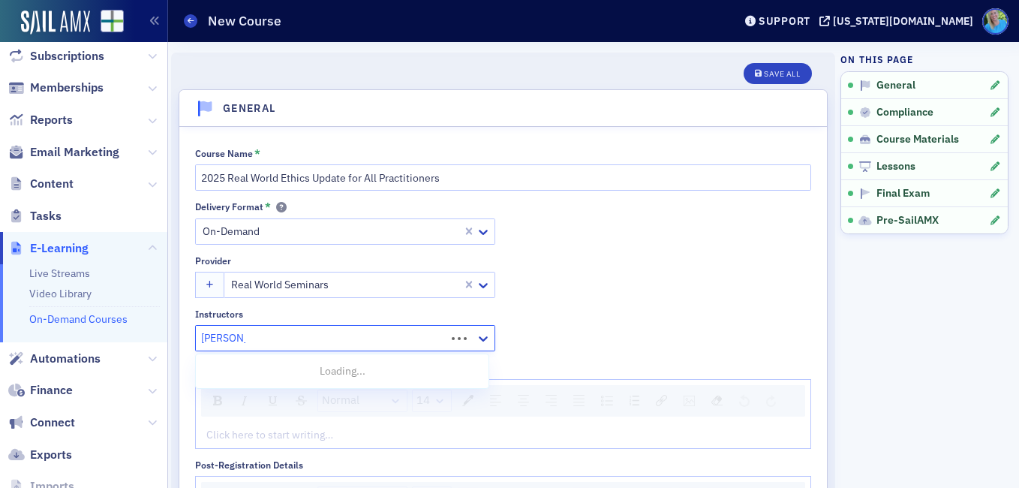
type input "jim martin"
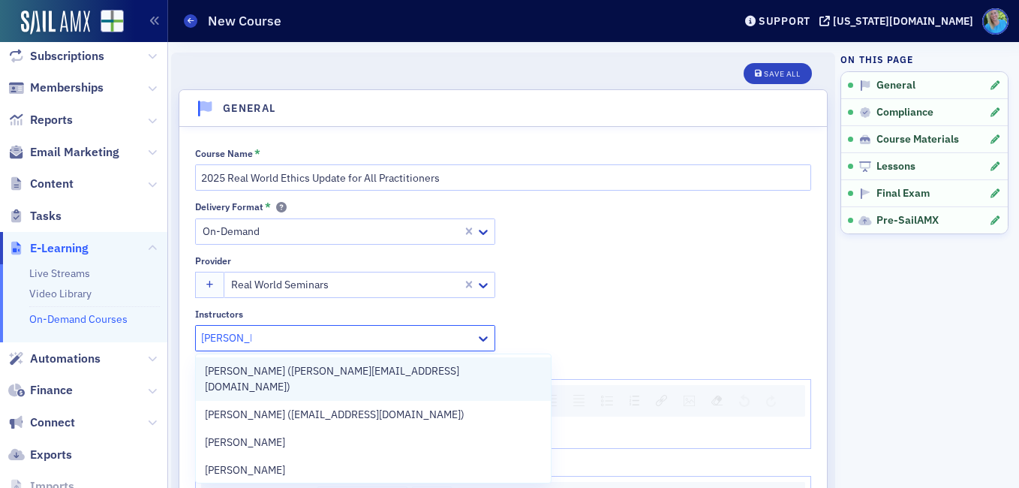
click at [370, 365] on span "Jim Martin (jim@martincocpa.com)" at bounding box center [373, 379] width 337 height 32
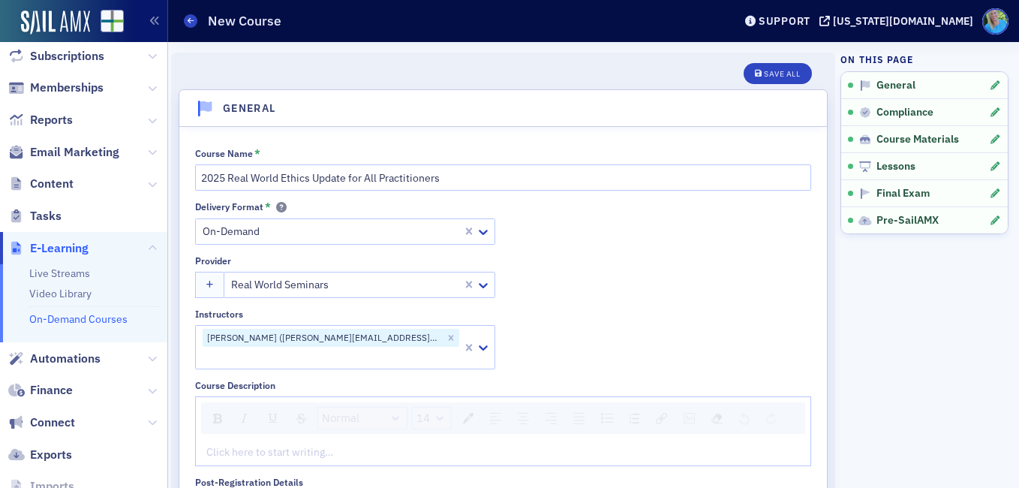
click at [606, 290] on div "Delivery Format * On-Demand Provider Real World Seminars Instructors Jim Martin…" at bounding box center [503, 285] width 616 height 168
click at [524, 413] on img "rdw-textalign-control" at bounding box center [523, 418] width 11 height 11
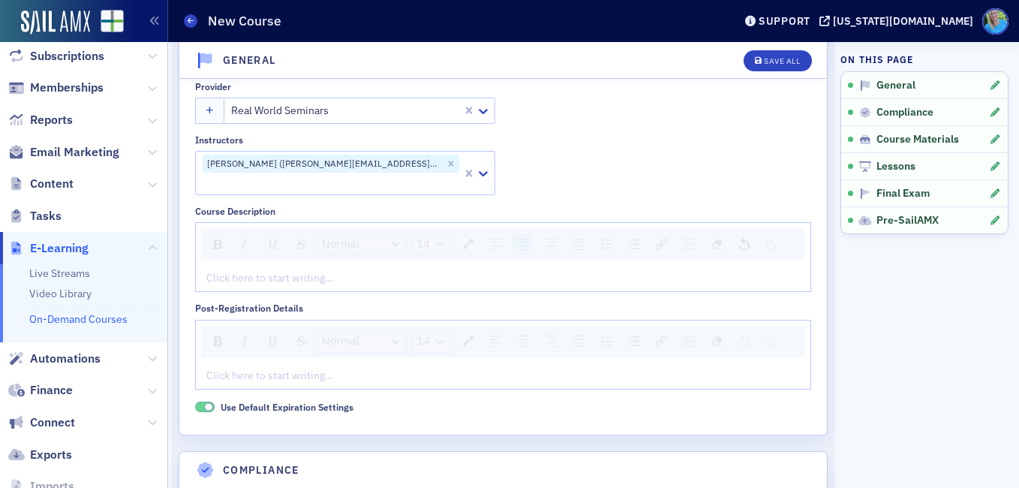
scroll to position [150, 0]
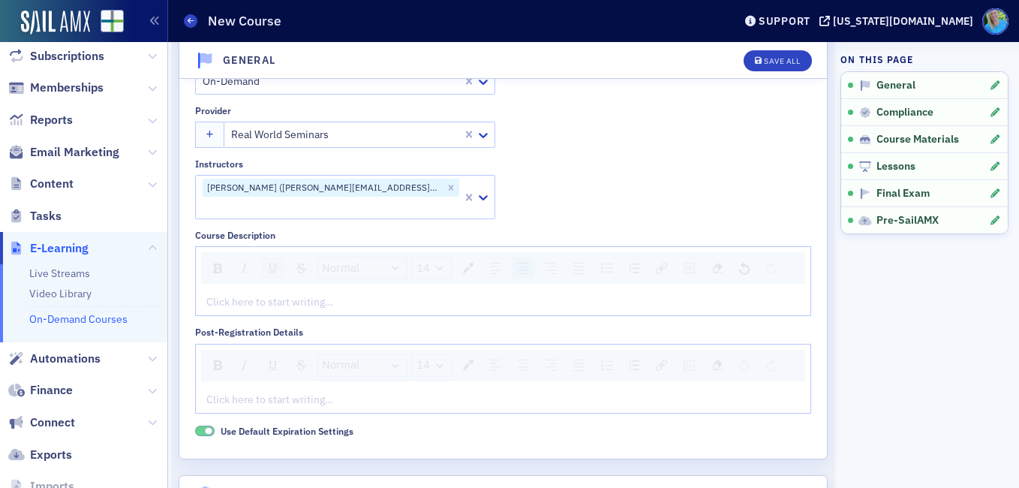
click at [271, 260] on div "rdw-inline-control" at bounding box center [273, 267] width 23 height 21
click at [266, 294] on div "rdw-editor" at bounding box center [503, 302] width 593 height 16
click at [504, 257] on div "rdw-textalign-control" at bounding box center [496, 267] width 22 height 21
click at [497, 263] on img "rdw-textalign-control" at bounding box center [495, 268] width 11 height 11
paste div "rdw-editor"
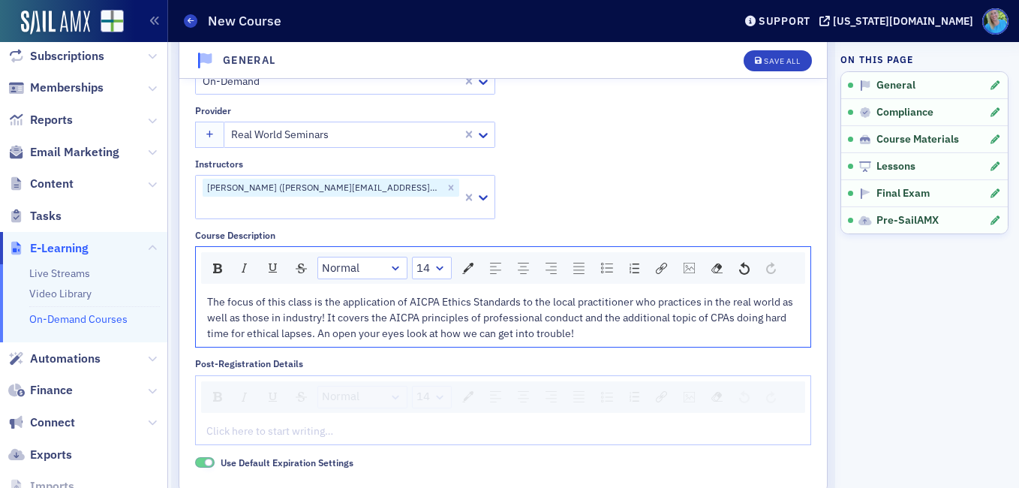
click at [209, 295] on span "The focus of this class is the application of AICPA Ethics Standards to the loc…" at bounding box center [501, 317] width 588 height 45
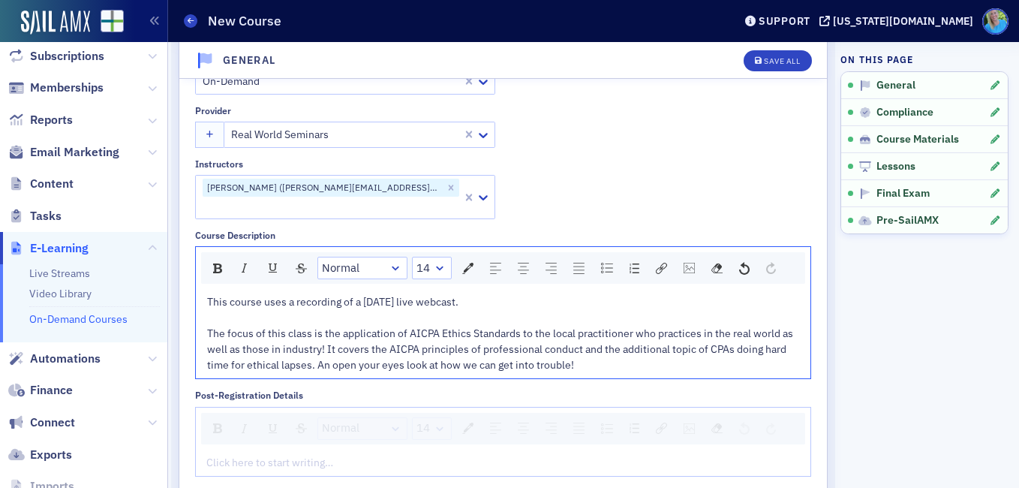
drag, startPoint x: 476, startPoint y: 287, endPoint x: 205, endPoint y: 283, distance: 270.8
click at [205, 289] on div "This course uses a recording of a 9/18/25 live webcast. The focus of this class…" at bounding box center [503, 333] width 614 height 89
click at [237, 257] on div "rdw-inline-control" at bounding box center [244, 267] width 23 height 21
click at [269, 295] on span "This course uses a recording of a 9/18/25 live webcast." at bounding box center [331, 302] width 248 height 14
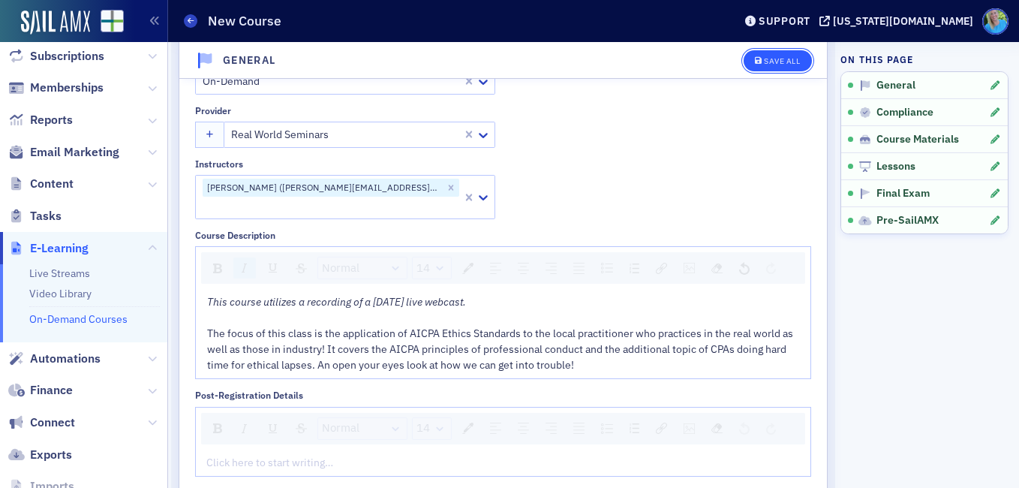
click at [755, 55] on button "Save All" at bounding box center [777, 60] width 68 height 21
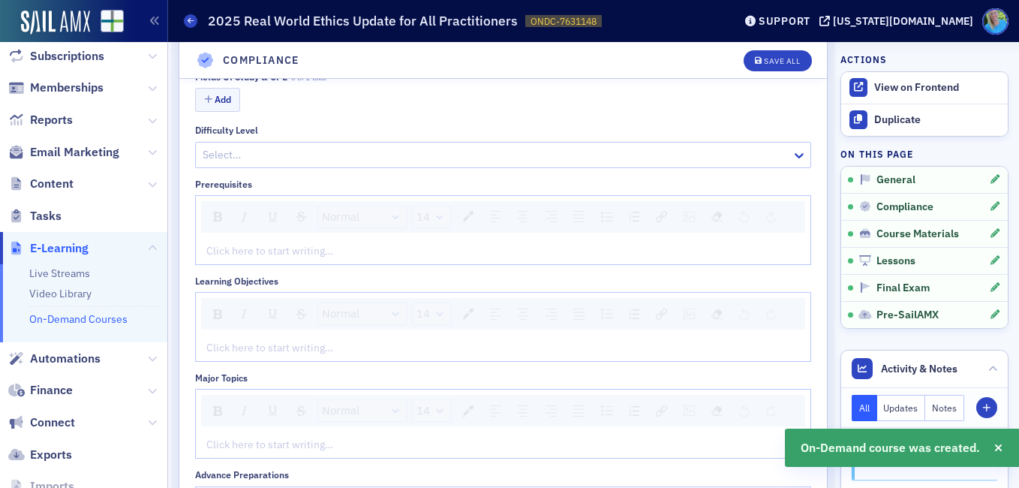
scroll to position [600, 0]
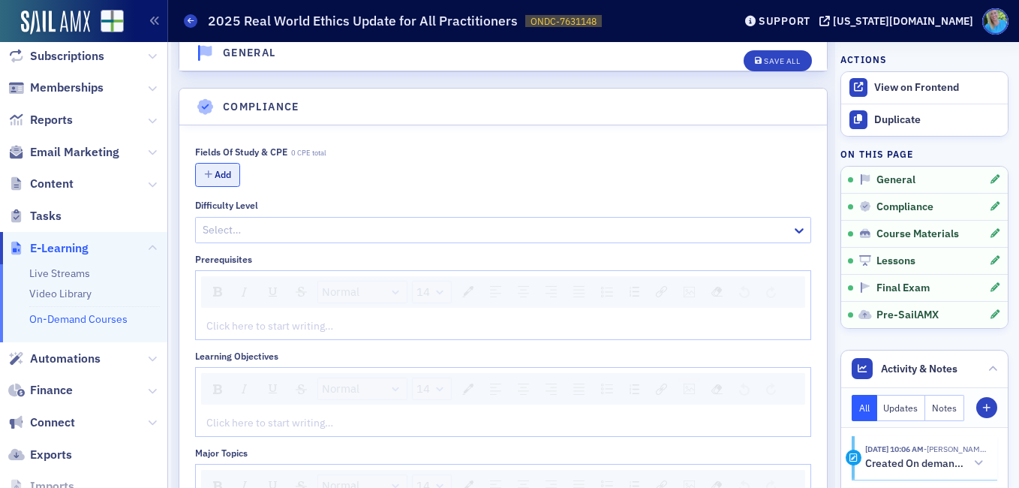
click at [218, 163] on button "Add" at bounding box center [217, 174] width 45 height 23
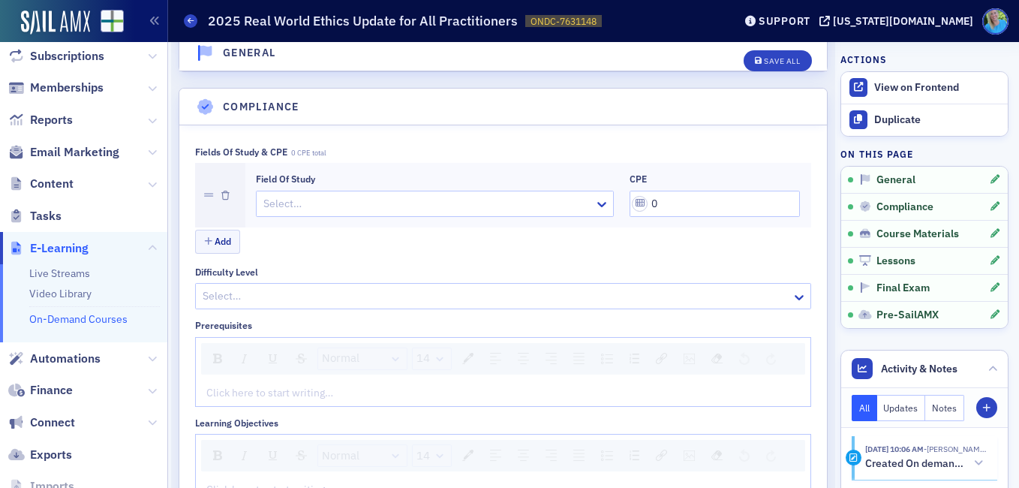
click at [290, 194] on div at bounding box center [427, 203] width 331 height 19
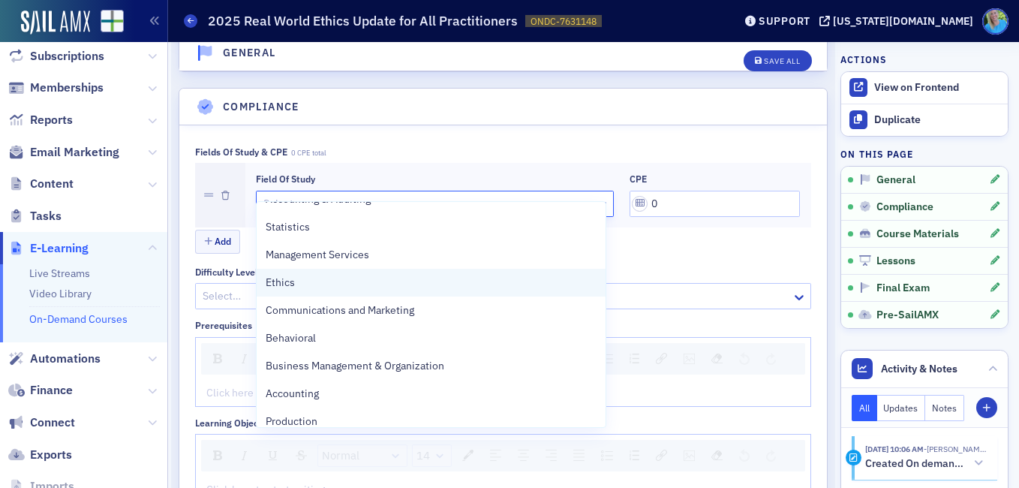
scroll to position [450, 0]
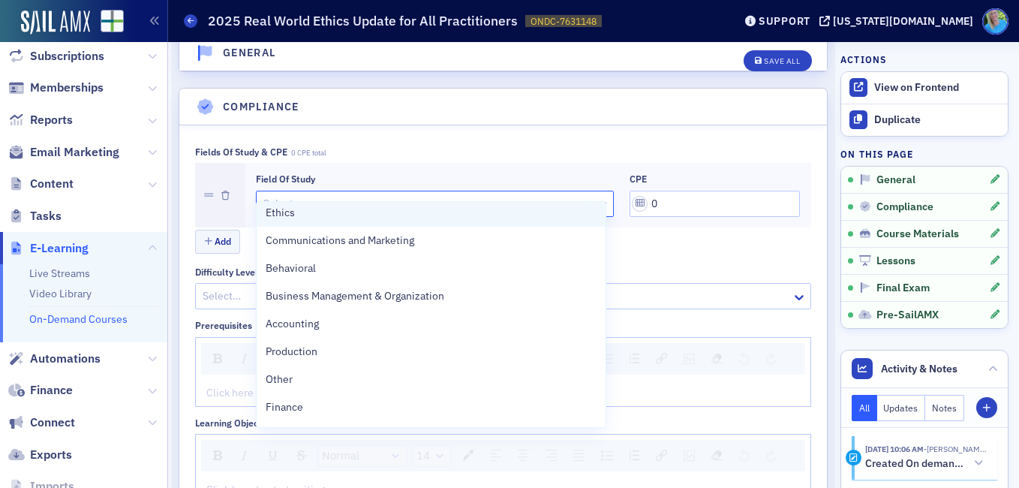
click at [301, 216] on div "Ethics" at bounding box center [431, 213] width 331 height 16
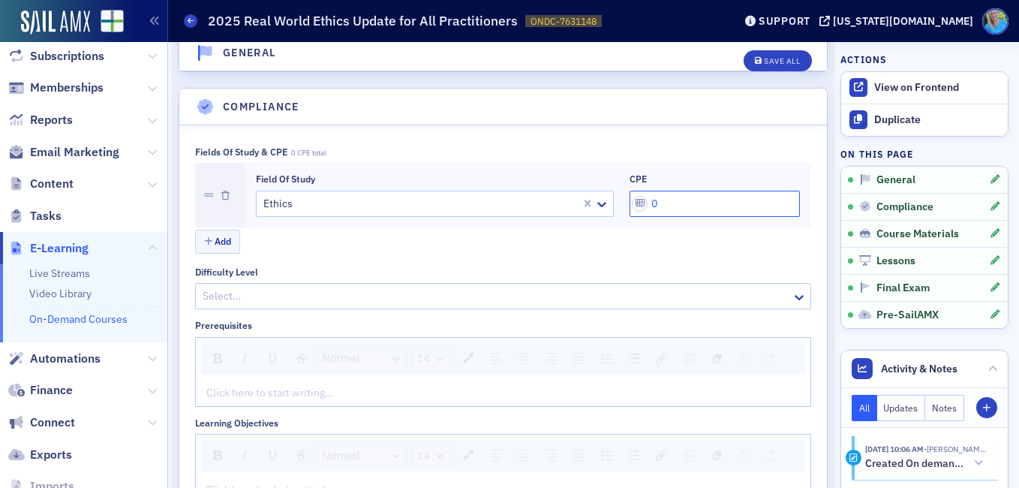
click at [620, 185] on div "Field of Study Ethics CPE 0" at bounding box center [528, 194] width 545 height 43
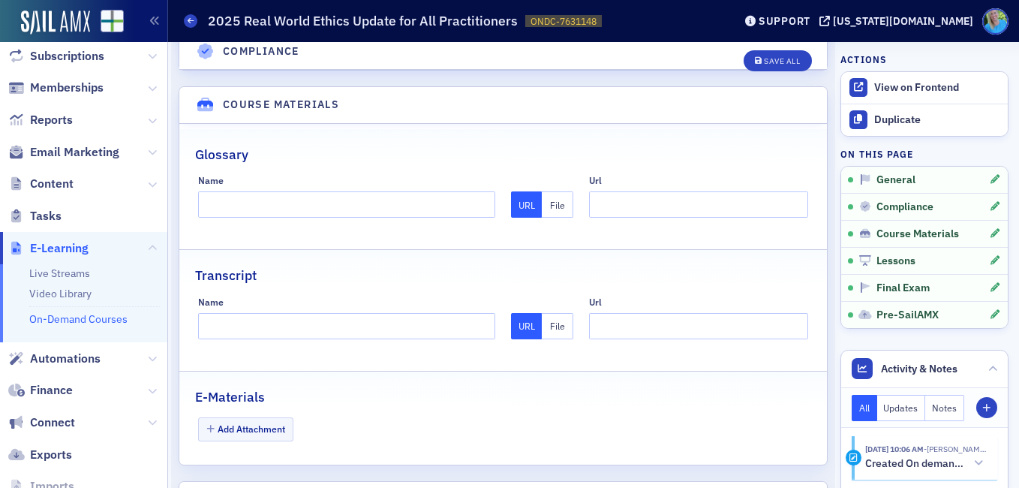
scroll to position [1350, 0]
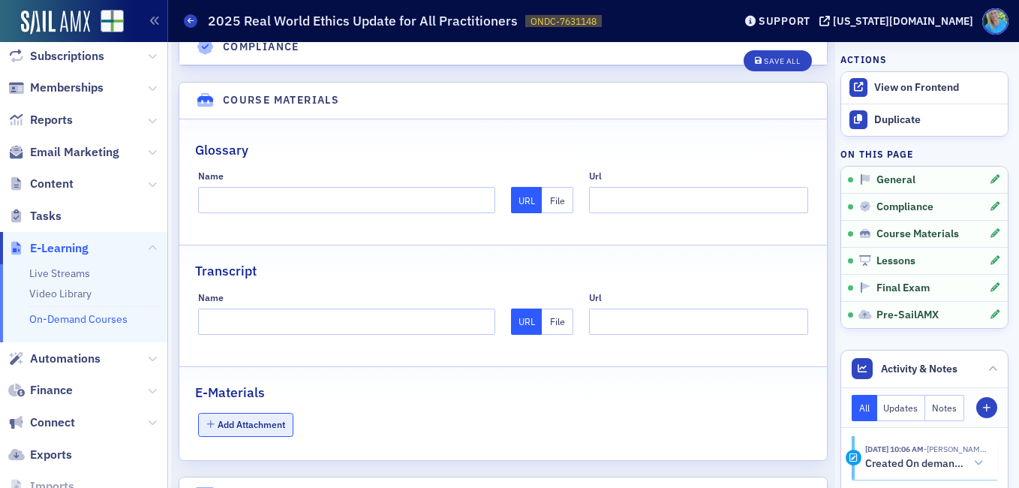
click at [254, 413] on button "Add Attachment" at bounding box center [246, 424] width 96 height 23
type input "2"
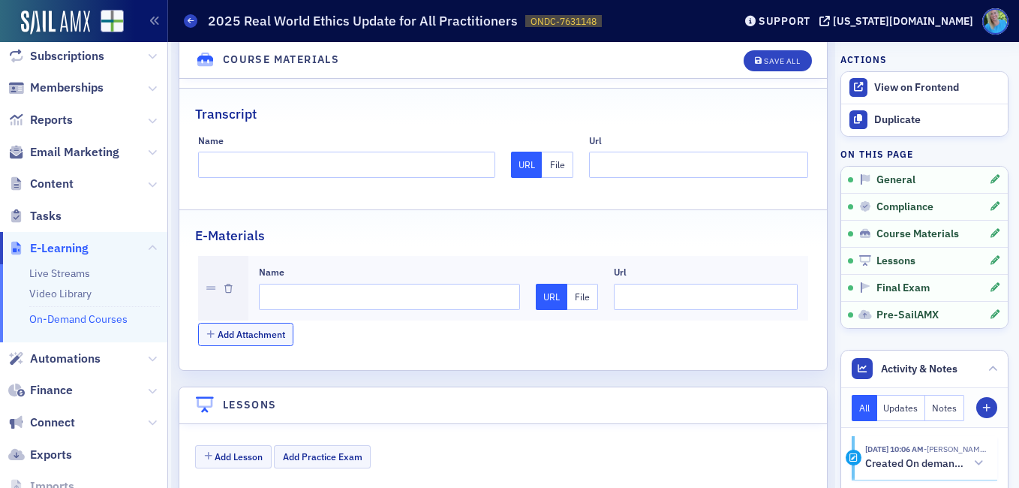
scroll to position [1575, 0]
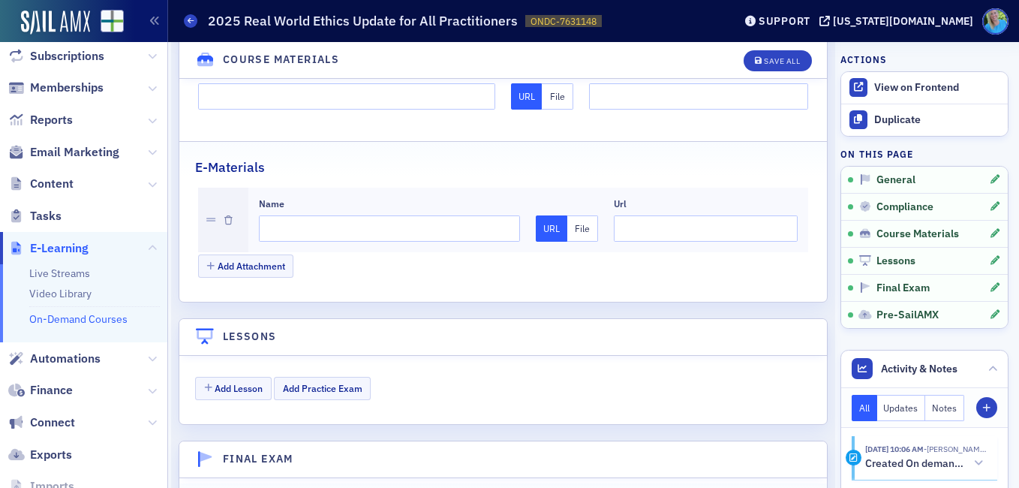
click at [578, 215] on button "File" at bounding box center [583, 228] width 32 height 26
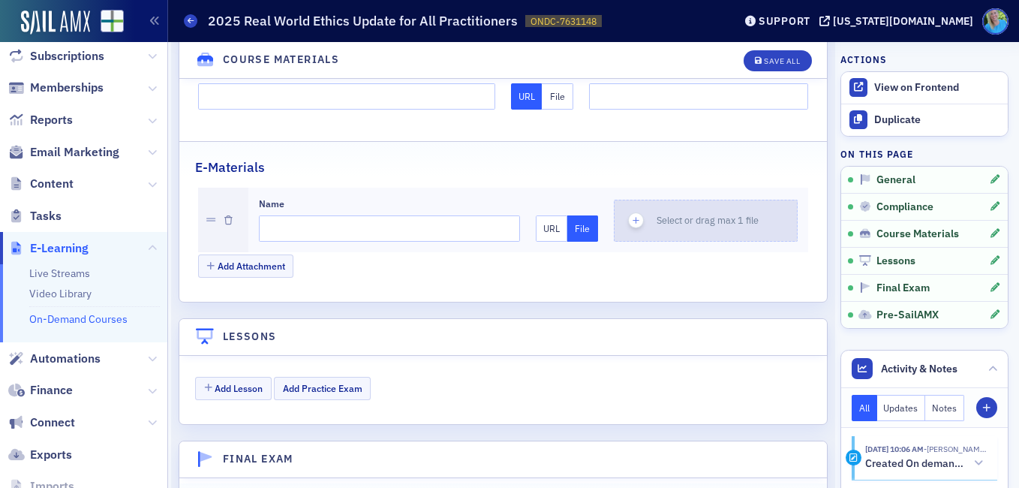
click at [643, 203] on div "button" at bounding box center [635, 220] width 42 height 41
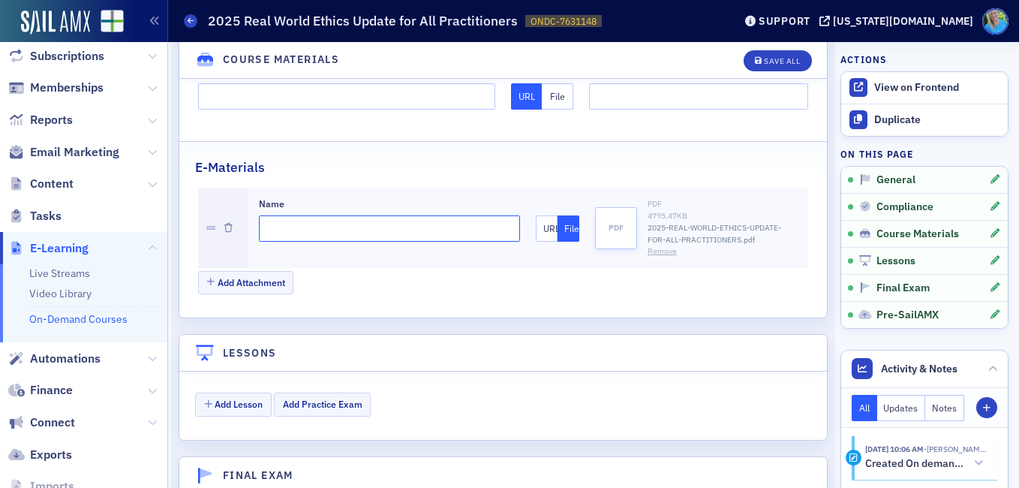
click at [316, 215] on input "Name" at bounding box center [390, 228] width 262 height 26
type input "Materials"
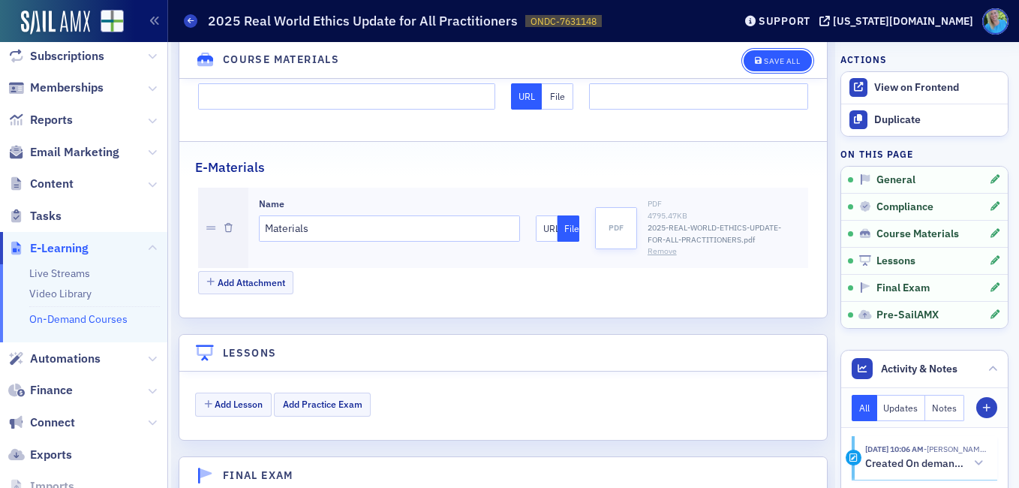
click at [764, 59] on div "Save All" at bounding box center [782, 61] width 36 height 8
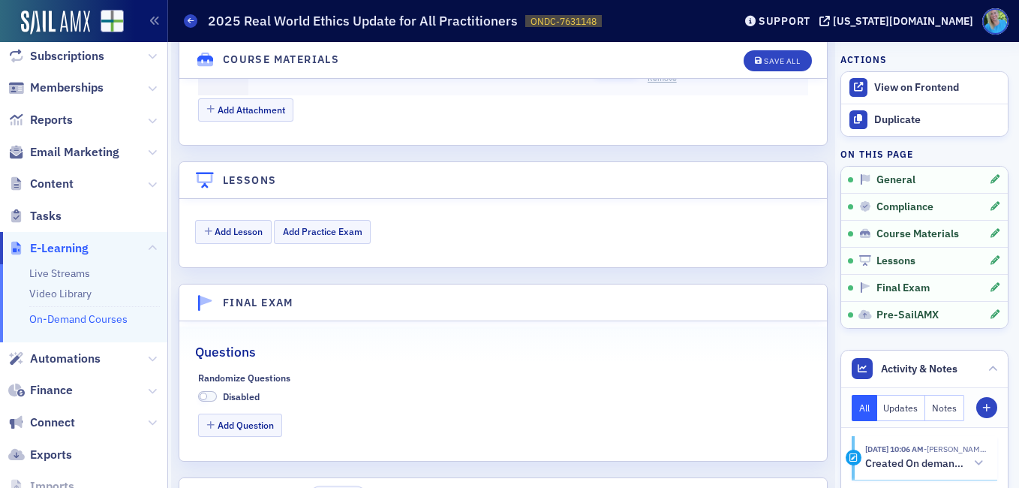
scroll to position [1792, 0]
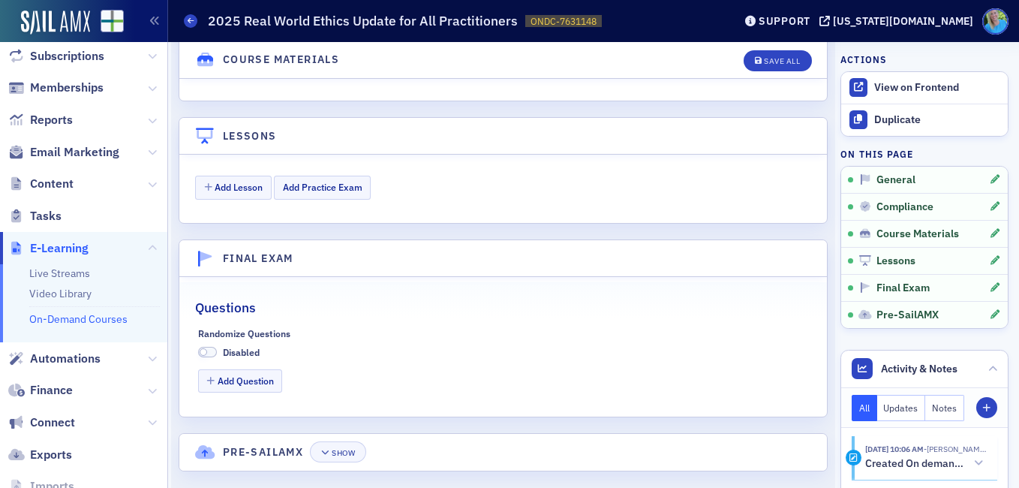
click at [213, 347] on span at bounding box center [208, 352] width 20 height 11
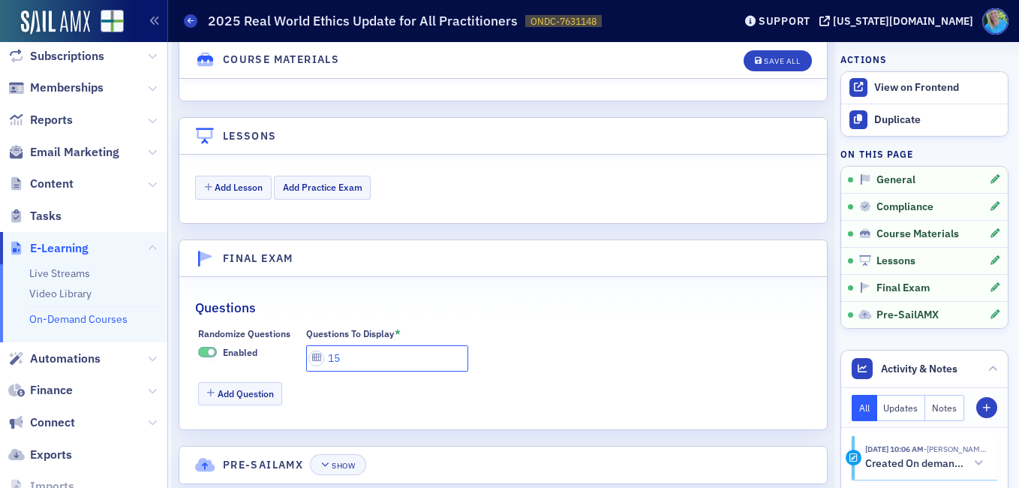
drag, startPoint x: 347, startPoint y: 335, endPoint x: 292, endPoint y: 337, distance: 55.5
click at [292, 337] on div "Randomize Questions Enabled Questions To Display * 15" at bounding box center [503, 349] width 611 height 43
type input "6"
click at [237, 382] on button "Add Question" at bounding box center [240, 393] width 85 height 23
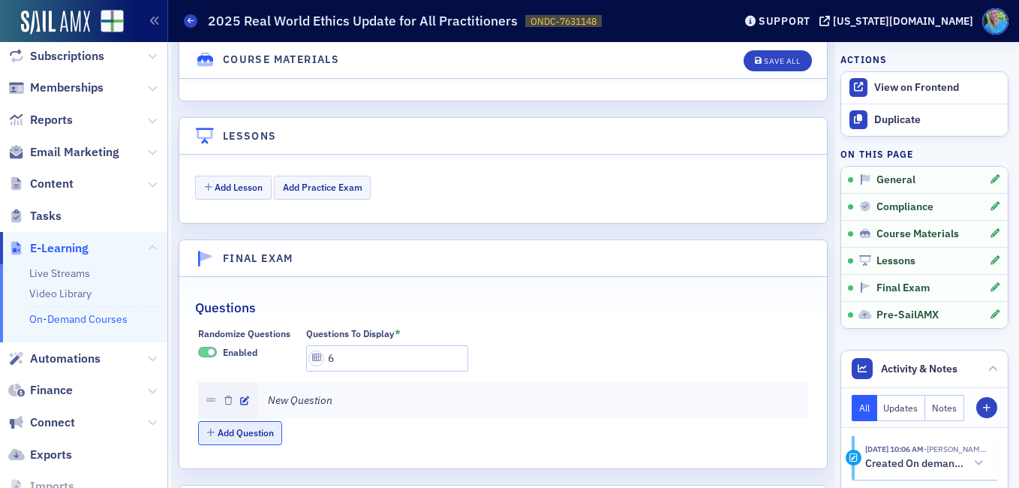
click at [251, 421] on button "Add Question" at bounding box center [240, 432] width 85 height 23
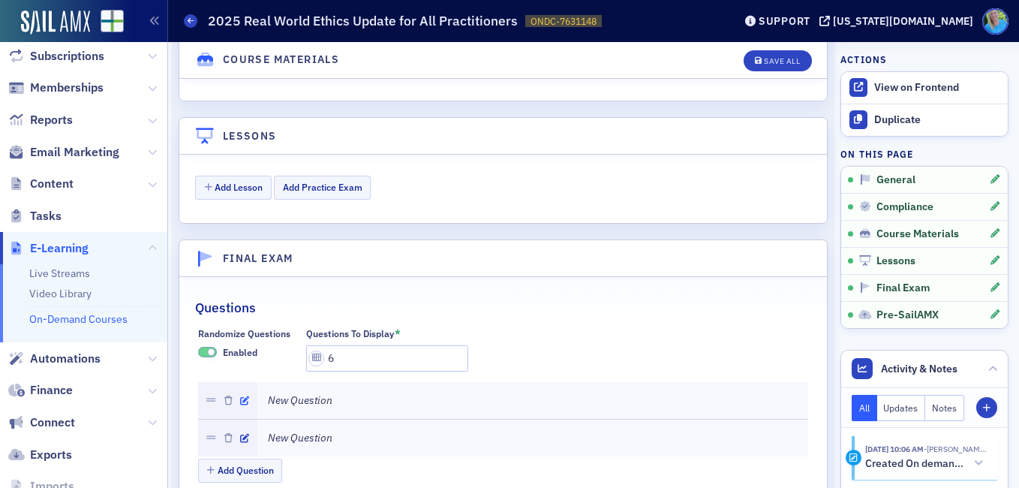
click at [244, 396] on icon "button" at bounding box center [244, 400] width 9 height 9
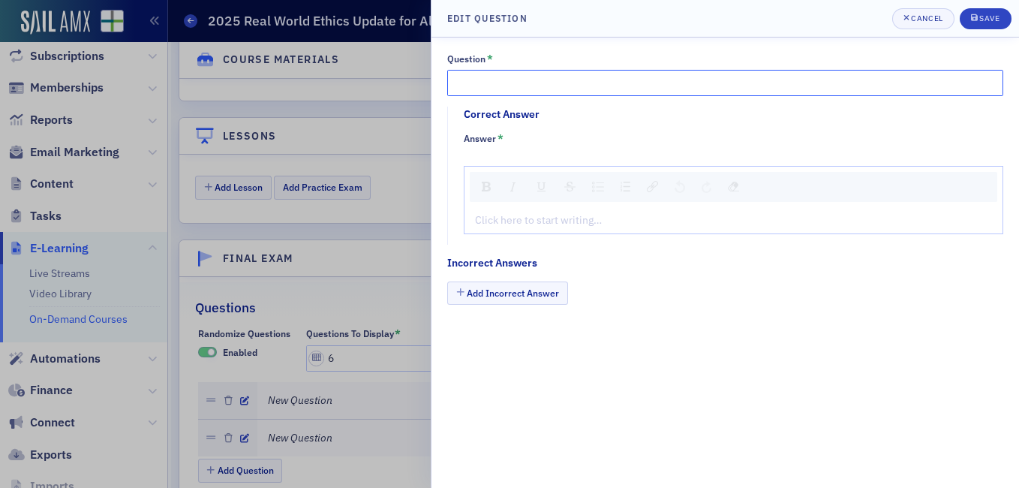
click at [621, 91] on input "Question *" at bounding box center [725, 83] width 556 height 26
paste input "As discussed in class, some practitioners go to prison for unethical behavior"
type input "As discussed in class, some practitioners go to prison for unethical behavior."
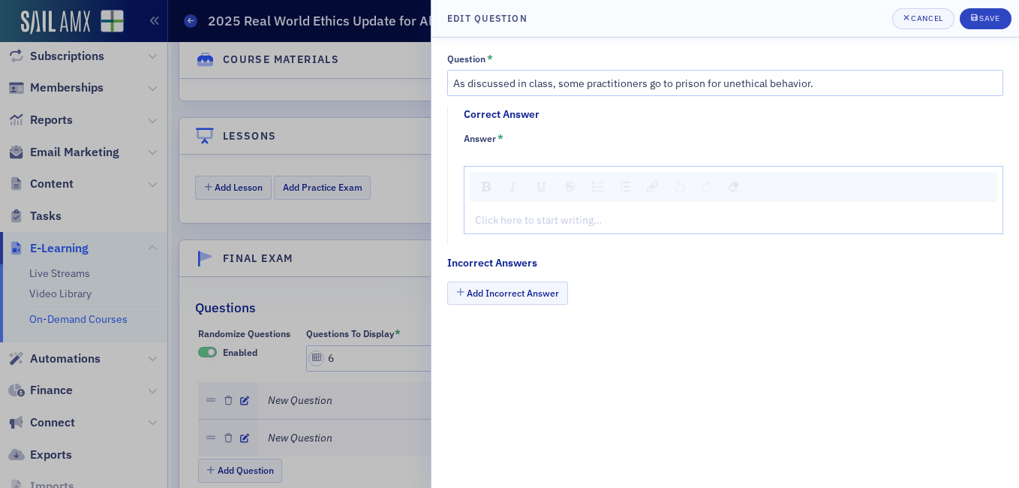
click at [544, 215] on div "rdw-editor" at bounding box center [734, 220] width 516 height 16
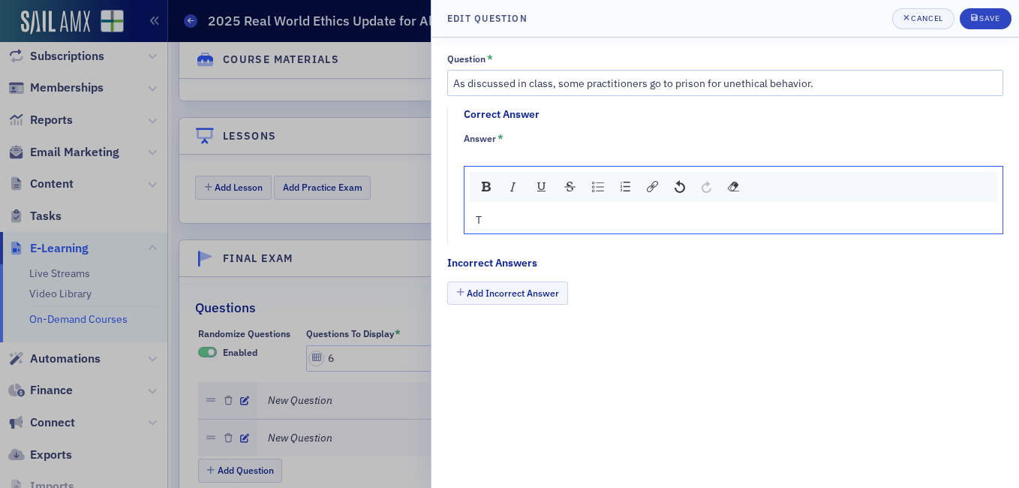
type textarea "<p>Tr</p>"
type textarea "<p>True</p>"
click at [525, 290] on button "Add Incorrect Answer" at bounding box center [507, 292] width 121 height 23
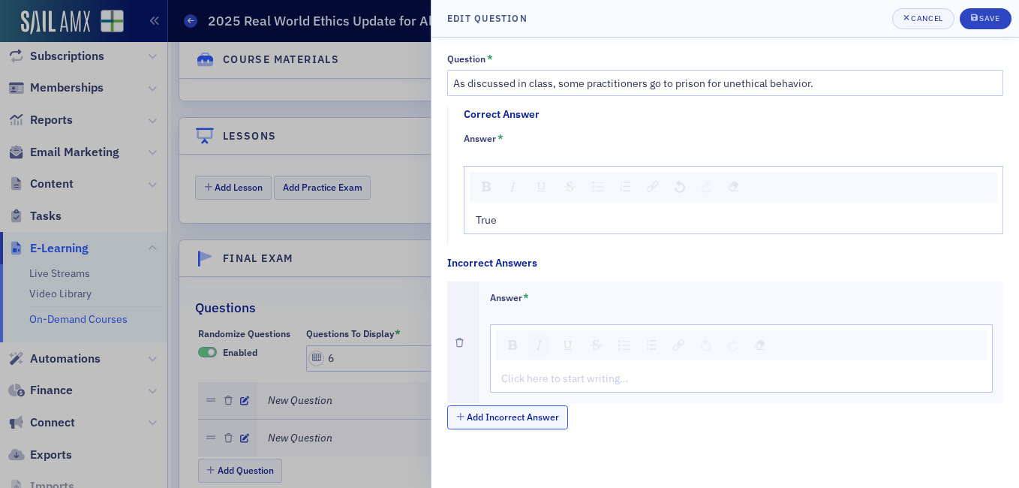
drag, startPoint x: 536, startPoint y: 349, endPoint x: 536, endPoint y: 366, distance: 17.3
click at [536, 350] on img "rdw-inline-control" at bounding box center [539, 345] width 12 height 12
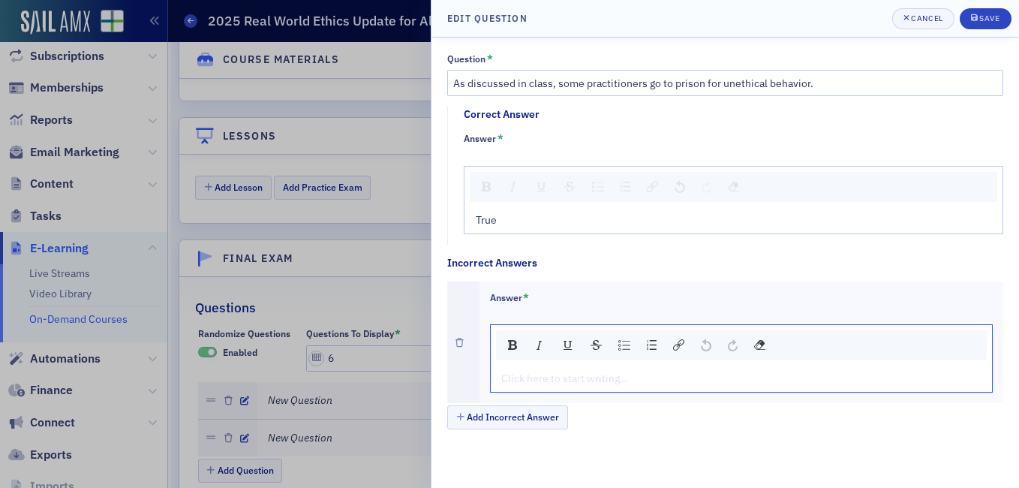
click at [537, 382] on div "rdw-editor" at bounding box center [742, 379] width 480 height 16
type textarea "<p>Fa</p>"
type textarea "<p>False</p>"
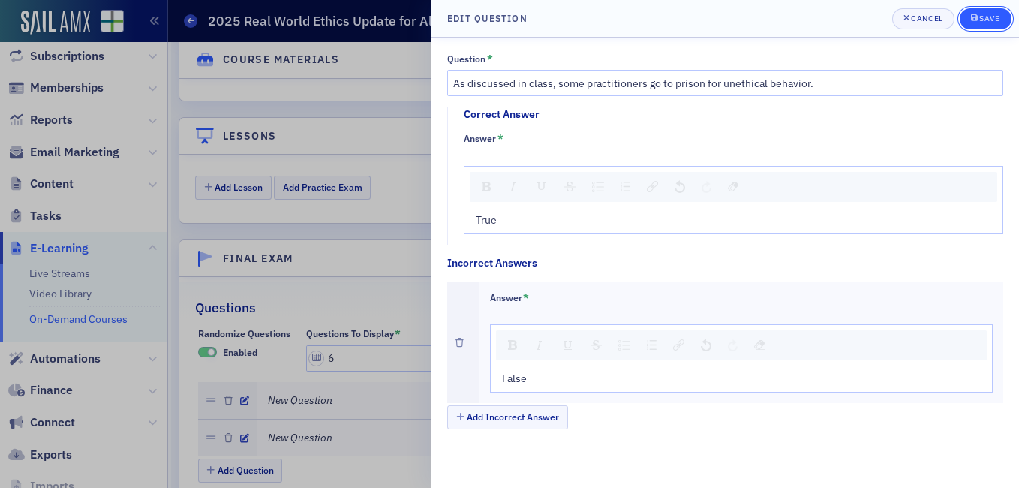
click at [992, 19] on div "Save" at bounding box center [989, 18] width 20 height 8
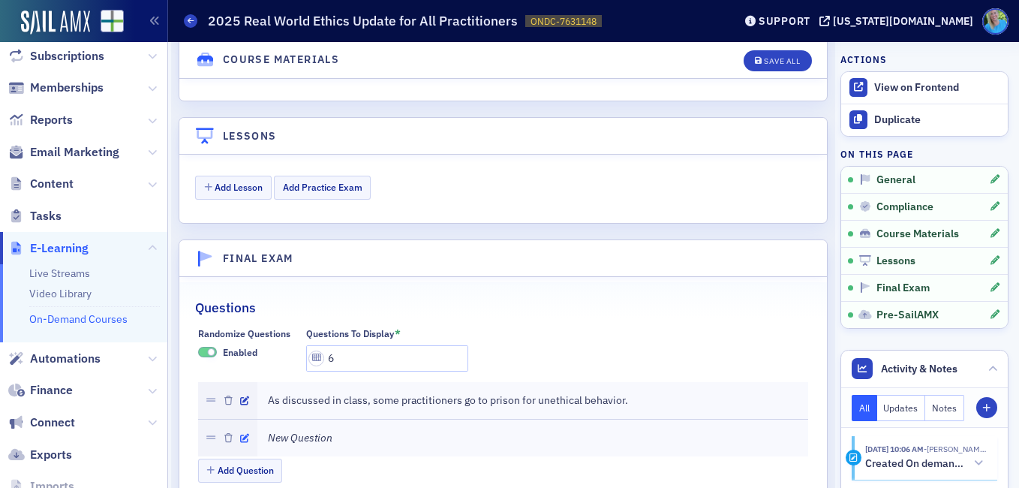
click at [248, 434] on icon "button" at bounding box center [244, 438] width 9 height 9
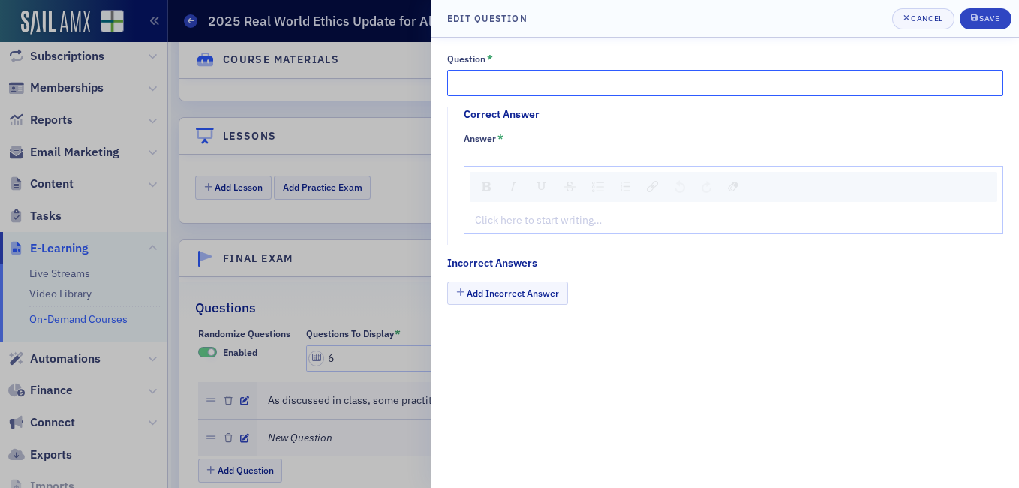
click at [518, 77] on input "Question *" at bounding box center [725, 83] width 556 height 26
paste input "As discussed in class, “Relevant Ethical Requirements” consist mainly of the AI…"
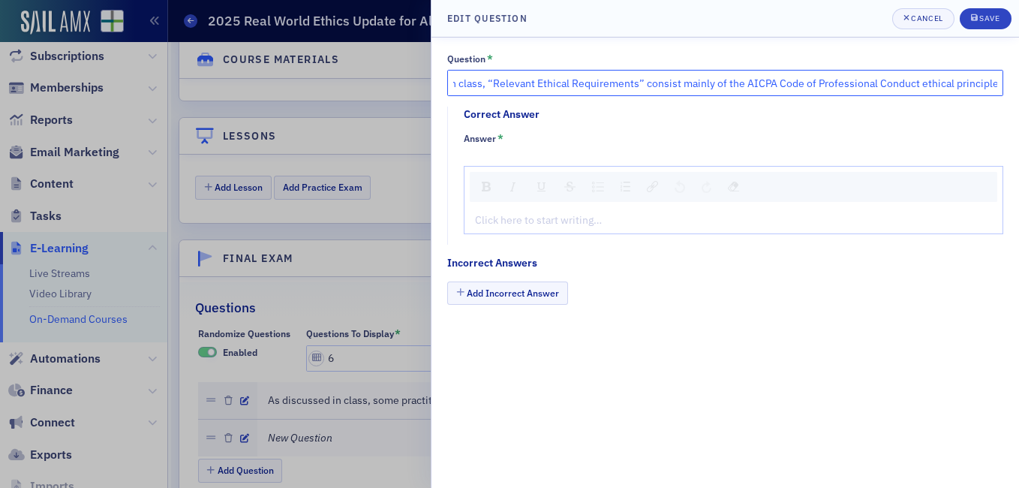
scroll to position [0, 74]
type input "As discussed in class, “Relevant Ethical Requirements” consist mainly of the AI…"
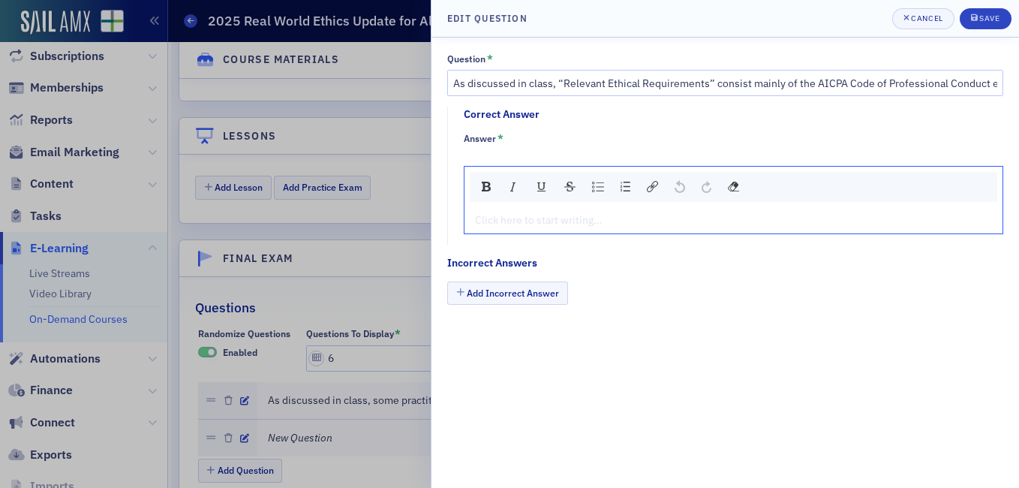
click at [521, 224] on div "rdw-editor" at bounding box center [734, 220] width 516 height 16
type textarea "<p>Tr</p>"
type textarea "<p>True</p>"
click at [500, 288] on button "Add Incorrect Answer" at bounding box center [507, 292] width 121 height 23
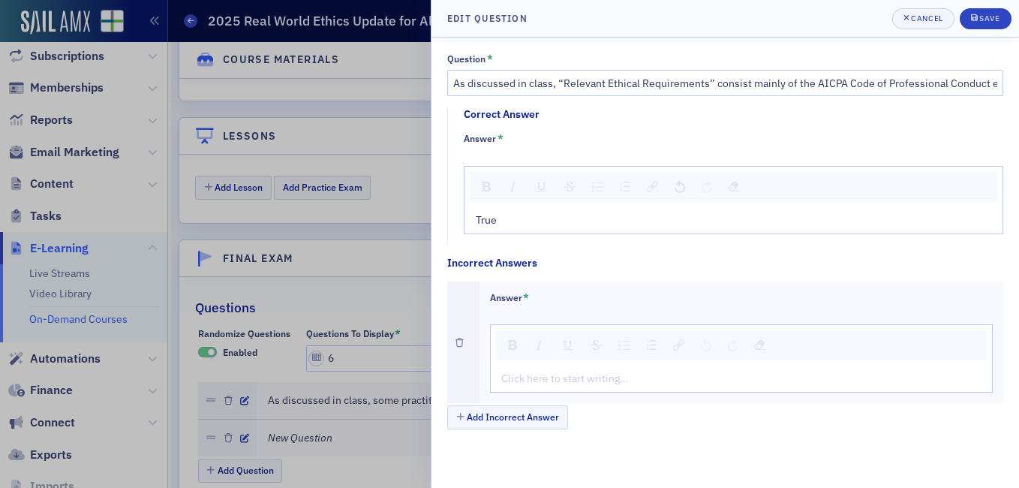
click at [520, 380] on div "rdw-editor" at bounding box center [742, 379] width 480 height 16
type textarea "<p>Fa</p>"
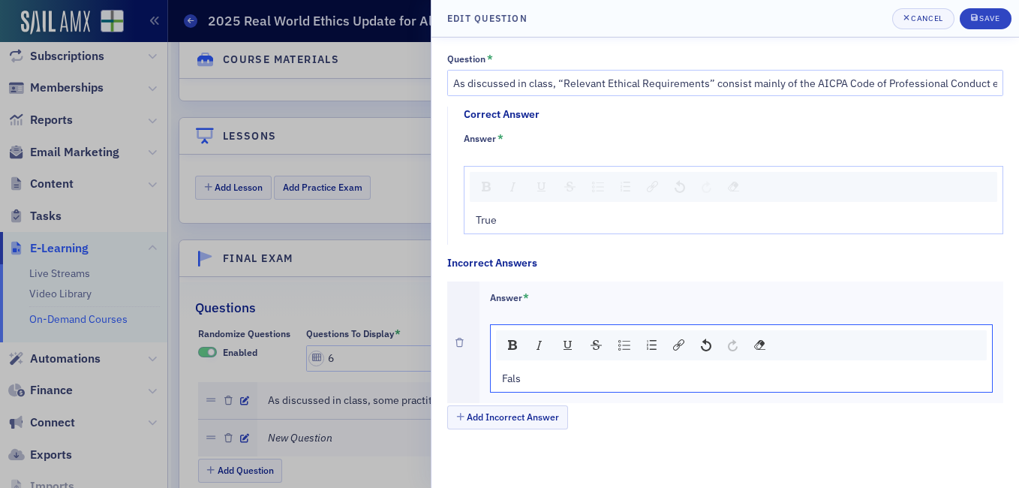
type textarea "<p>False</p>"
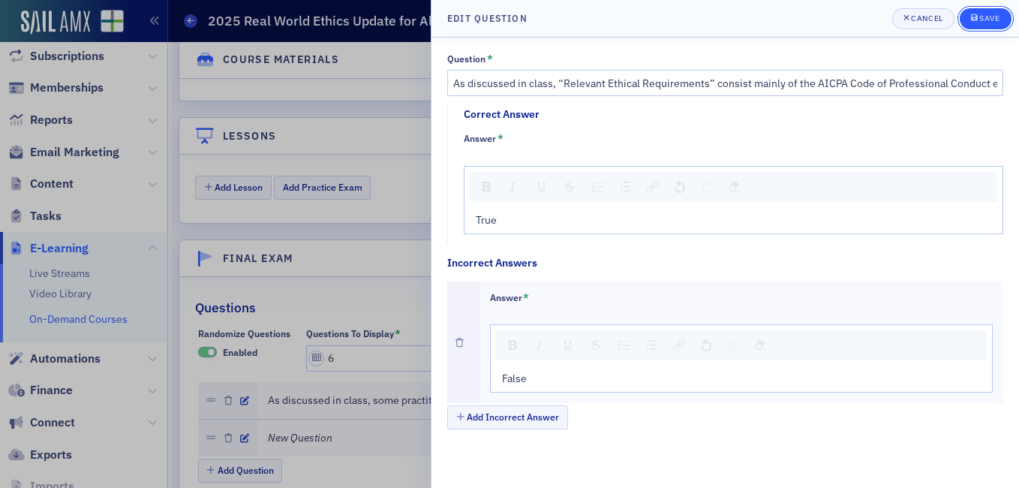
click at [973, 8] on button "Save" at bounding box center [985, 18] width 52 height 21
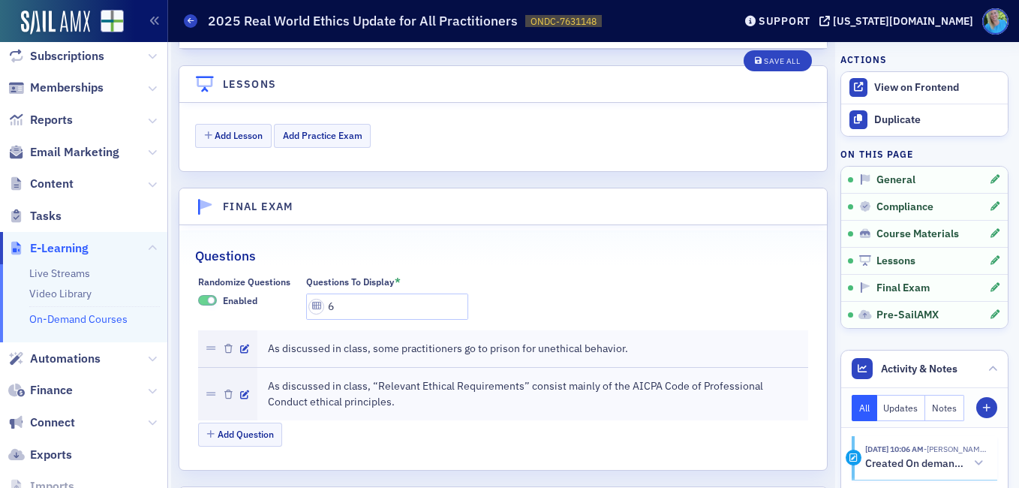
scroll to position [1867, 0]
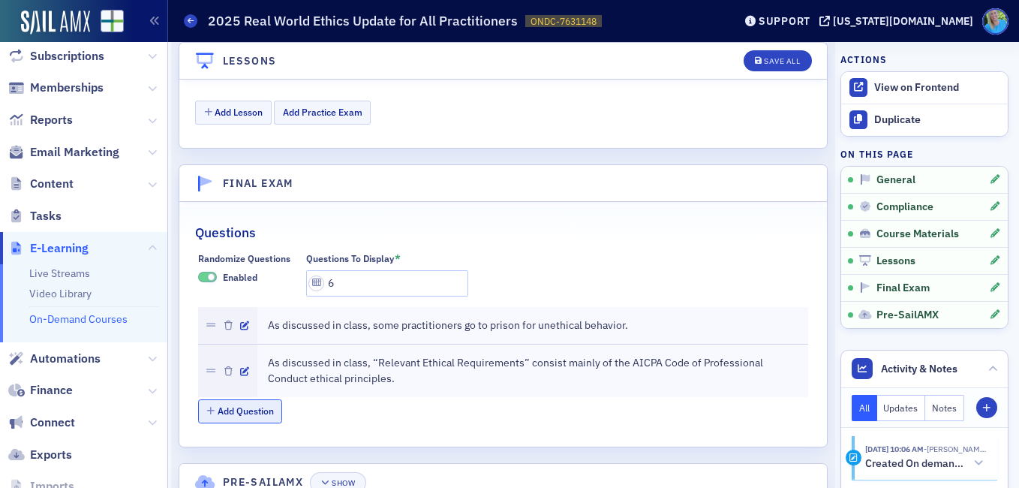
click at [254, 399] on button "Add Question" at bounding box center [240, 410] width 85 height 23
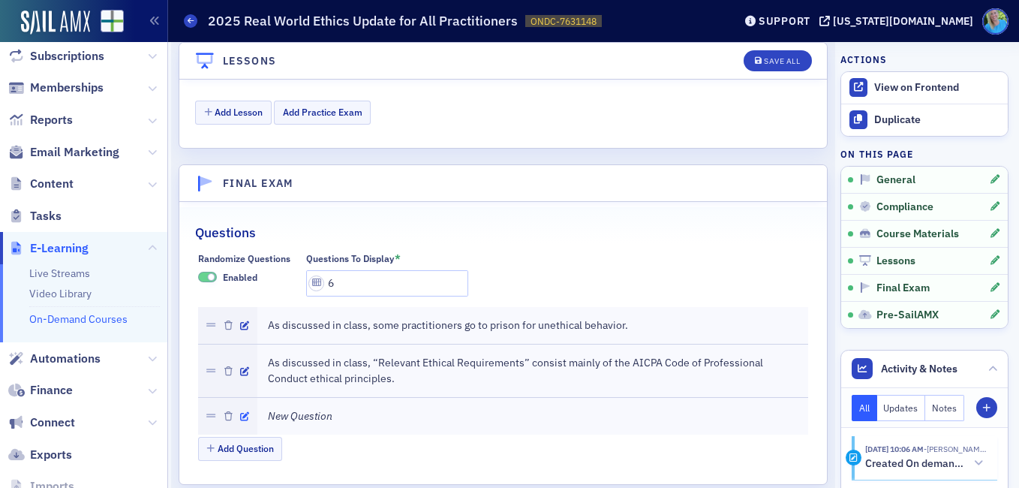
click at [245, 412] on icon "button" at bounding box center [244, 416] width 9 height 9
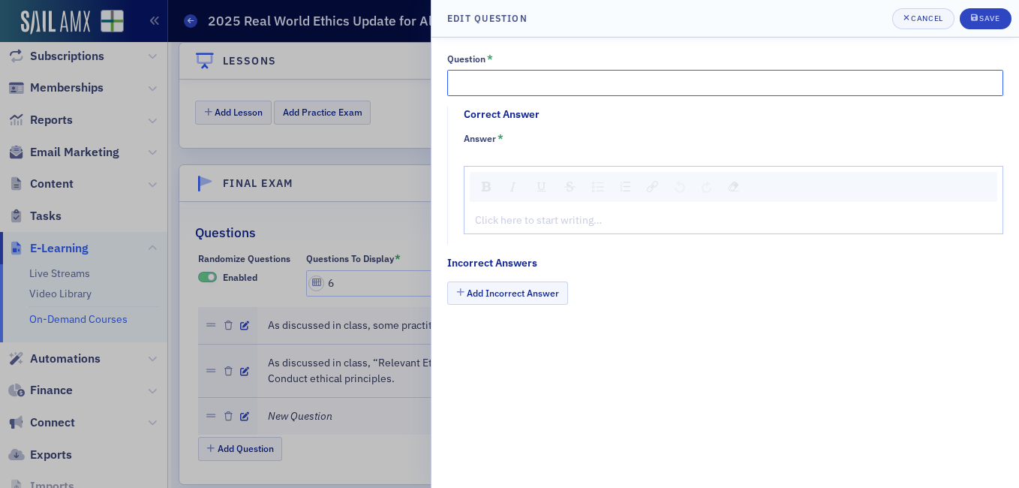
click at [532, 74] on input "Question *" at bounding box center [725, 83] width 556 height 26
paste input "The integrity principle is NOT one of the AICPA ethical principles"
type input "The integrity principle is NOT one of the AICPA ethical principles."
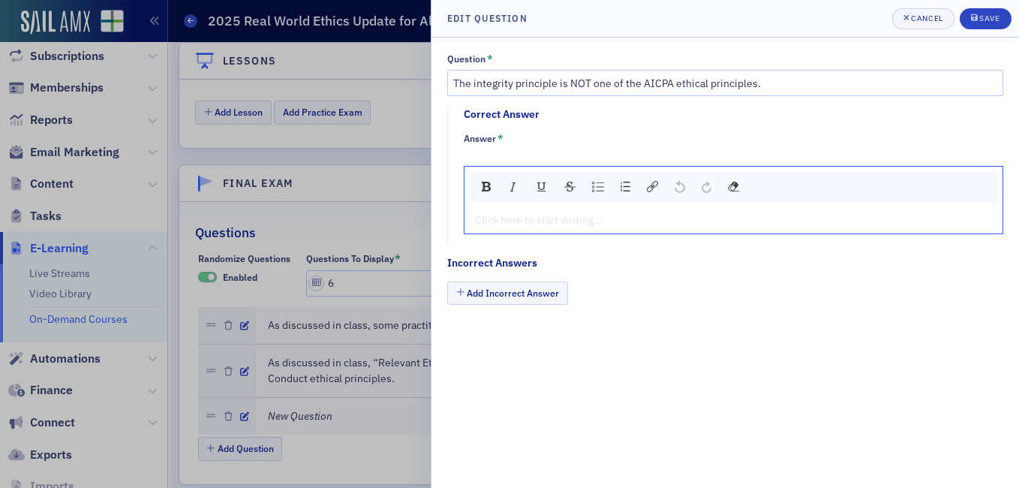
click at [594, 218] on div "rdw-editor" at bounding box center [734, 220] width 516 height 16
type textarea "<p>Fa</p>"
type textarea "<p>False</p>"
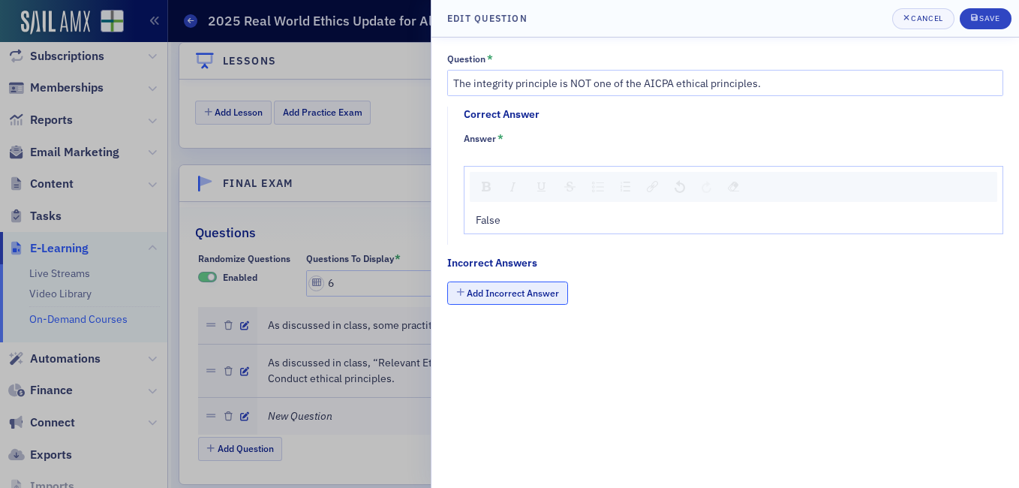
click at [558, 293] on button "Add Incorrect Answer" at bounding box center [507, 292] width 121 height 23
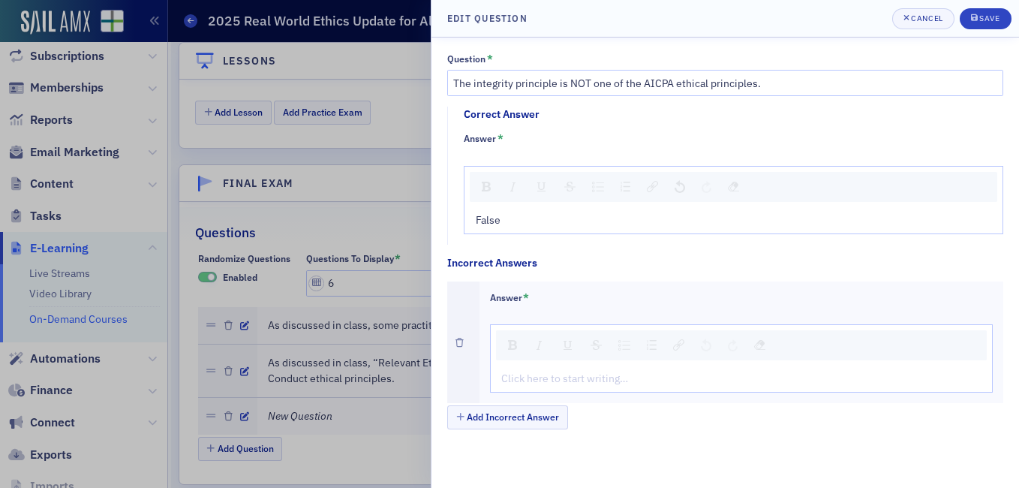
click at [547, 377] on div "rdw-editor" at bounding box center [742, 379] width 480 height 16
type textarea "<p>Tr</p>"
type textarea "<p>True</p>"
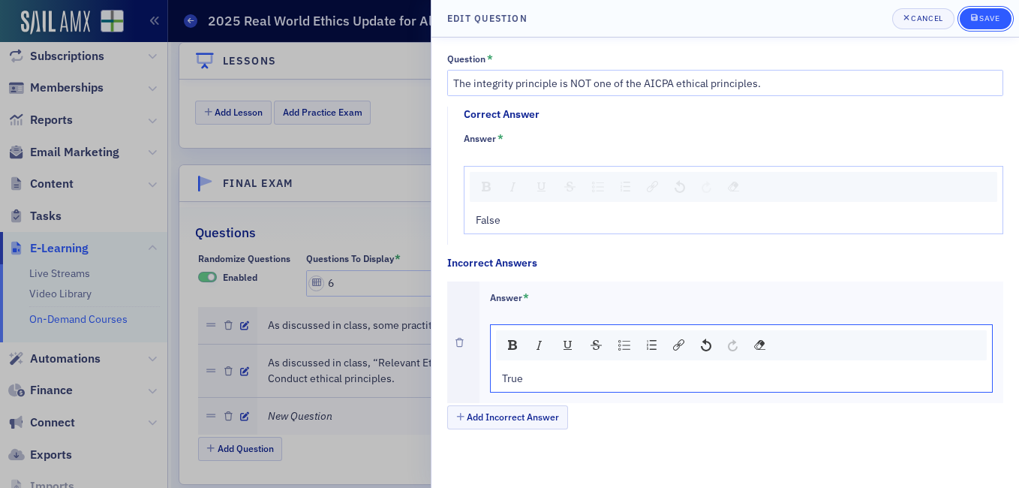
click at [992, 17] on div "Save" at bounding box center [989, 18] width 20 height 8
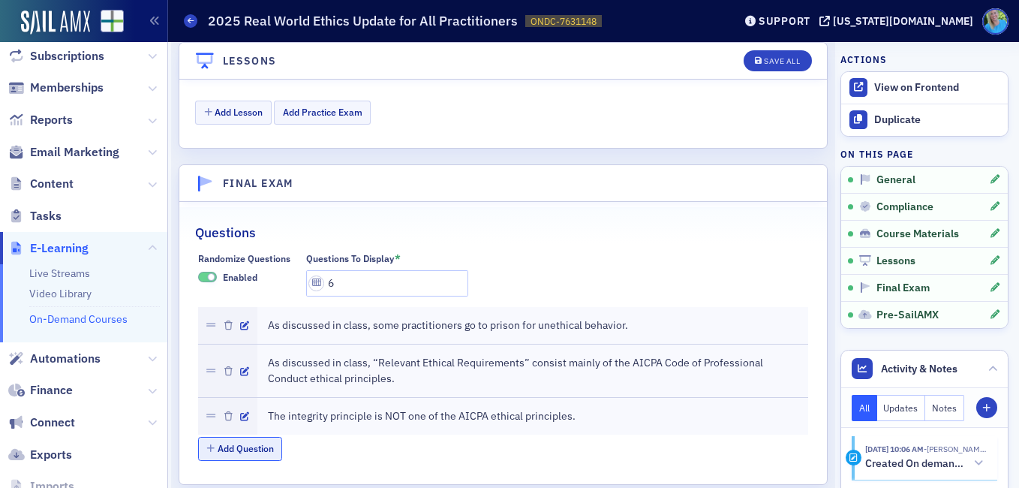
click at [243, 437] on button "Add Question" at bounding box center [240, 448] width 85 height 23
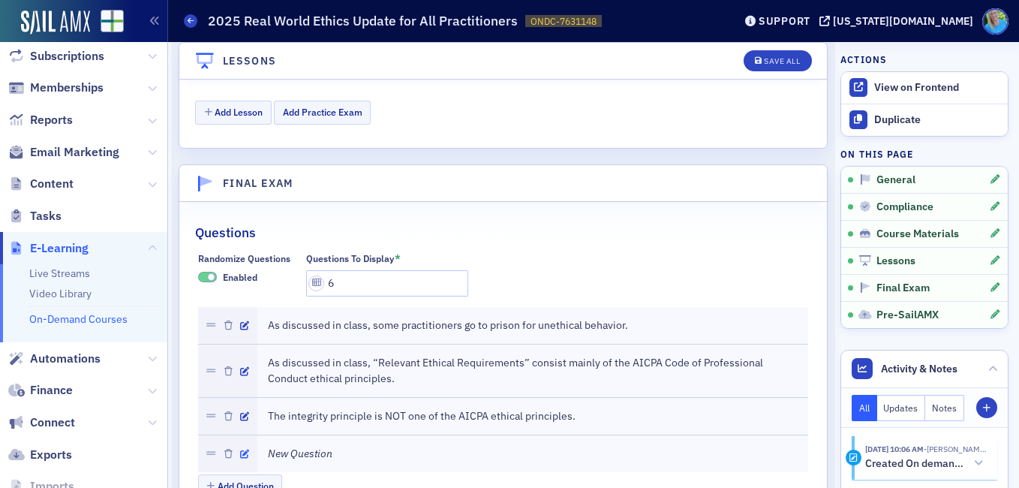
click at [245, 449] on icon "button" at bounding box center [244, 453] width 9 height 9
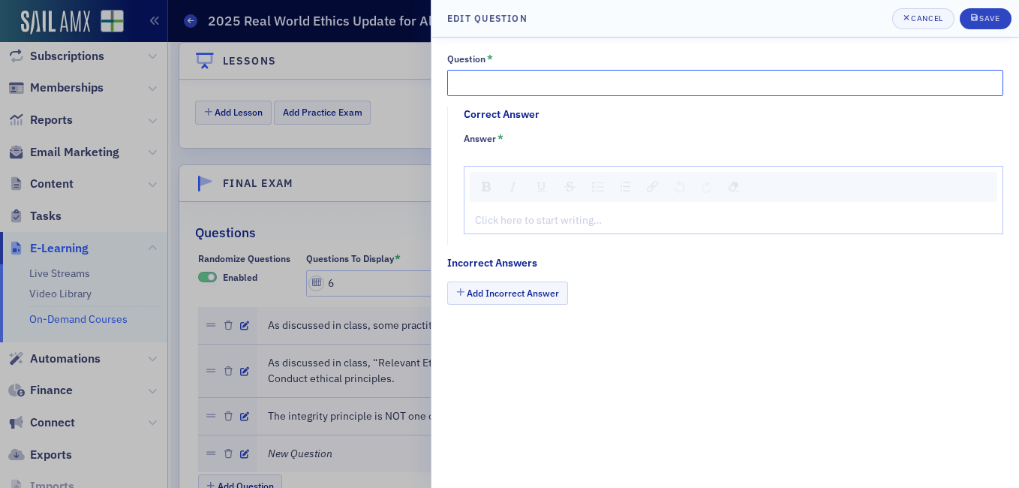
click at [528, 78] on input "Question *" at bounding box center [725, 83] width 556 height 26
paste input "The SSTSs, considered tax ethics, are no longer in effect"
type input "The SSTSs, considered tax ethics, are no longer in effect."
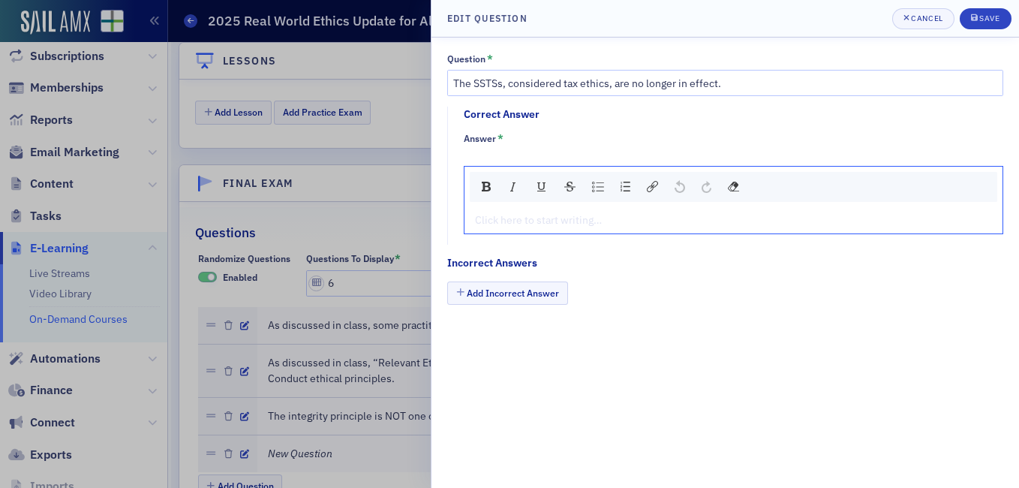
click at [572, 223] on div "rdw-editor" at bounding box center [734, 220] width 516 height 16
type textarea "<p>Fa</p>"
type textarea "<p>False</p>"
click at [557, 291] on button "Add Incorrect Answer" at bounding box center [507, 292] width 121 height 23
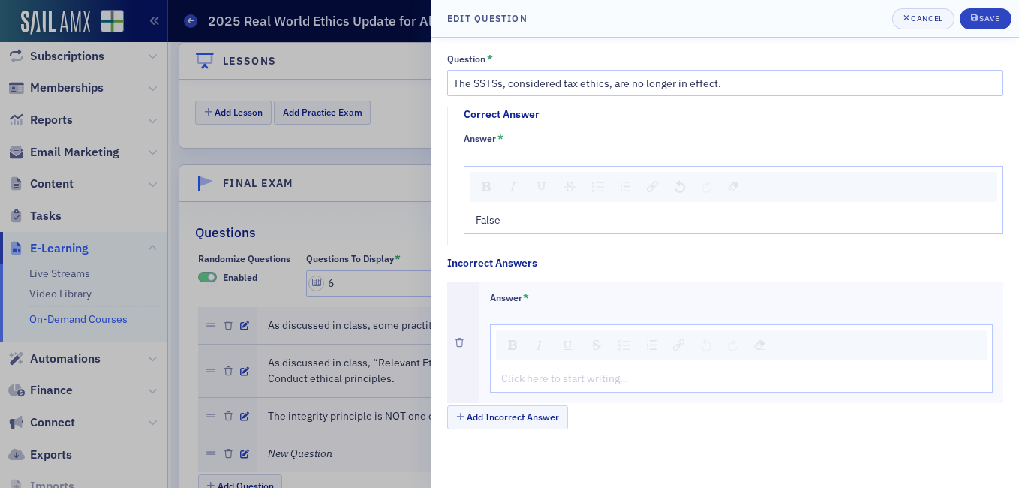
click at [558, 381] on div "rdw-editor" at bounding box center [742, 379] width 480 height 16
type textarea "<p>Tr</p>"
type textarea "<p>True</p>"
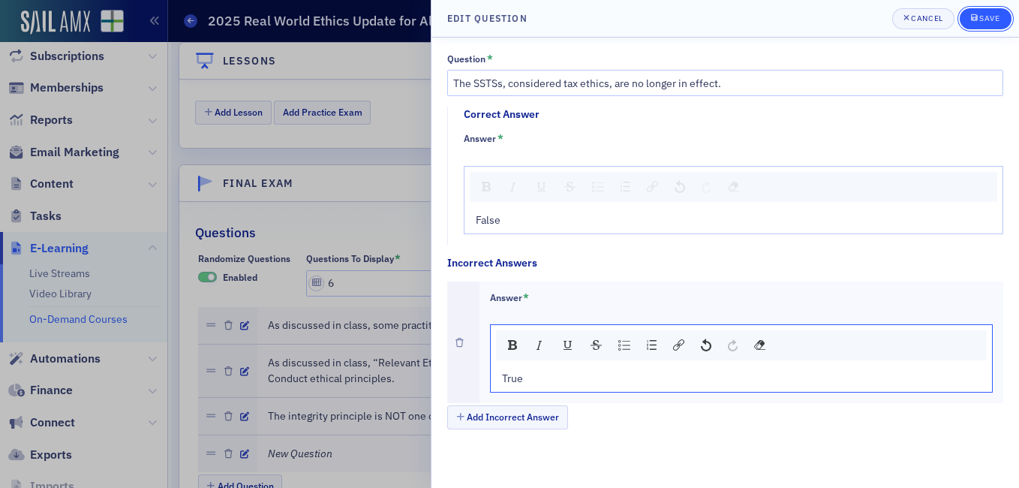
click at [974, 20] on icon "submit" at bounding box center [974, 18] width 7 height 8
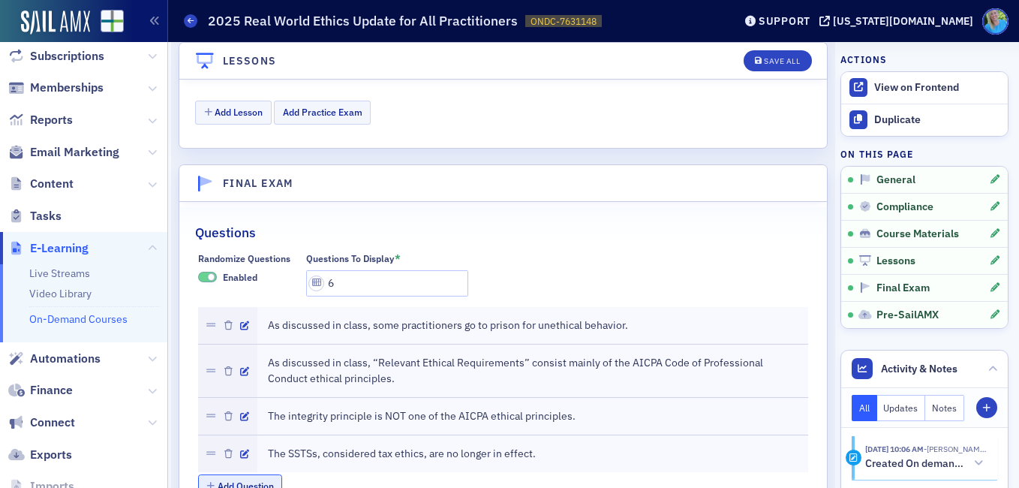
click at [256, 474] on button "Add Question" at bounding box center [240, 485] width 85 height 23
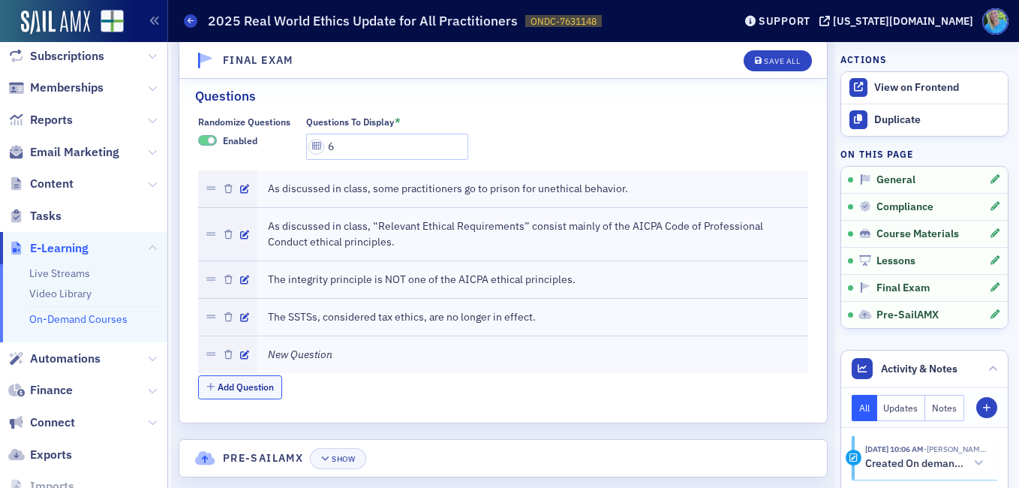
scroll to position [2009, 0]
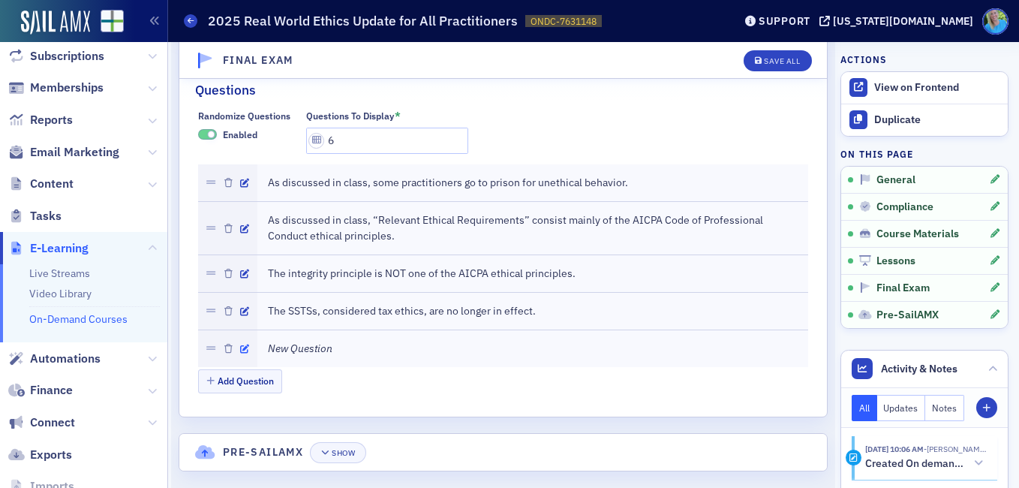
click at [246, 344] on icon "button" at bounding box center [244, 348] width 9 height 9
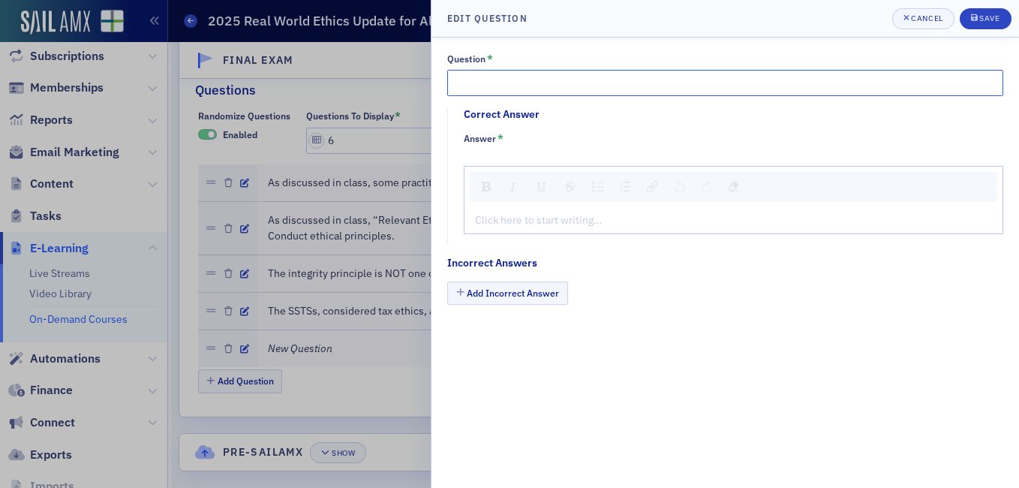
click at [581, 86] on input "Question *" at bounding box center [725, 83] width 556 height 26
paste input "As discussed in class, conservation easement charitable deductions carry very l…"
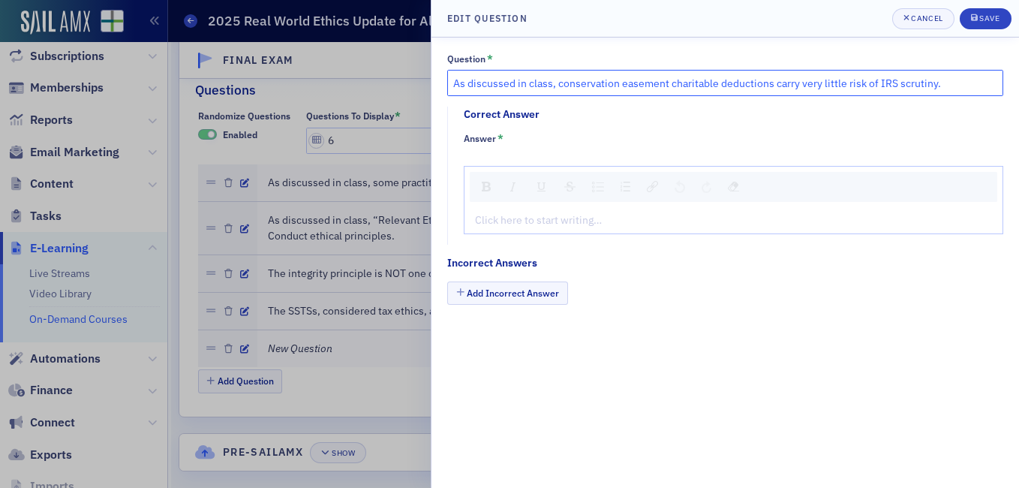
type input "As discussed in class, conservation easement charitable deductions carry very l…"
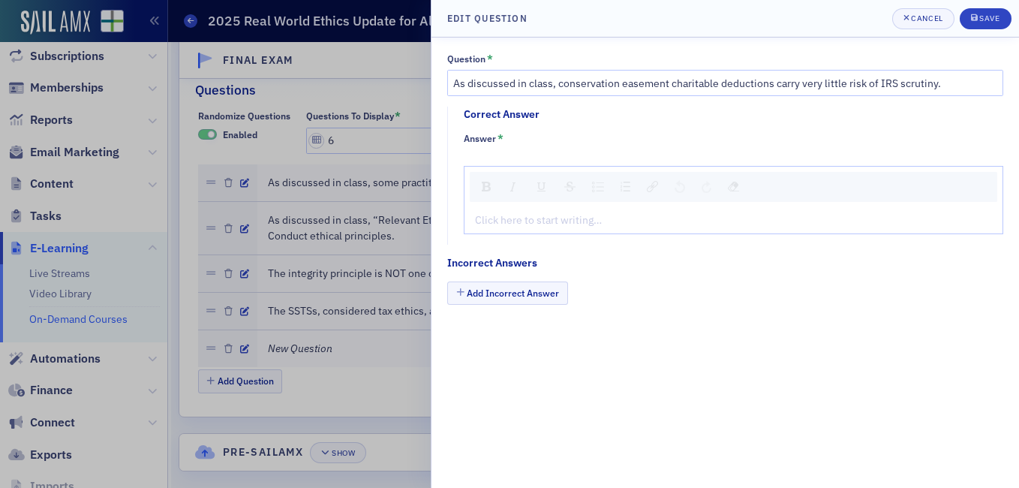
click at [541, 219] on div "rdw-editor" at bounding box center [734, 220] width 516 height 16
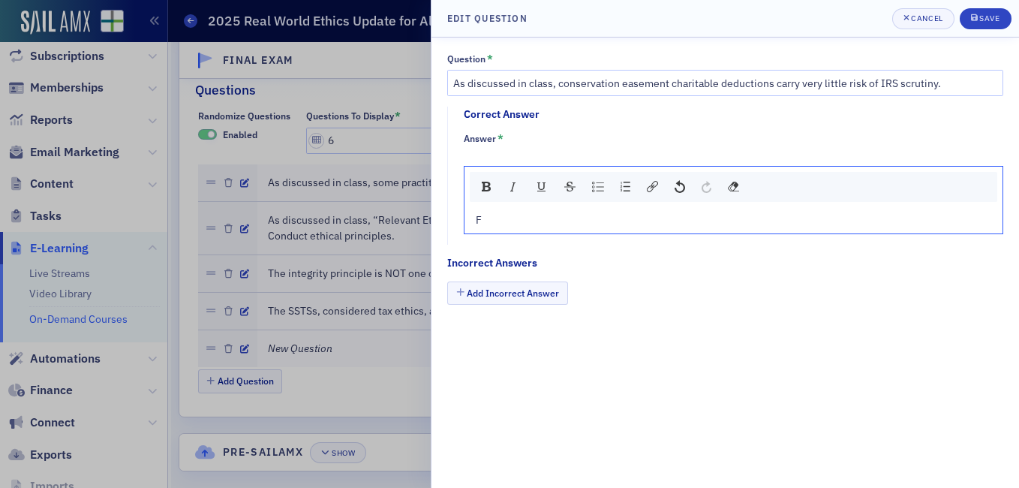
type textarea "<p>Fa</p>"
type textarea "<p>False</p>"
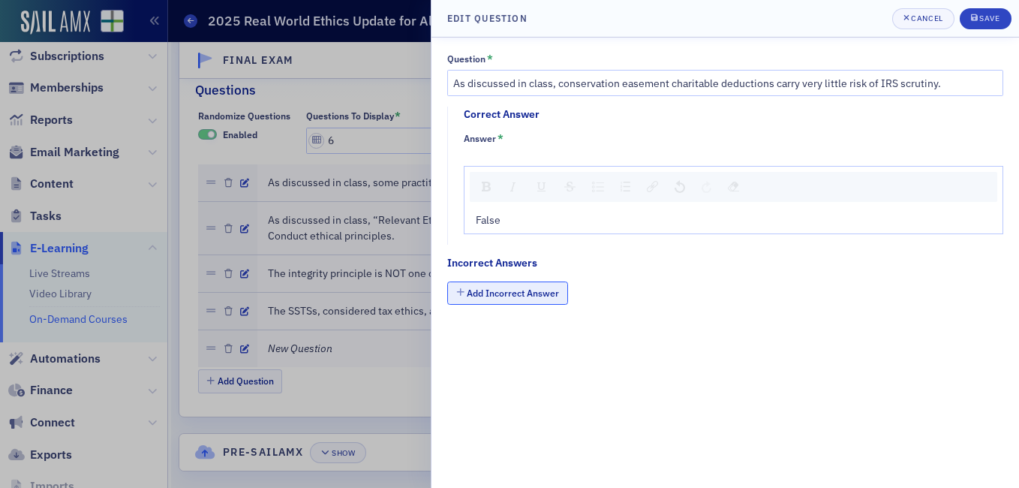
click at [533, 294] on button "Add Incorrect Answer" at bounding box center [507, 292] width 121 height 23
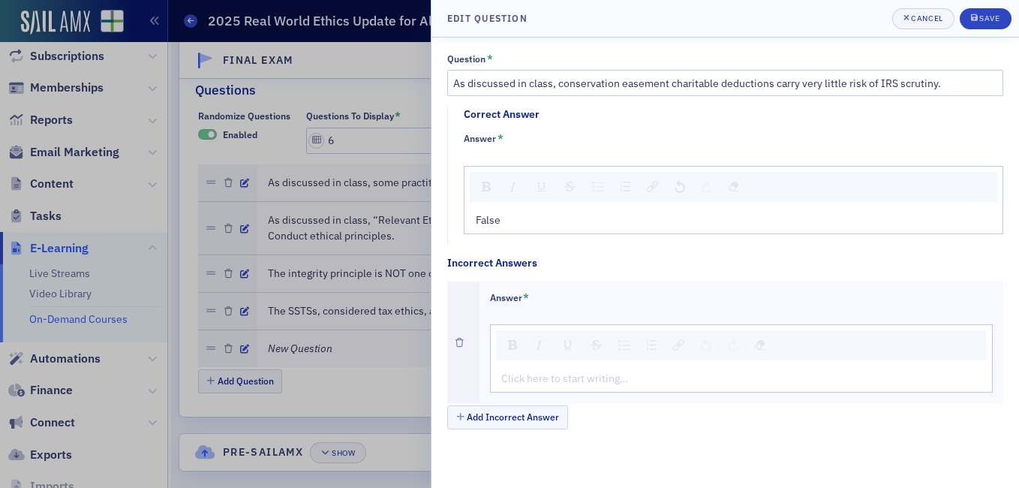
click at [538, 376] on div "rdw-editor" at bounding box center [742, 379] width 480 height 16
type textarea "<p>Tr</p>"
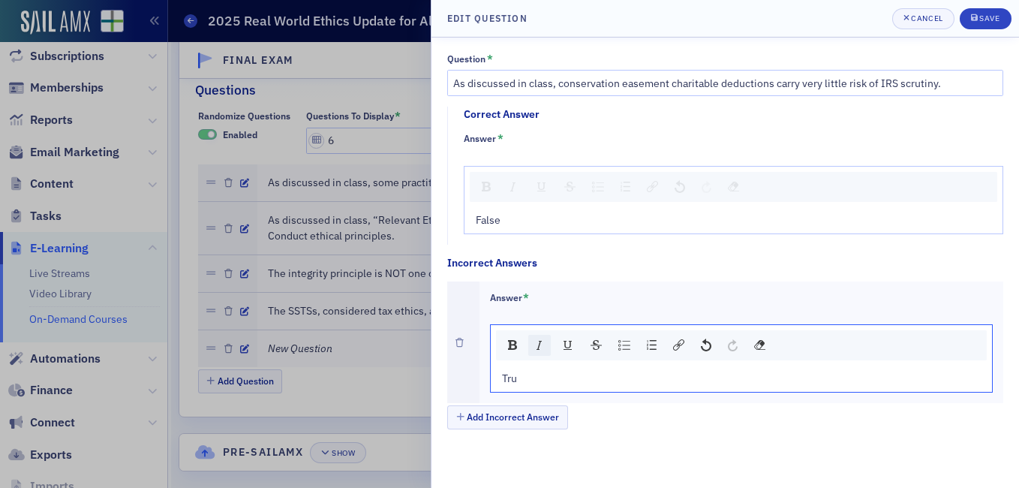
type textarea "<p>True</p>"
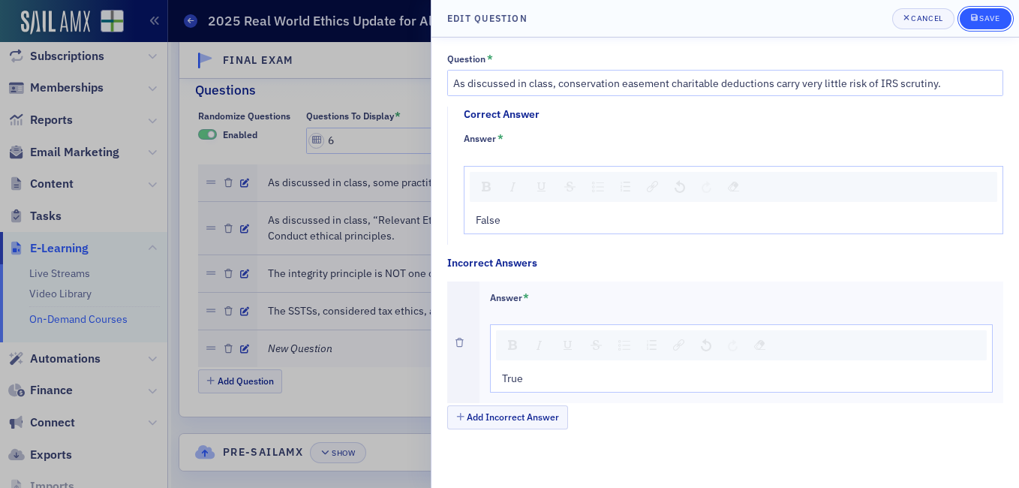
click at [1001, 18] on button "Save" at bounding box center [985, 18] width 52 height 21
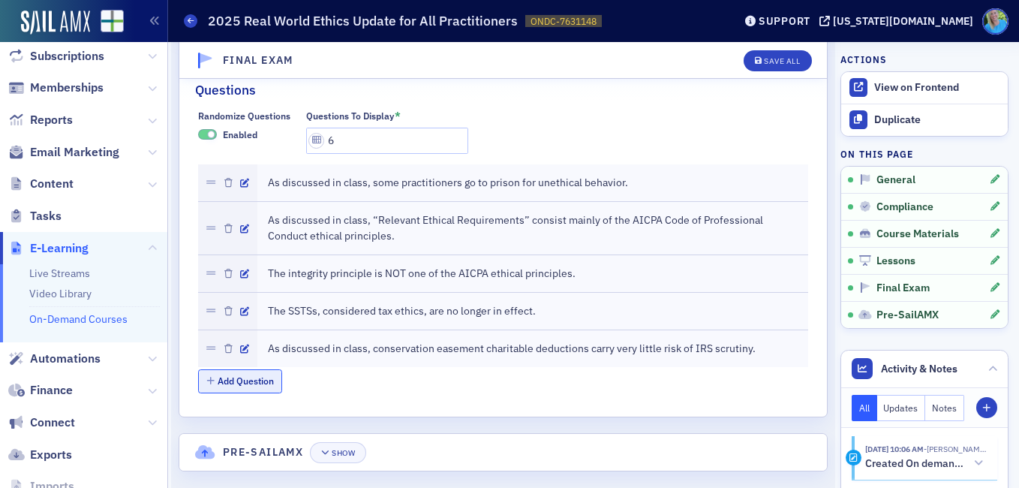
click at [224, 369] on button "Add Question" at bounding box center [240, 380] width 85 height 23
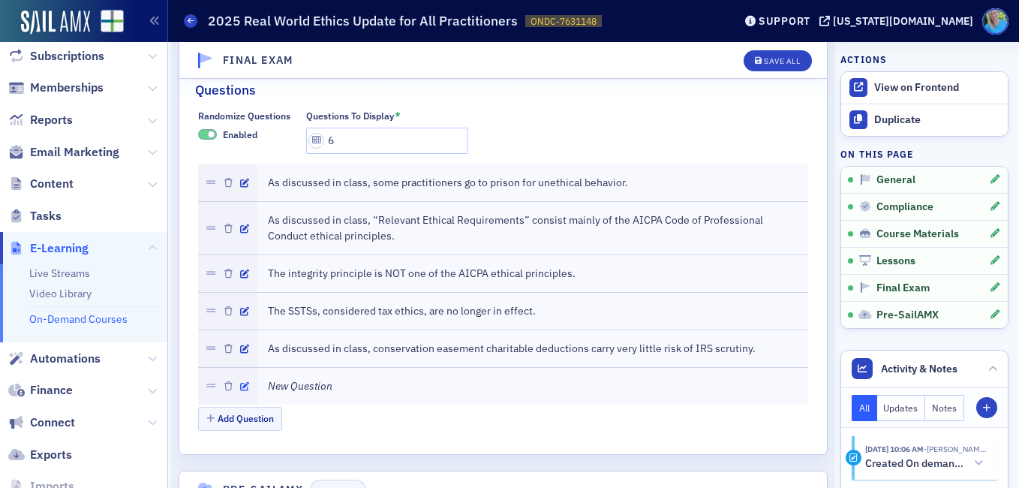
click at [243, 382] on icon "button" at bounding box center [244, 386] width 9 height 9
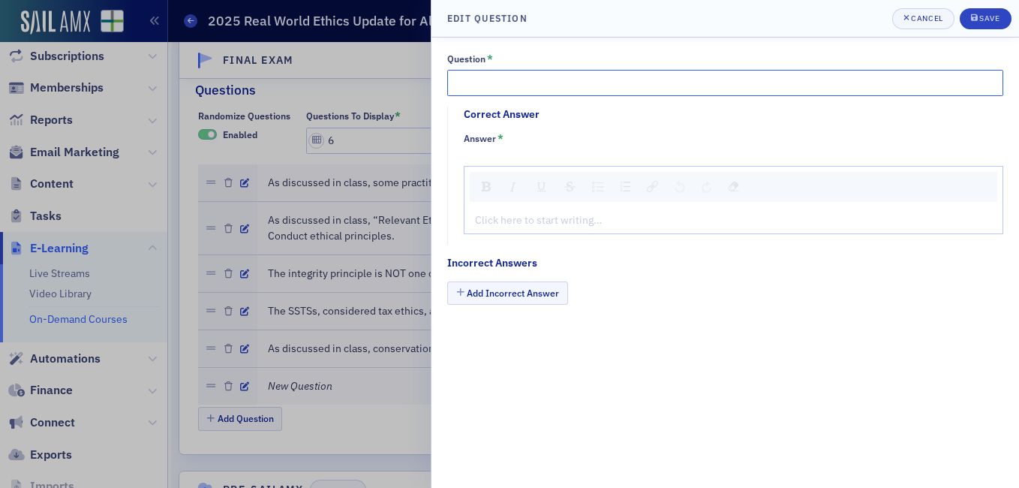
click at [503, 82] on input "Question *" at bounding box center [725, 83] width 556 height 26
paste input "Jim Martin was the discussion leader for this course"
type input "Jim Martin was the discussion leader for this course."
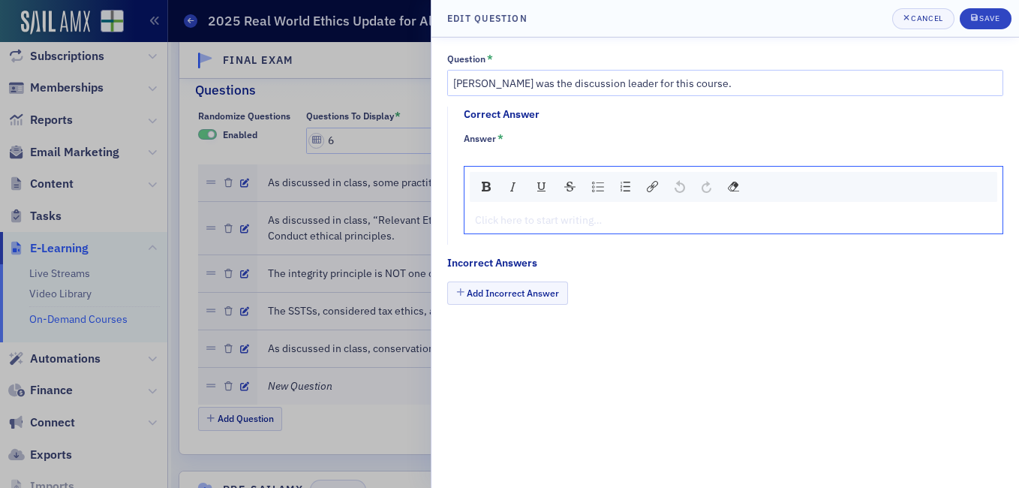
click at [495, 223] on div "rdw-editor" at bounding box center [734, 220] width 516 height 16
type textarea "<p>Tr</p>"
type textarea "<p>True</p>"
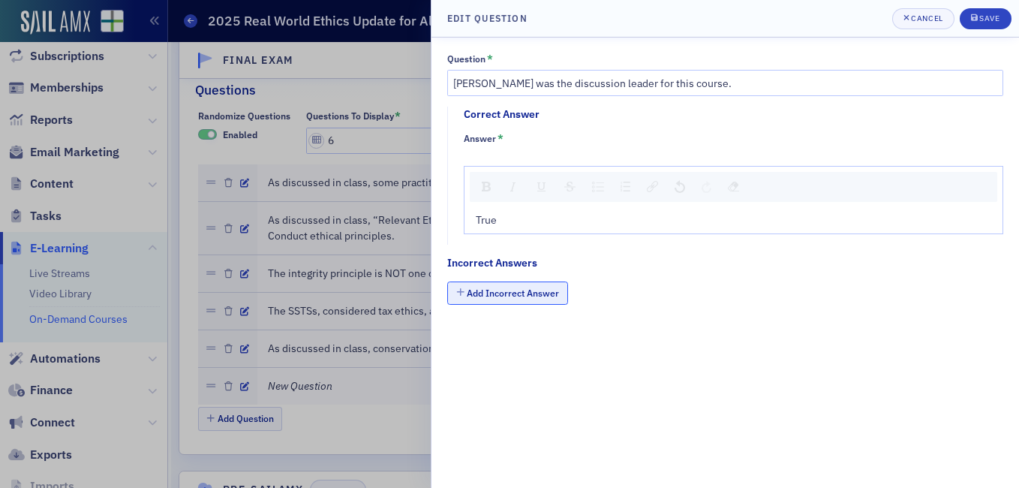
click at [493, 296] on button "Add Incorrect Answer" at bounding box center [507, 292] width 121 height 23
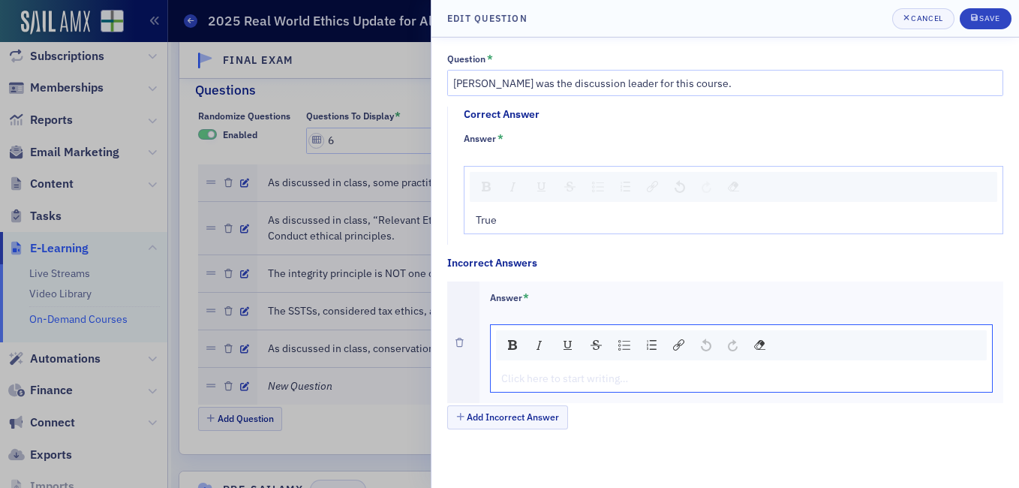
click at [543, 381] on div "rdw-editor" at bounding box center [742, 379] width 480 height 16
type textarea "<p>Fa</p>"
type textarea "<p>False</p>"
click at [997, 14] on div "Save" at bounding box center [989, 18] width 20 height 8
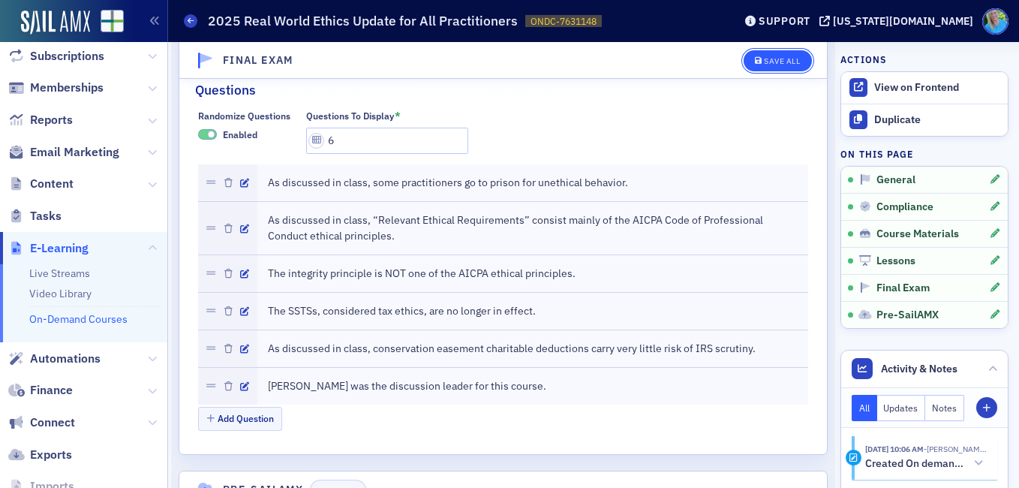
click at [755, 62] on icon "button" at bounding box center [759, 61] width 8 height 8
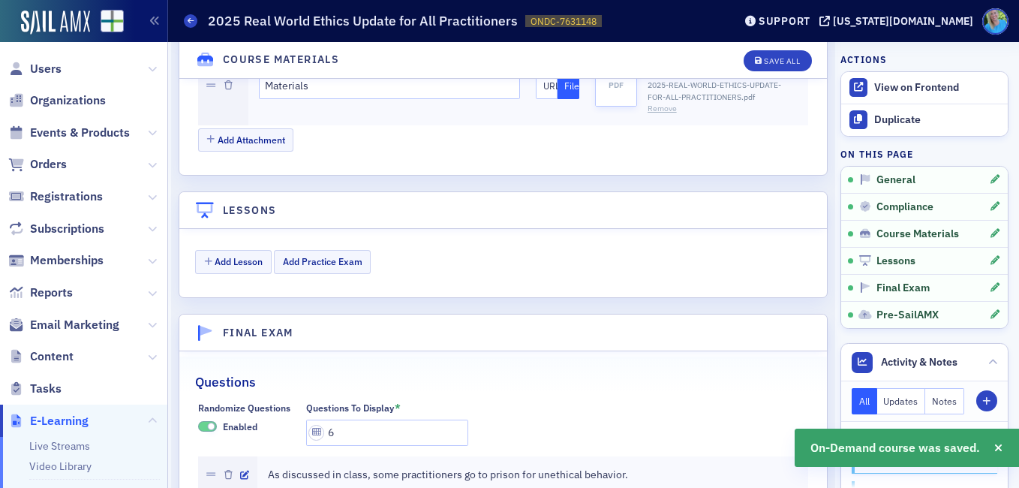
scroll to position [1634, 0]
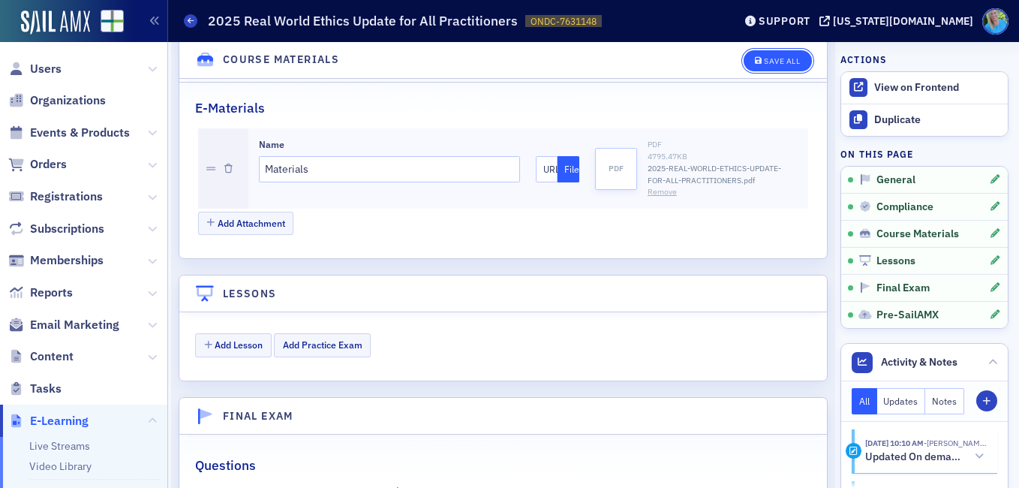
click at [765, 61] on div "Save All" at bounding box center [782, 61] width 36 height 8
click at [242, 333] on button "Add Lesson" at bounding box center [233, 344] width 77 height 23
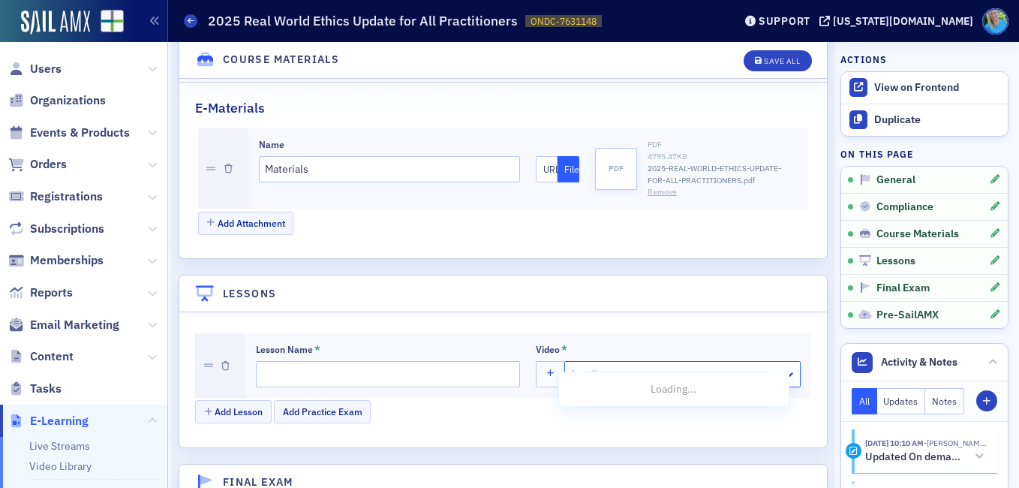
click at [602, 365] on div at bounding box center [659, 374] width 179 height 19
paste input "Clip of Live Stream Recording: 2025 Real World Ethics Update for All Practition…"
type input "Clip of Live Stream Recording: 2025 Real World Ethics Update for All Practition…"
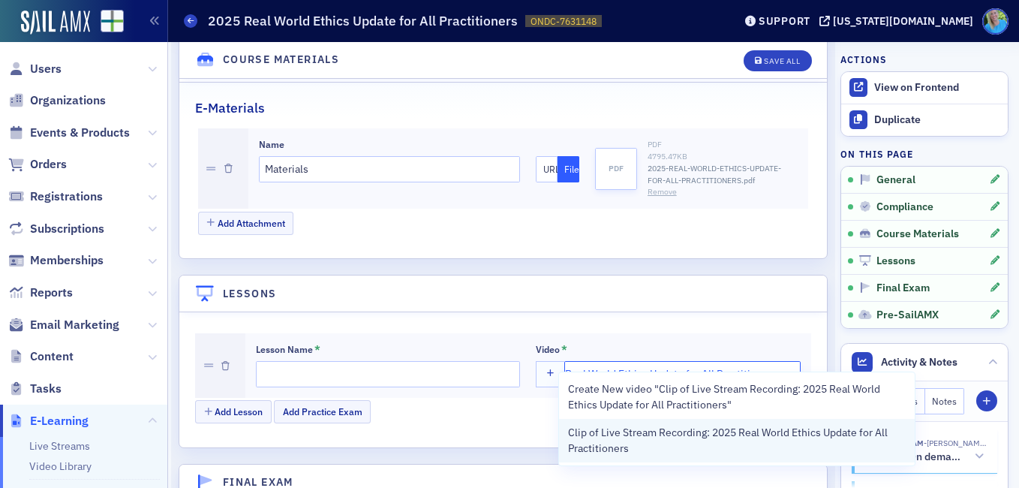
click at [617, 434] on span "Clip of Live Stream Recording: 2025 Real World Ethics Update for All Practition…" at bounding box center [736, 441] width 337 height 32
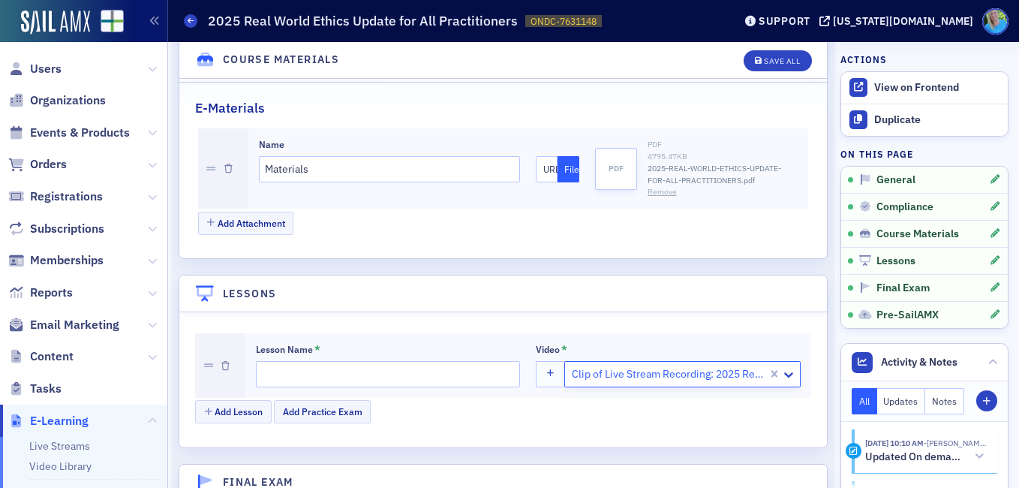
scroll to position [0, 0]
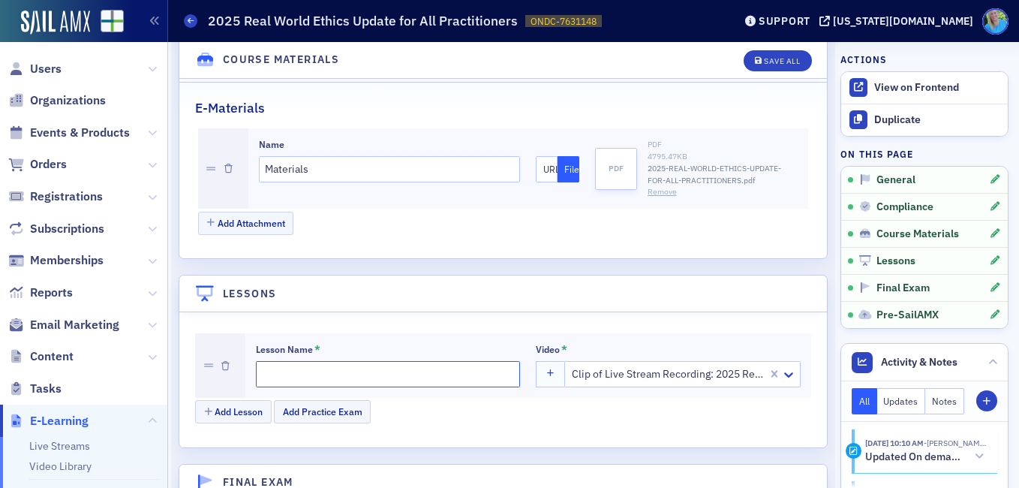
click at [379, 361] on input "Lesson Name *" at bounding box center [388, 374] width 264 height 26
type input "Video"
click at [747, 65] on button "Save All" at bounding box center [777, 60] width 68 height 21
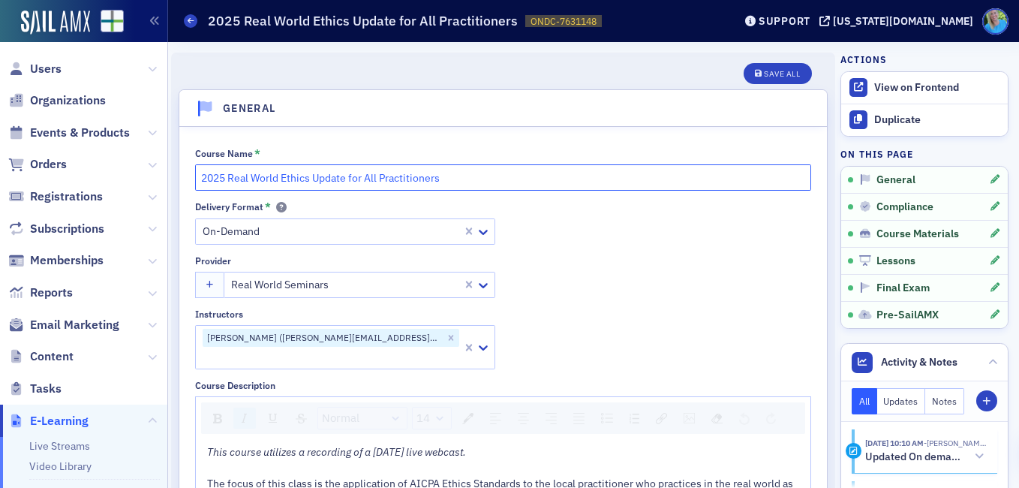
drag, startPoint x: 452, startPoint y: 183, endPoint x: 202, endPoint y: 170, distance: 250.1
click at [202, 170] on input "2025 Real World Ethics Update for All Practitioners" at bounding box center [503, 177] width 616 height 26
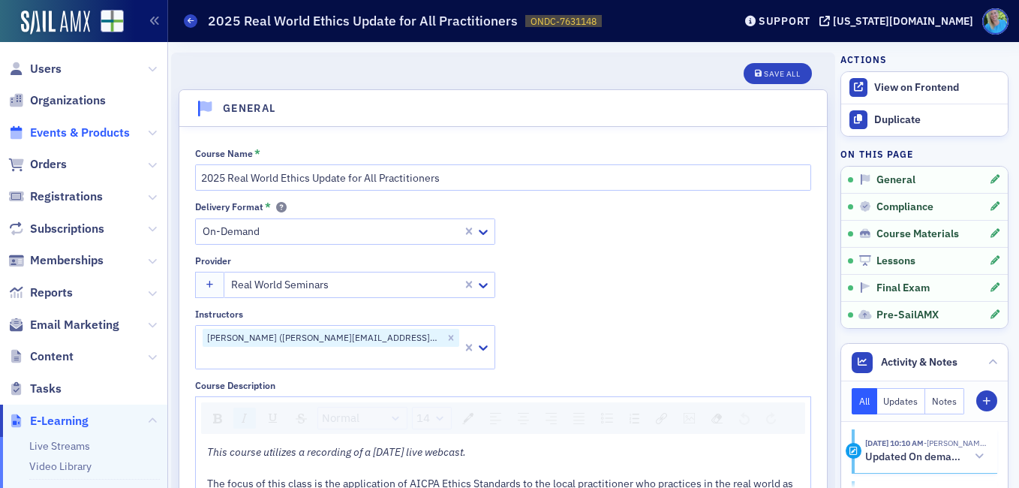
click at [62, 132] on span "Events & Products" at bounding box center [80, 133] width 100 height 17
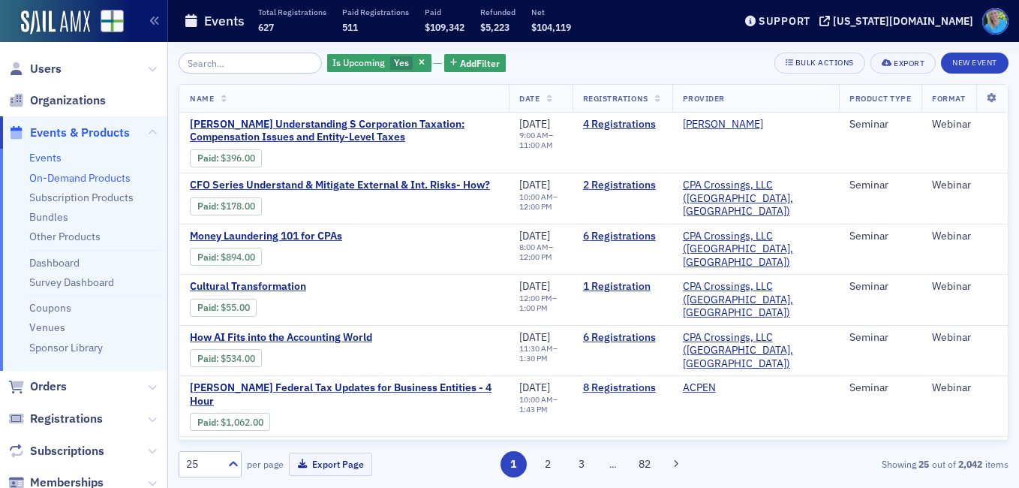
click at [86, 176] on link "On-Demand Products" at bounding box center [79, 178] width 101 height 14
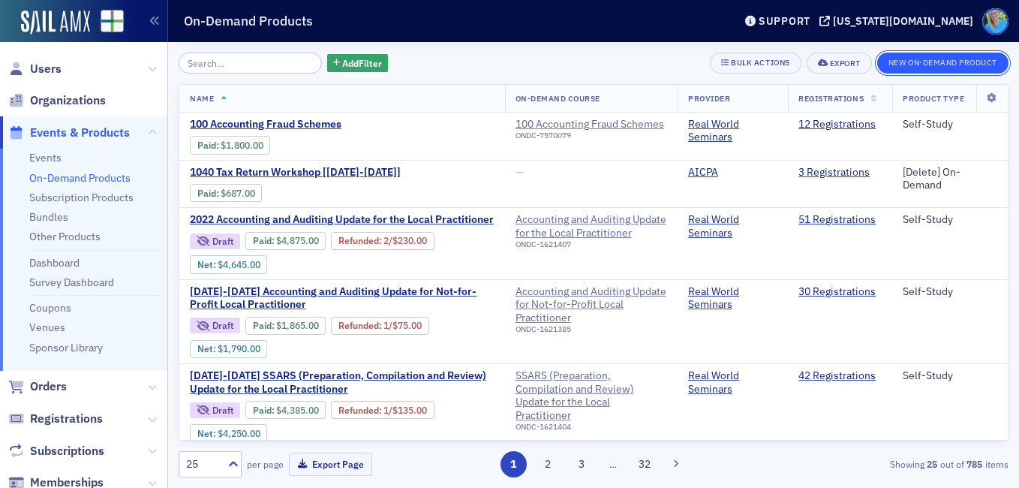
click at [929, 59] on button "New On-Demand Product" at bounding box center [942, 63] width 131 height 21
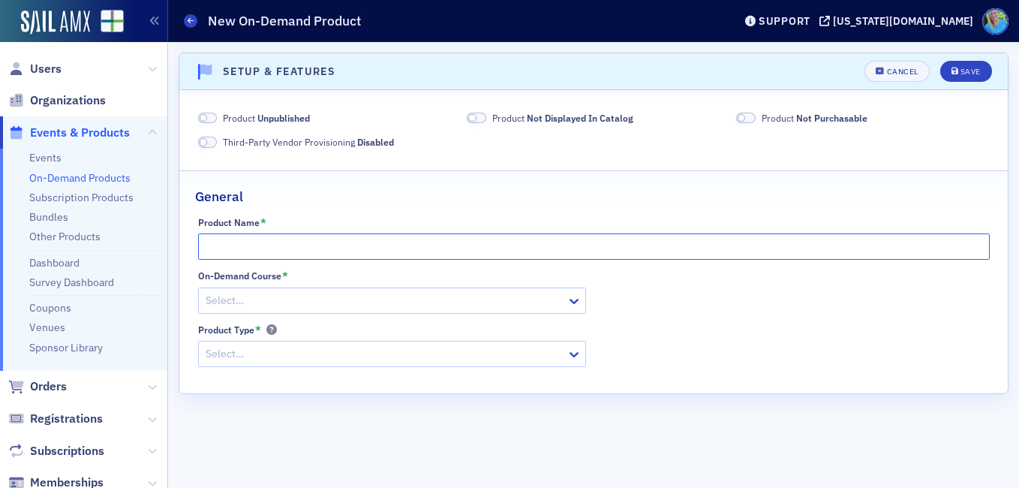
click at [274, 250] on input "Product Name *" at bounding box center [593, 246] width 791 height 26
paste input "2025 Real World Ethics Update for All Practitioners"
type input "2025 Real World Ethics Update for All Practitioners"
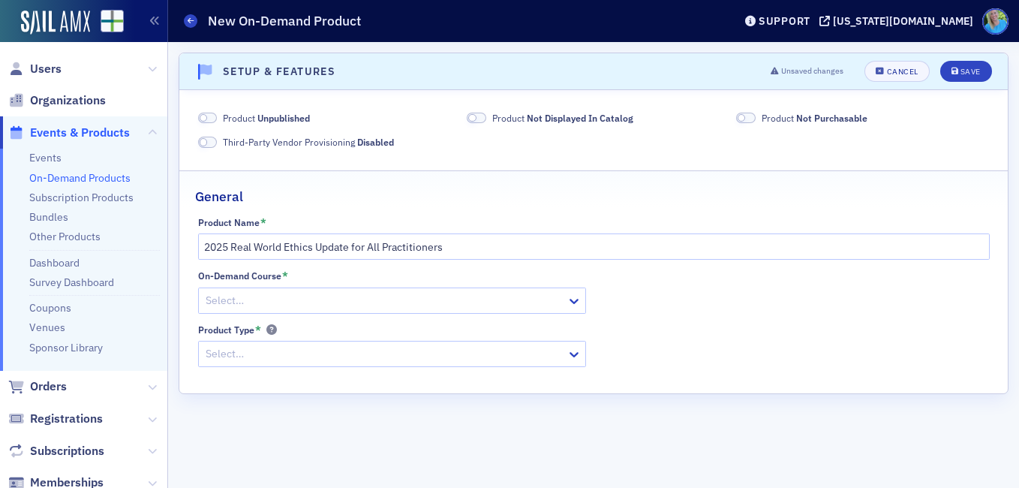
click at [281, 291] on div at bounding box center [384, 300] width 361 height 19
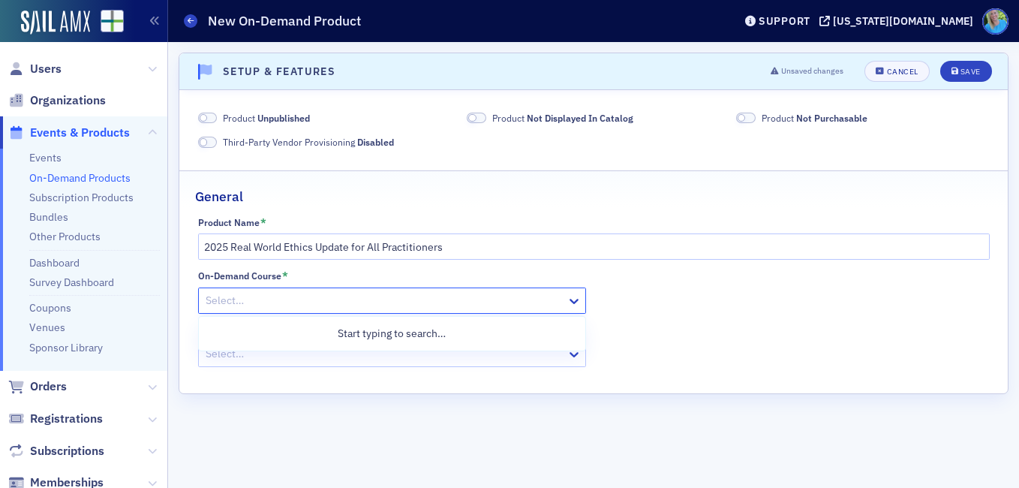
paste input "2025 Real World Ethics Update for All Practitioners"
type input "2025 Real World Ethics Update for All Practitioners"
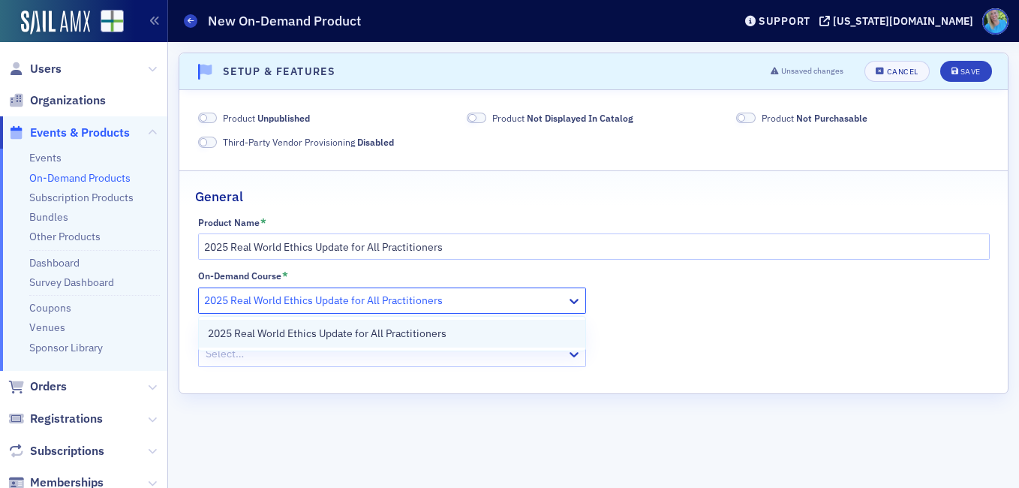
click at [281, 330] on span "2025 Real World Ethics Update for All Practitioners" at bounding box center [327, 334] width 239 height 16
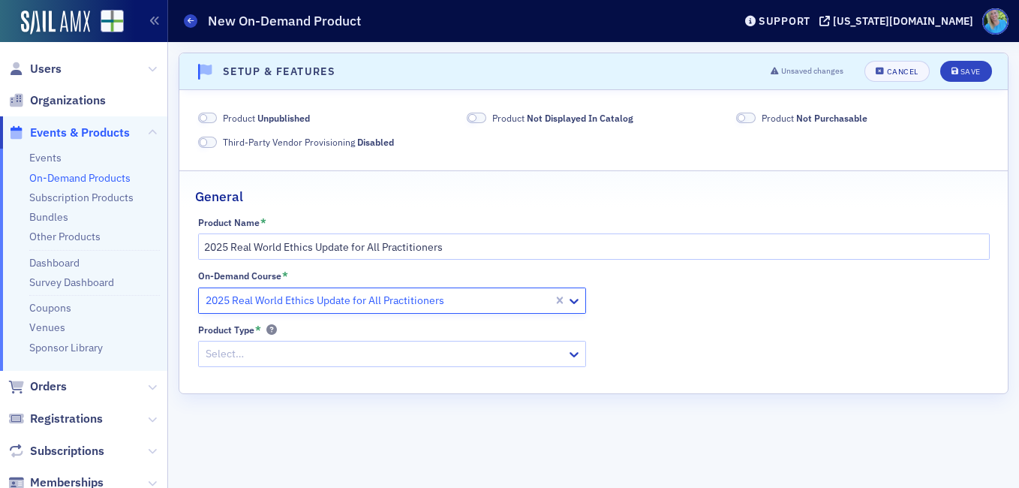
click at [284, 351] on div at bounding box center [384, 353] width 361 height 19
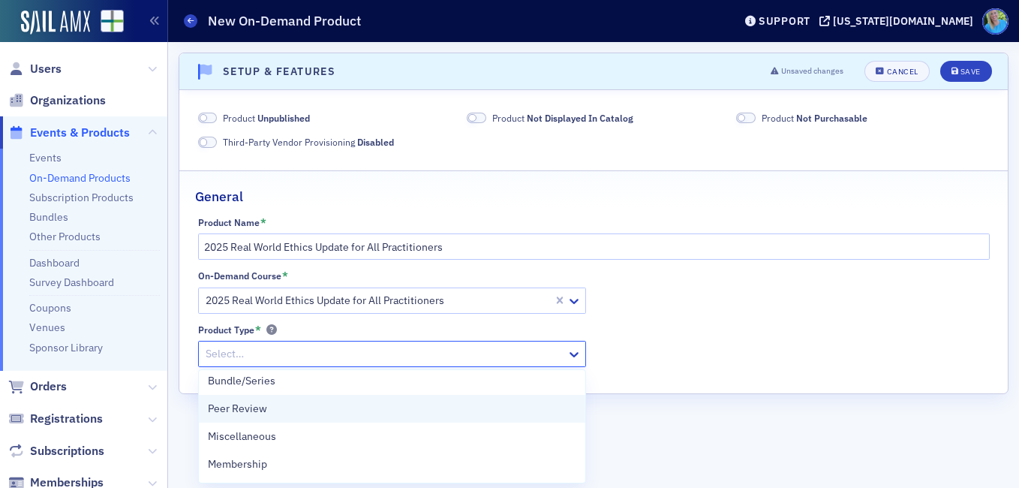
scroll to position [150, 0]
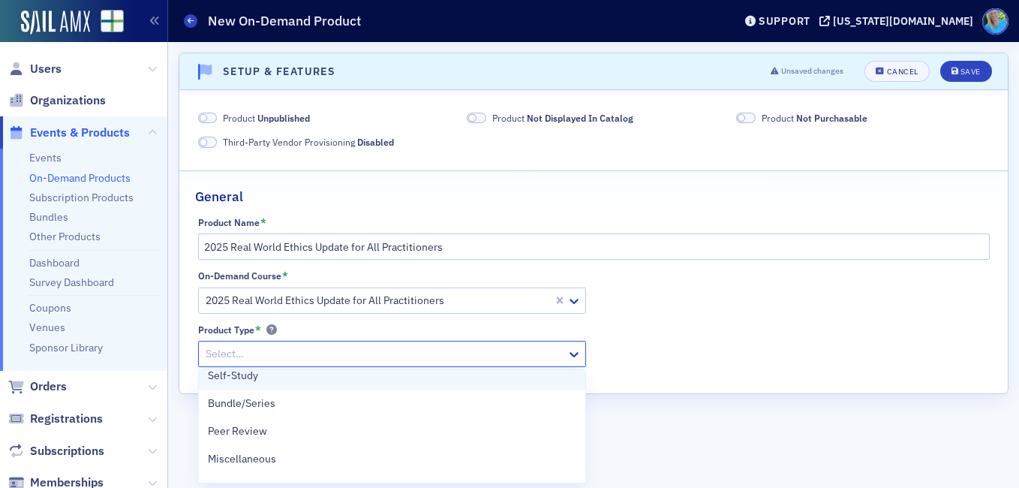
click at [275, 383] on div "Self-Study" at bounding box center [392, 376] width 386 height 28
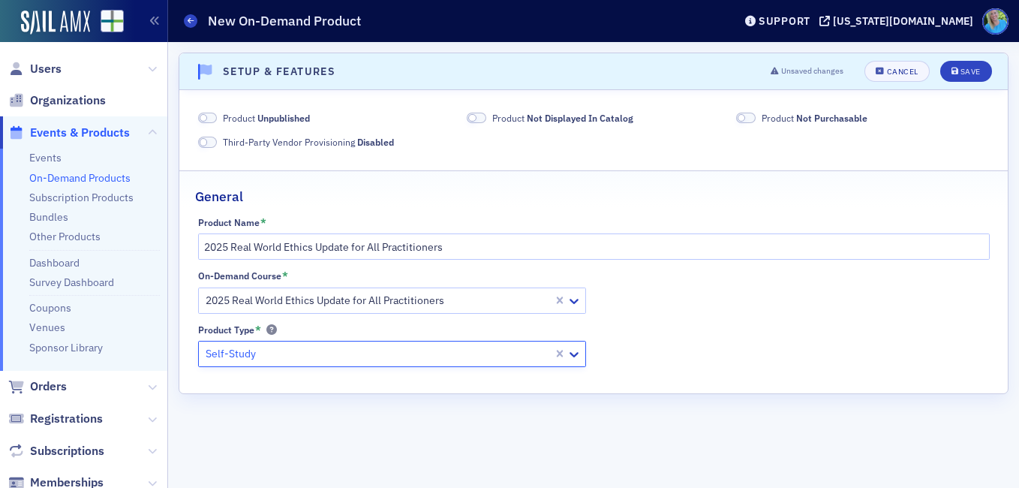
click at [211, 113] on span at bounding box center [208, 118] width 20 height 11
click at [476, 116] on span at bounding box center [477, 118] width 20 height 11
click at [751, 120] on span at bounding box center [746, 118] width 20 height 11
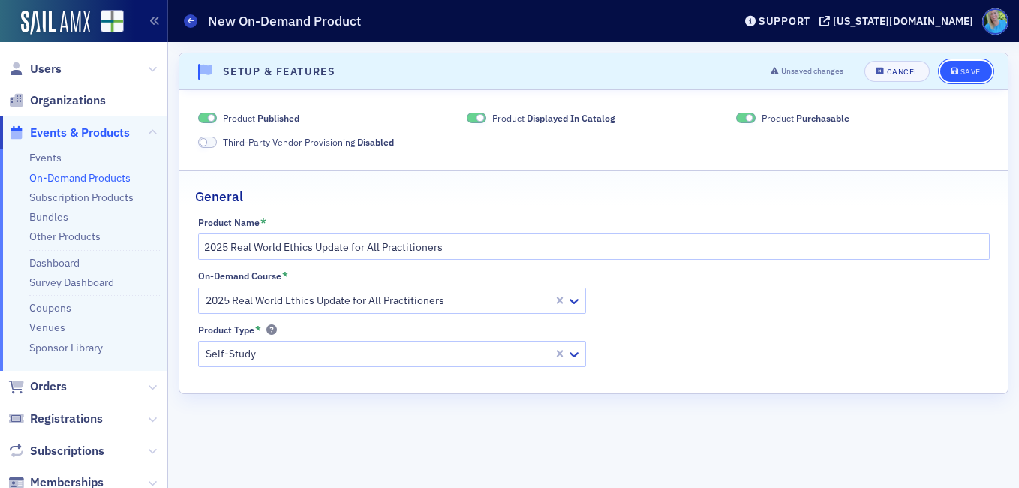
click at [962, 73] on div "Save" at bounding box center [970, 72] width 20 height 8
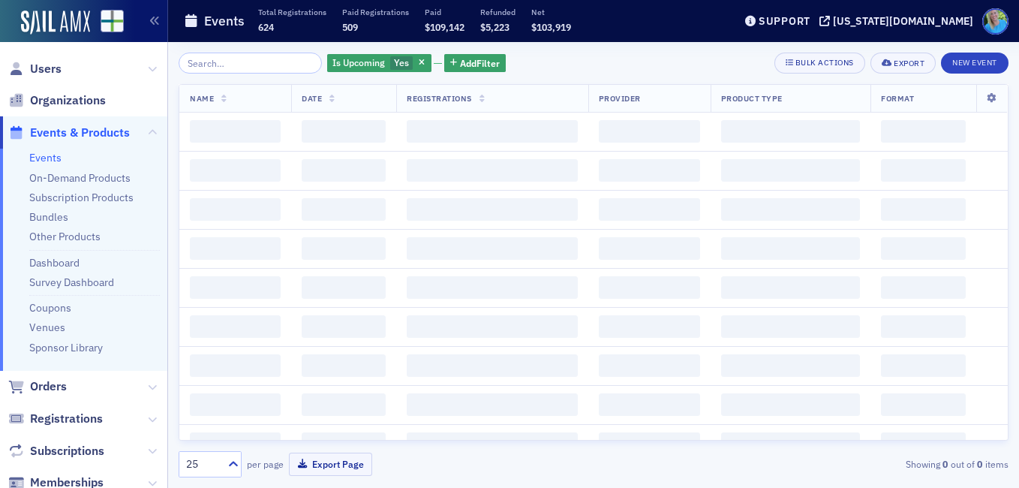
click at [266, 63] on input "search" at bounding box center [250, 63] width 143 height 21
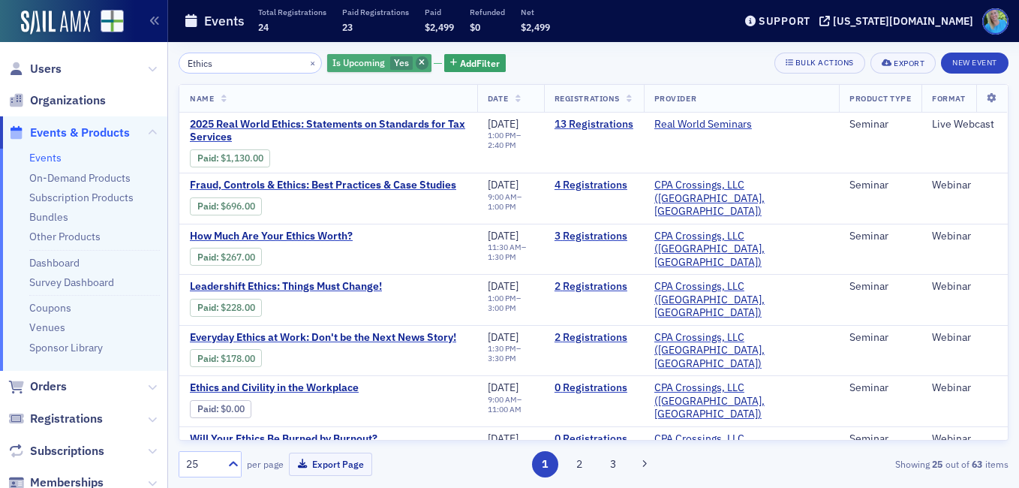
type input "Ethics"
click at [419, 66] on icon "button" at bounding box center [422, 63] width 6 height 8
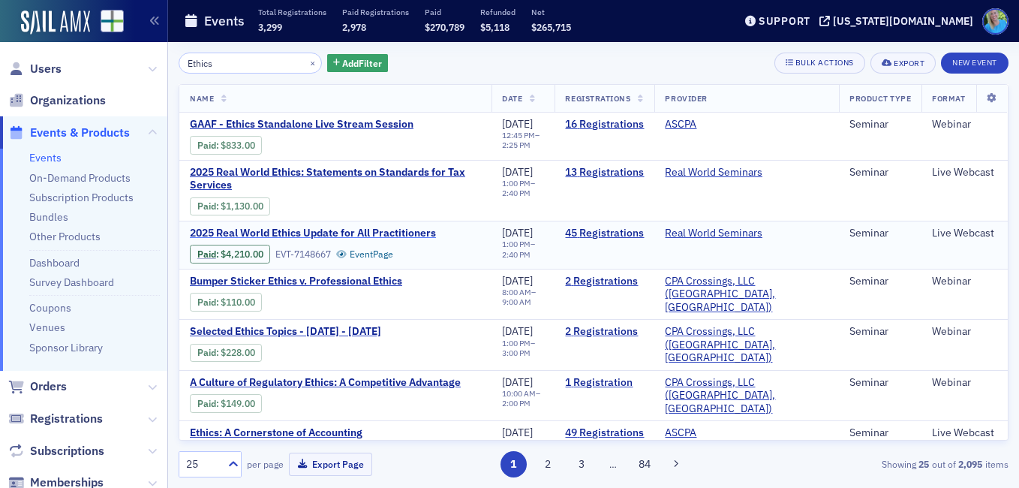
click at [409, 232] on span "2025 Real World Ethics Update for All Practitioners" at bounding box center [316, 234] width 252 height 14
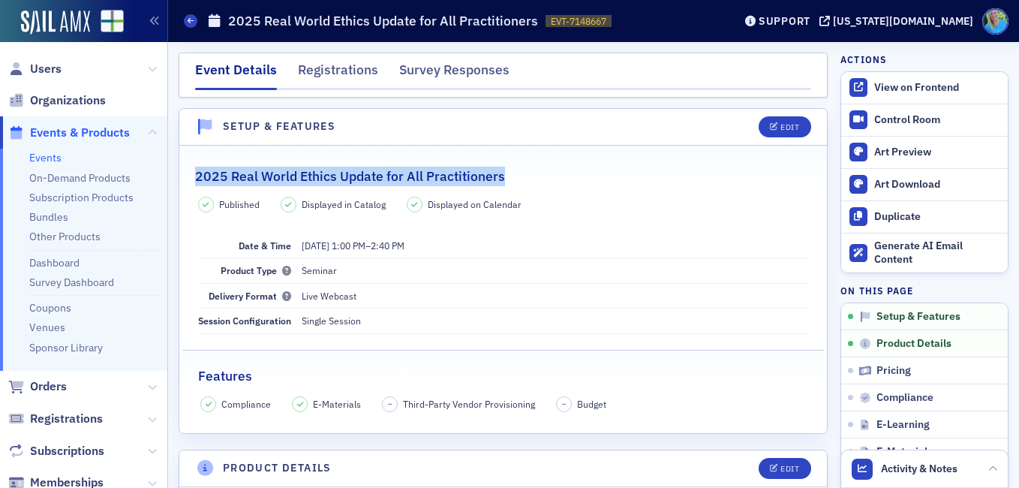
drag, startPoint x: 500, startPoint y: 173, endPoint x: 197, endPoint y: 167, distance: 303.8
click at [197, 167] on div "2025 Real World Ethics Update for All Practitioners" at bounding box center [503, 168] width 616 height 35
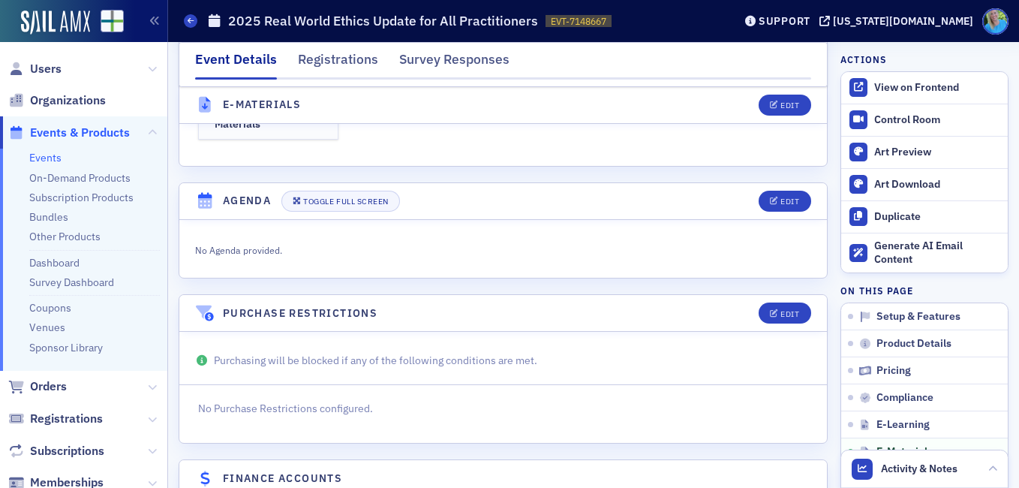
scroll to position [2146, 0]
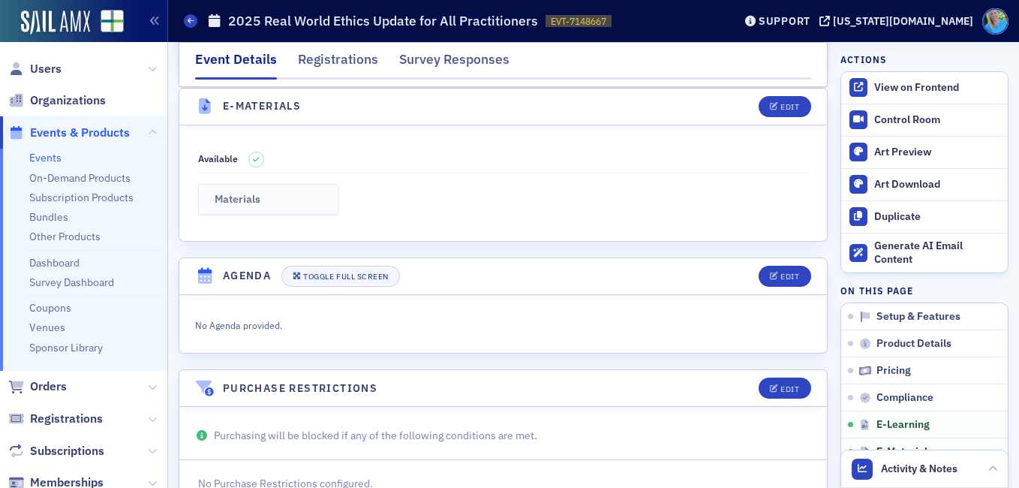
click at [273, 197] on h3 "Materials" at bounding box center [269, 200] width 108 height 14
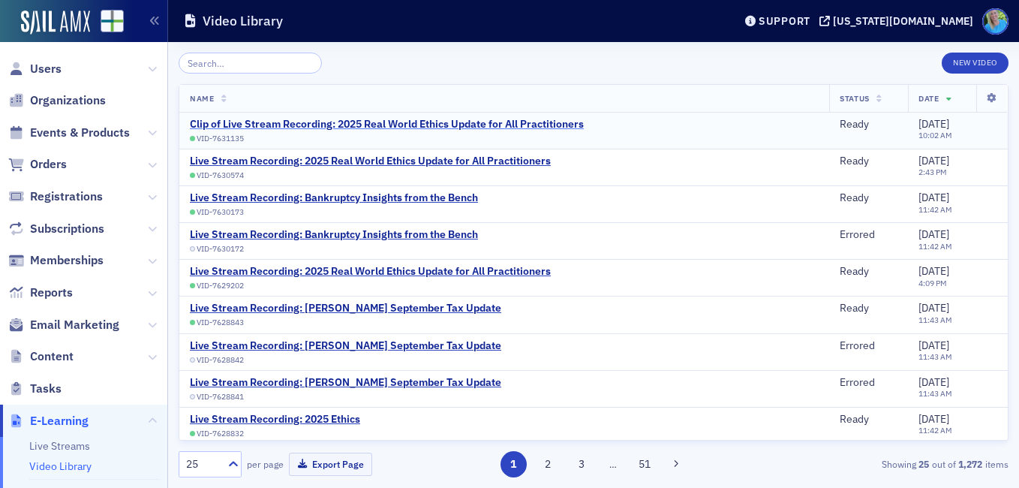
click at [440, 120] on div "Clip of Live Stream Recording: 2025 Real World Ethics Update for All Practition…" at bounding box center [387, 125] width 394 height 14
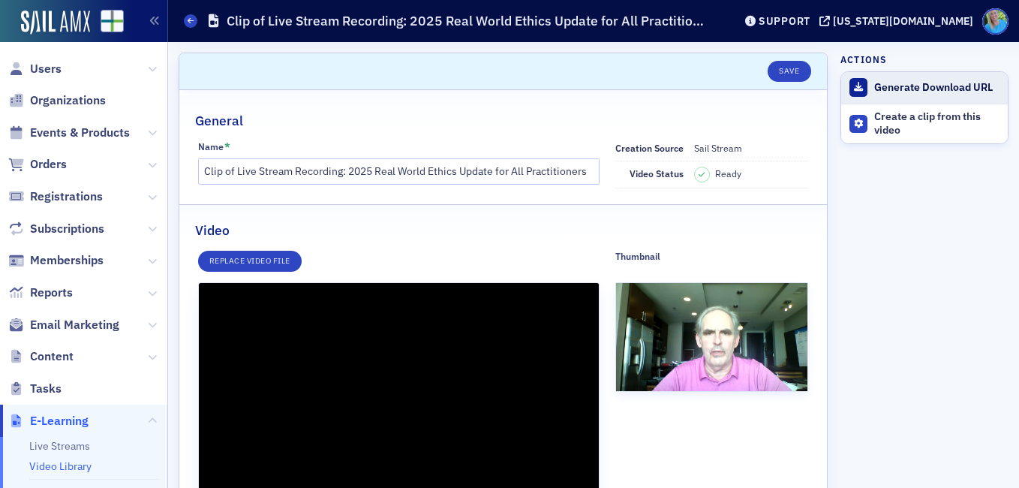
click at [907, 85] on div "Generate Download URL" at bounding box center [937, 88] width 126 height 14
click at [898, 91] on div "Download Video" at bounding box center [937, 88] width 126 height 14
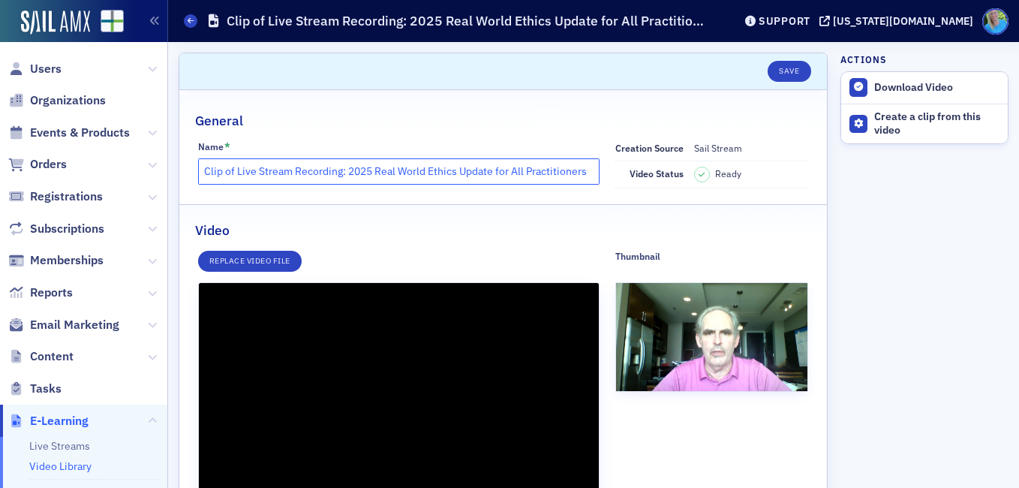
click at [314, 167] on input "Clip of Live Stream Recording: 2025 Real World Ethics Update for All Practition…" at bounding box center [398, 171] width 401 height 26
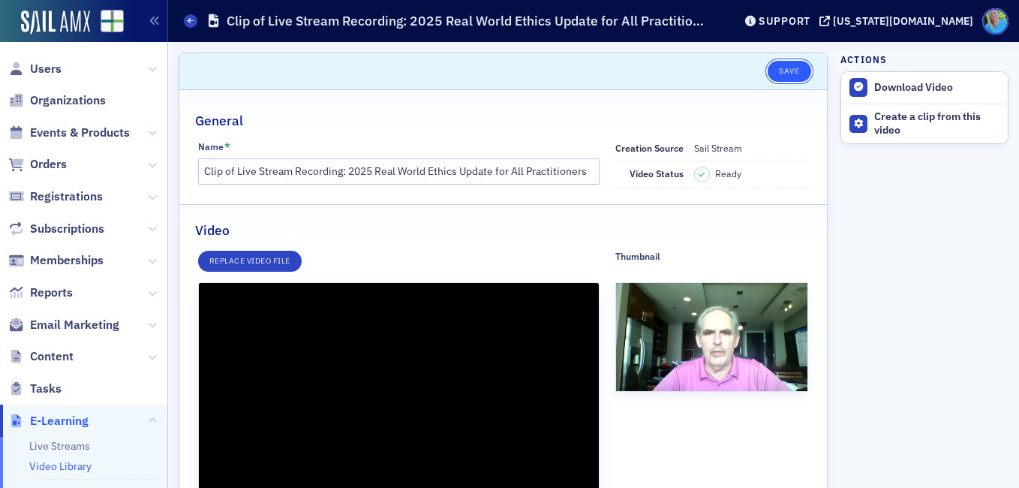
click at [782, 74] on button "Save" at bounding box center [788, 71] width 43 height 21
click at [53, 162] on span "Orders" at bounding box center [48, 164] width 37 height 17
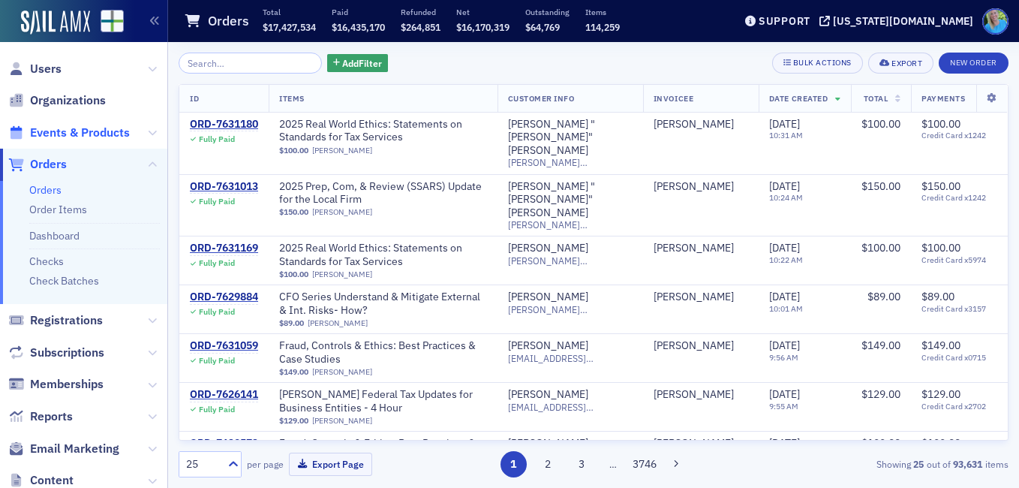
click at [95, 131] on span "Events & Products" at bounding box center [80, 133] width 100 height 17
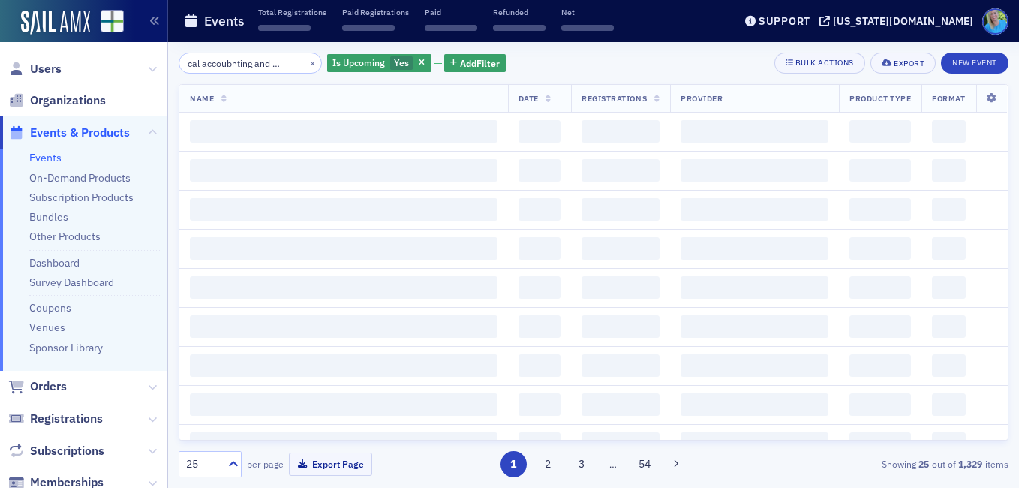
scroll to position [0, 41]
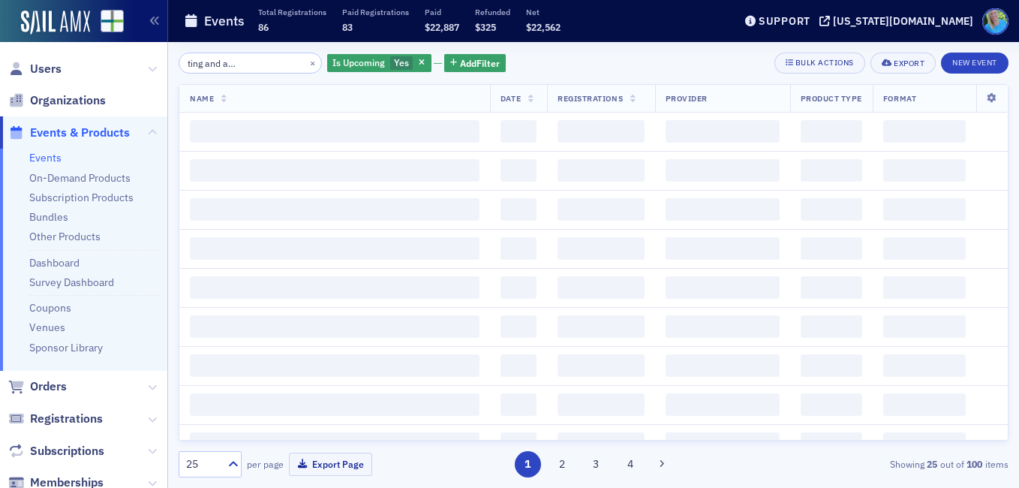
scroll to position [0, 83]
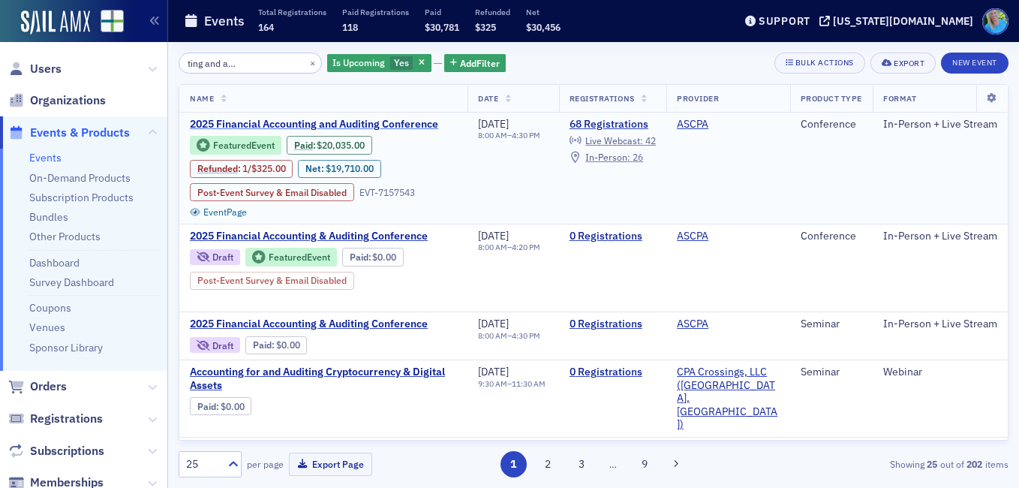
type input "financial accounting and auditing conference"
click at [353, 125] on span "2025 Financial Accounting and Auditing Conference" at bounding box center [316, 125] width 252 height 14
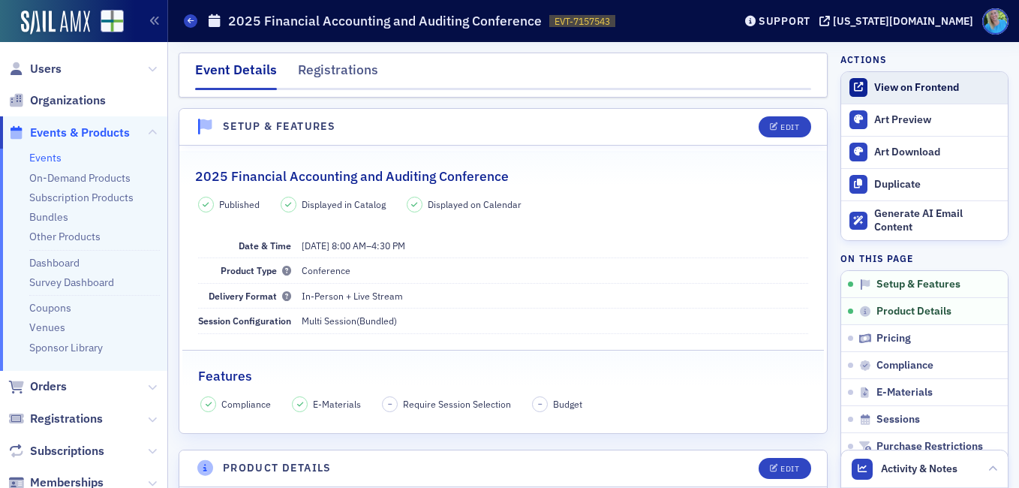
click at [883, 83] on div "View on Frontend" at bounding box center [937, 88] width 126 height 14
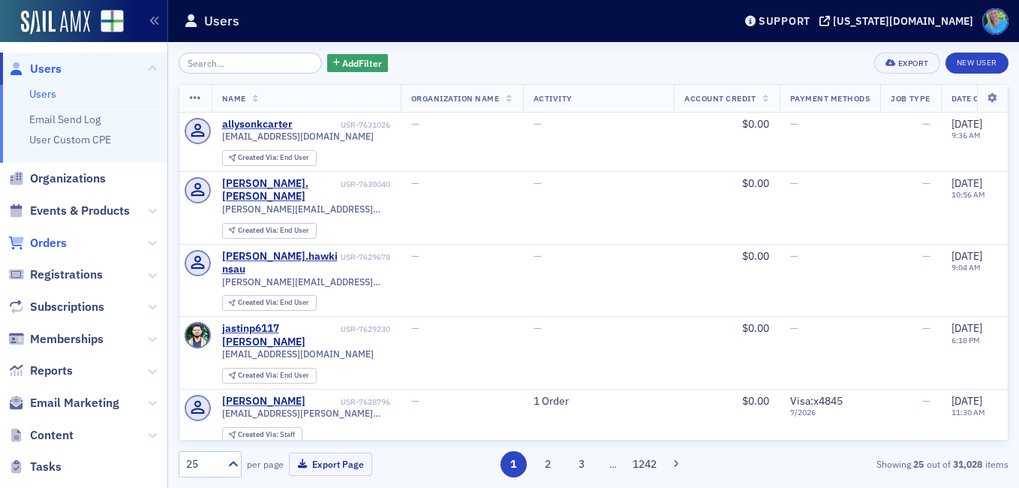
click at [52, 241] on span "Orders" at bounding box center [48, 243] width 37 height 17
